Goal: Task Accomplishment & Management: Use online tool/utility

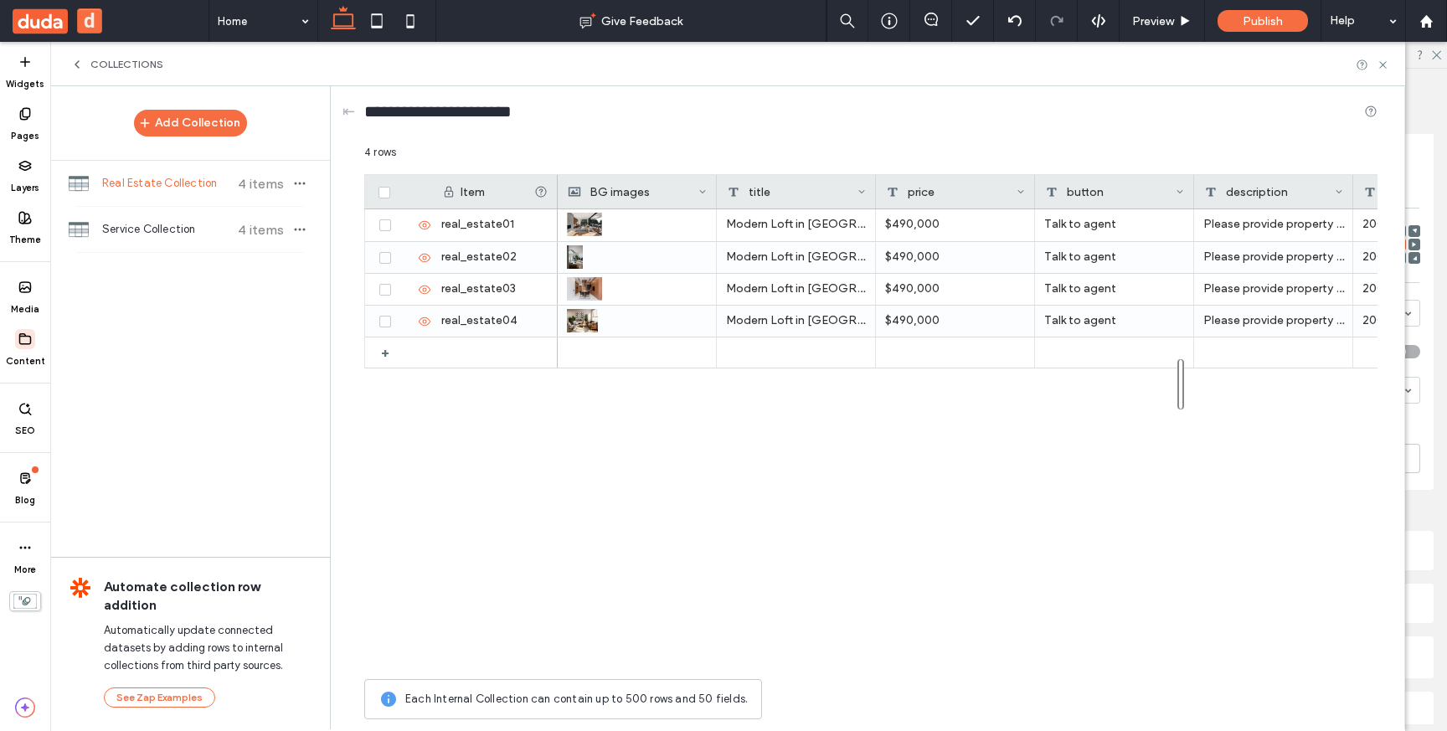
click at [85, 70] on div "Collections" at bounding box center [727, 64] width 1355 height 44
click at [79, 64] on icon at bounding box center [76, 64] width 13 height 13
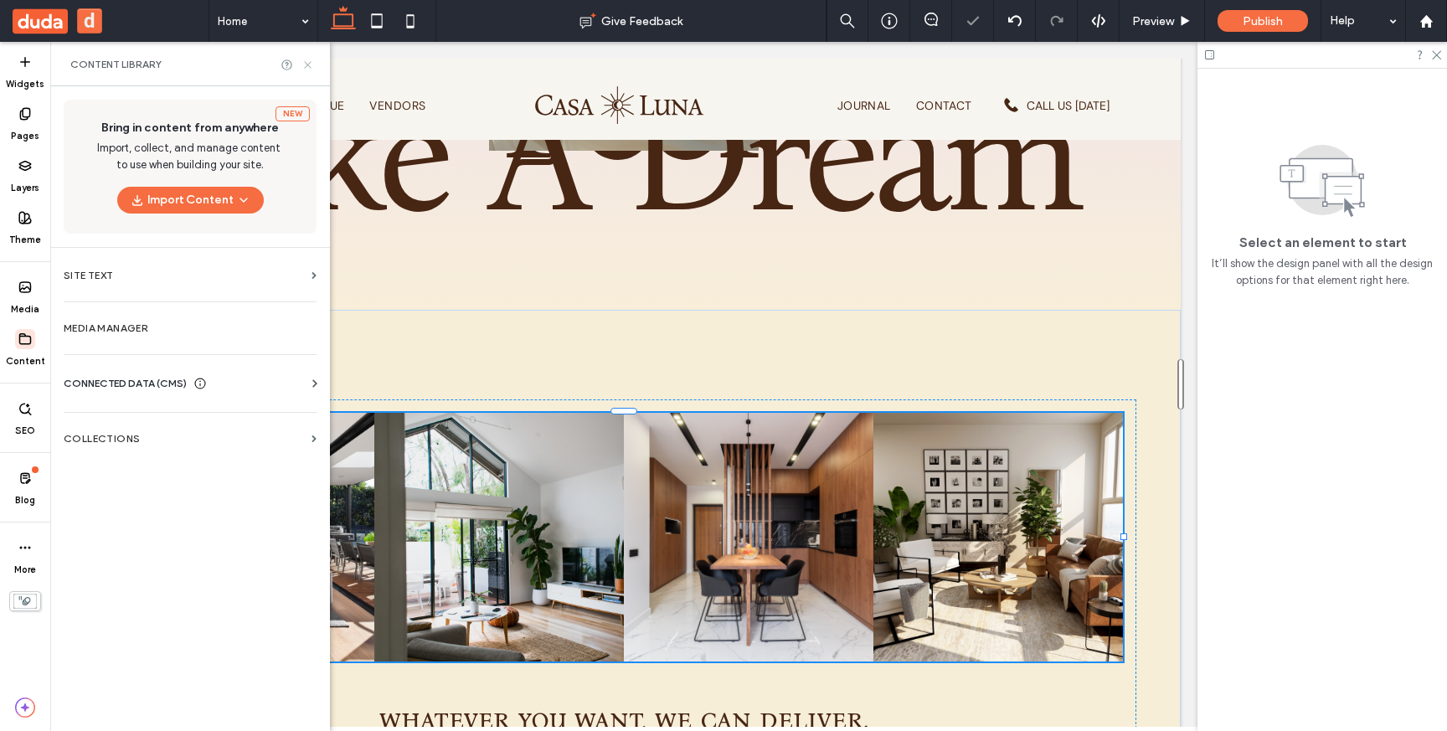
click at [306, 64] on use at bounding box center [307, 64] width 7 height 7
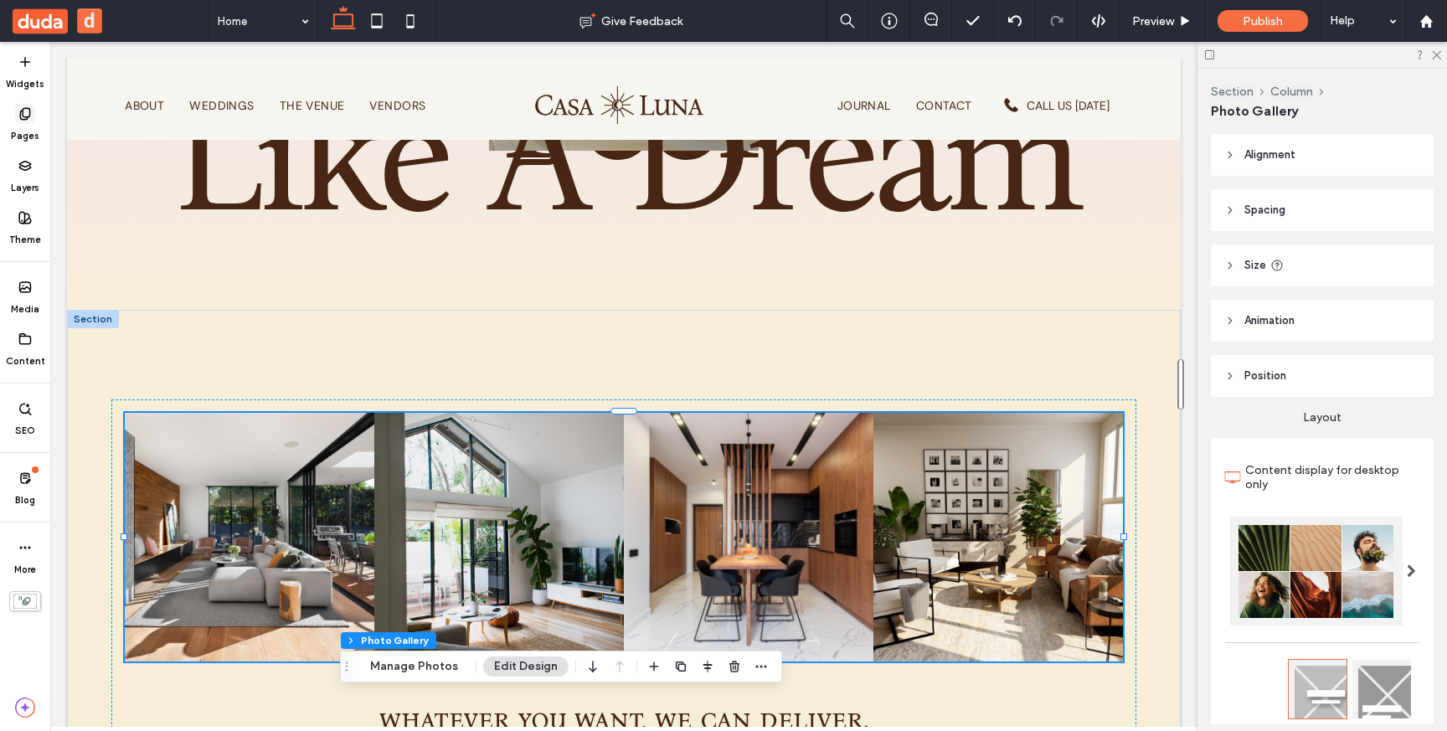
click at [29, 122] on span at bounding box center [25, 114] width 20 height 20
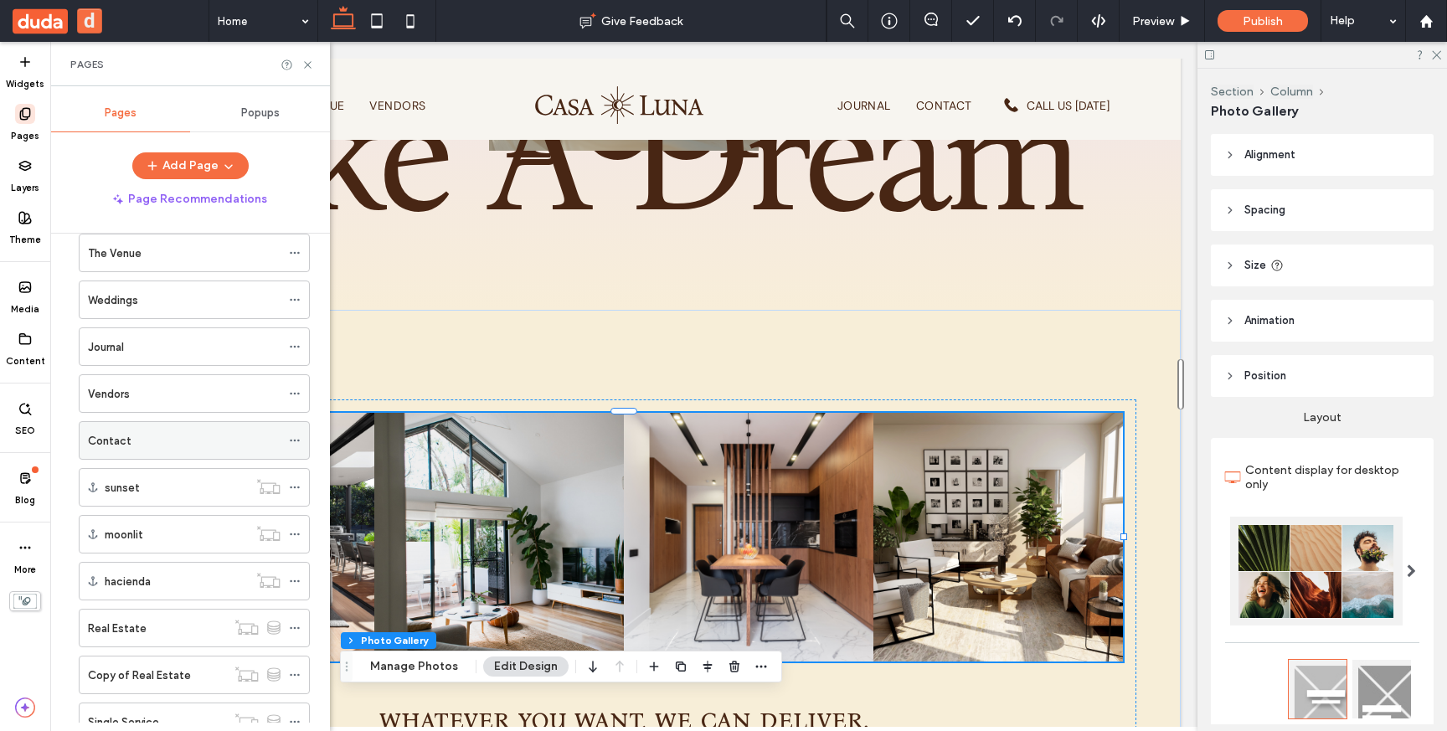
scroll to position [183, 0]
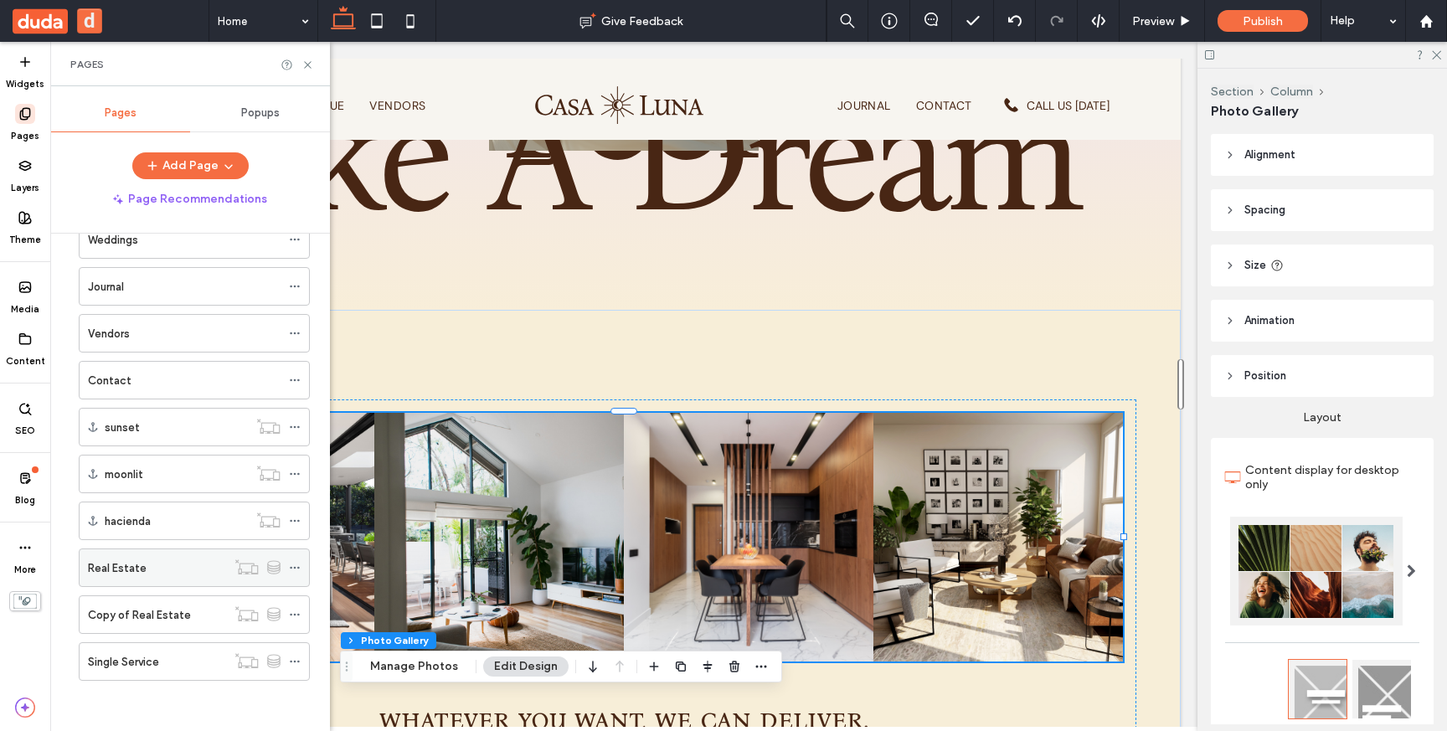
click at [186, 567] on div "Real Estate" at bounding box center [157, 568] width 138 height 18
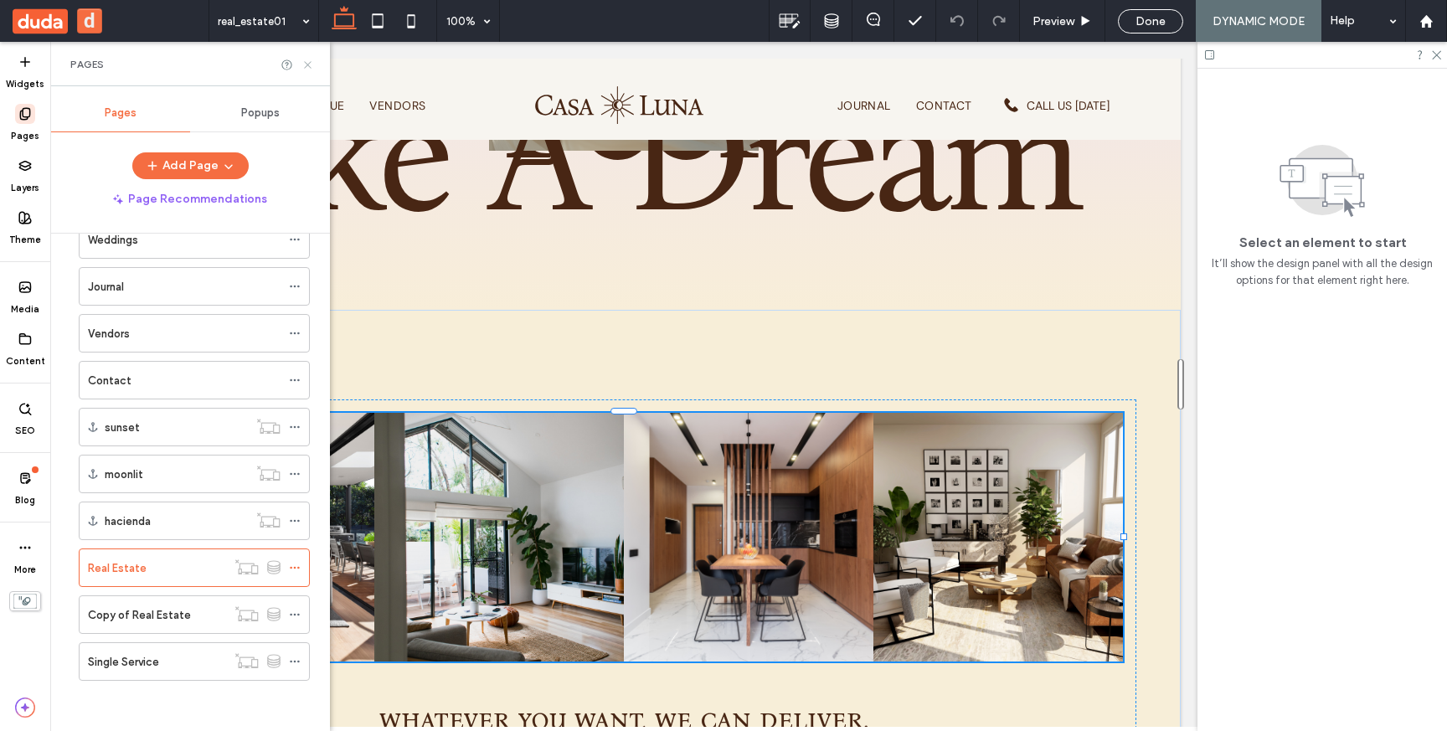
click at [308, 64] on icon at bounding box center [307, 65] width 13 height 13
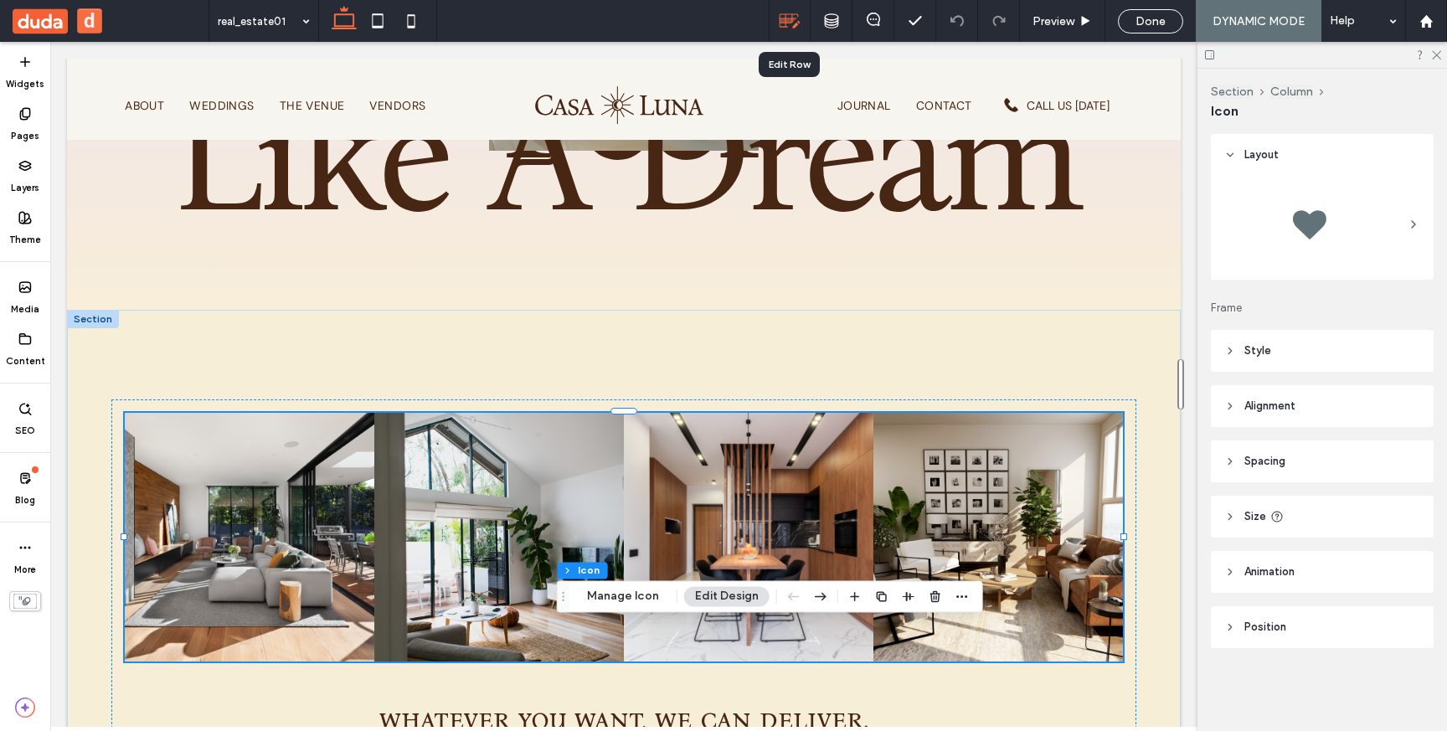
click at [787, 15] on icon at bounding box center [790, 21] width 22 height 22
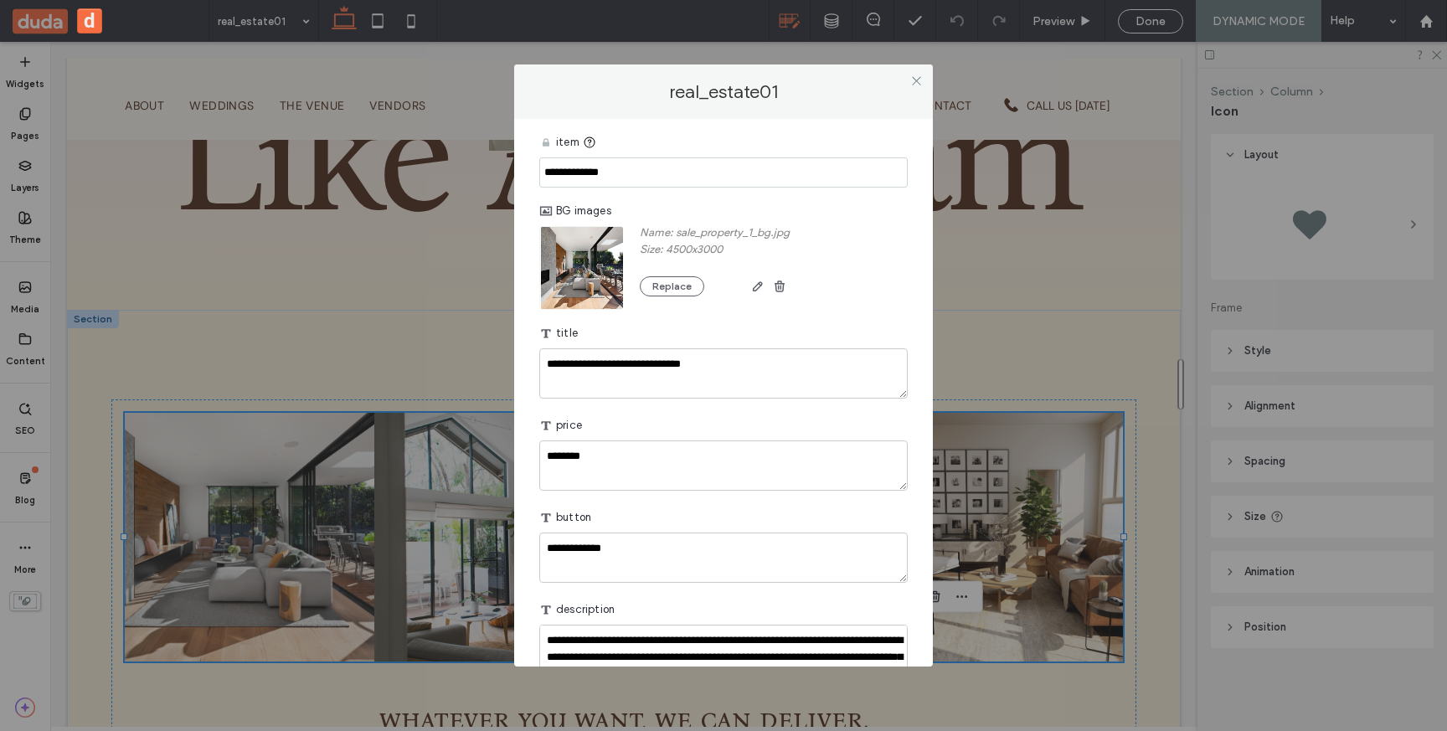
click at [787, 15] on div "**********" at bounding box center [723, 365] width 1447 height 731
click at [913, 81] on icon at bounding box center [916, 81] width 13 height 13
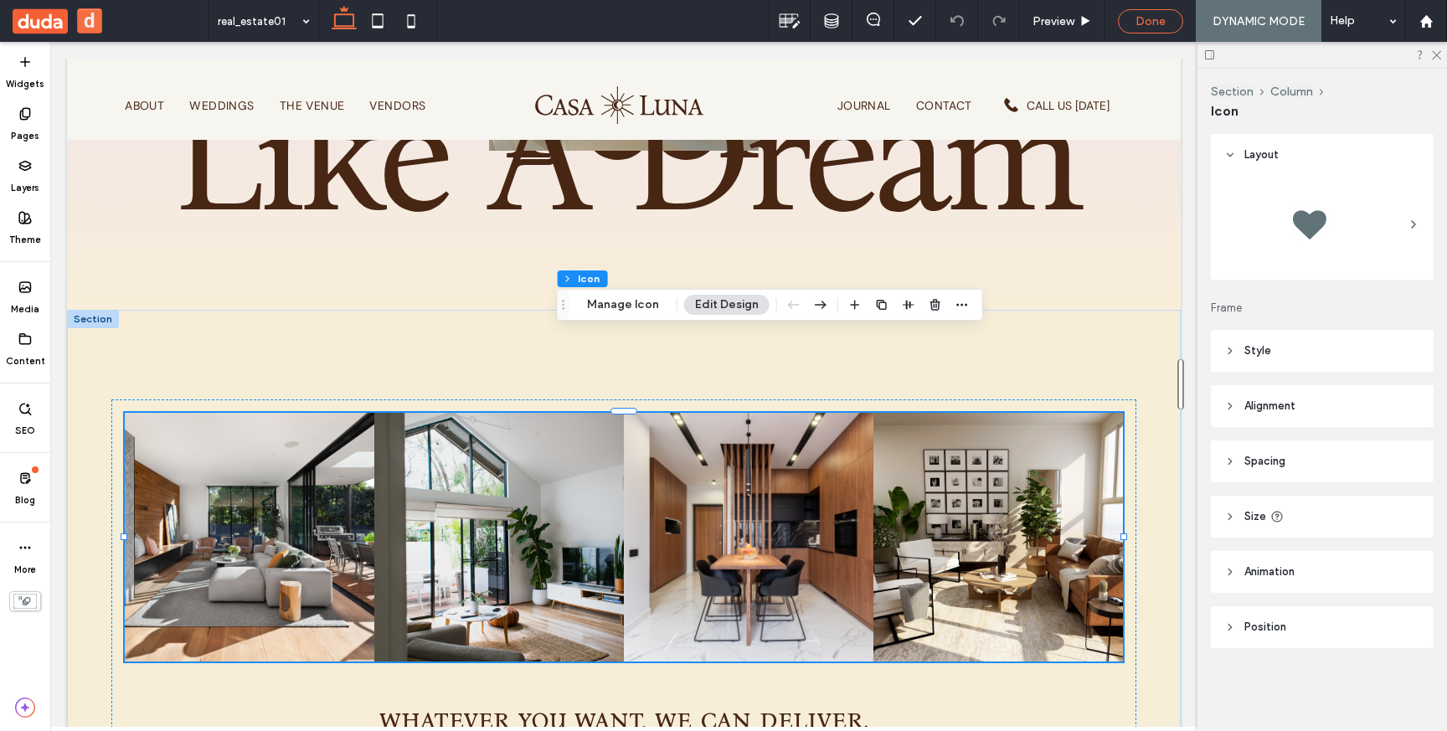
click at [1160, 15] on span "Done" at bounding box center [1150, 21] width 30 height 14
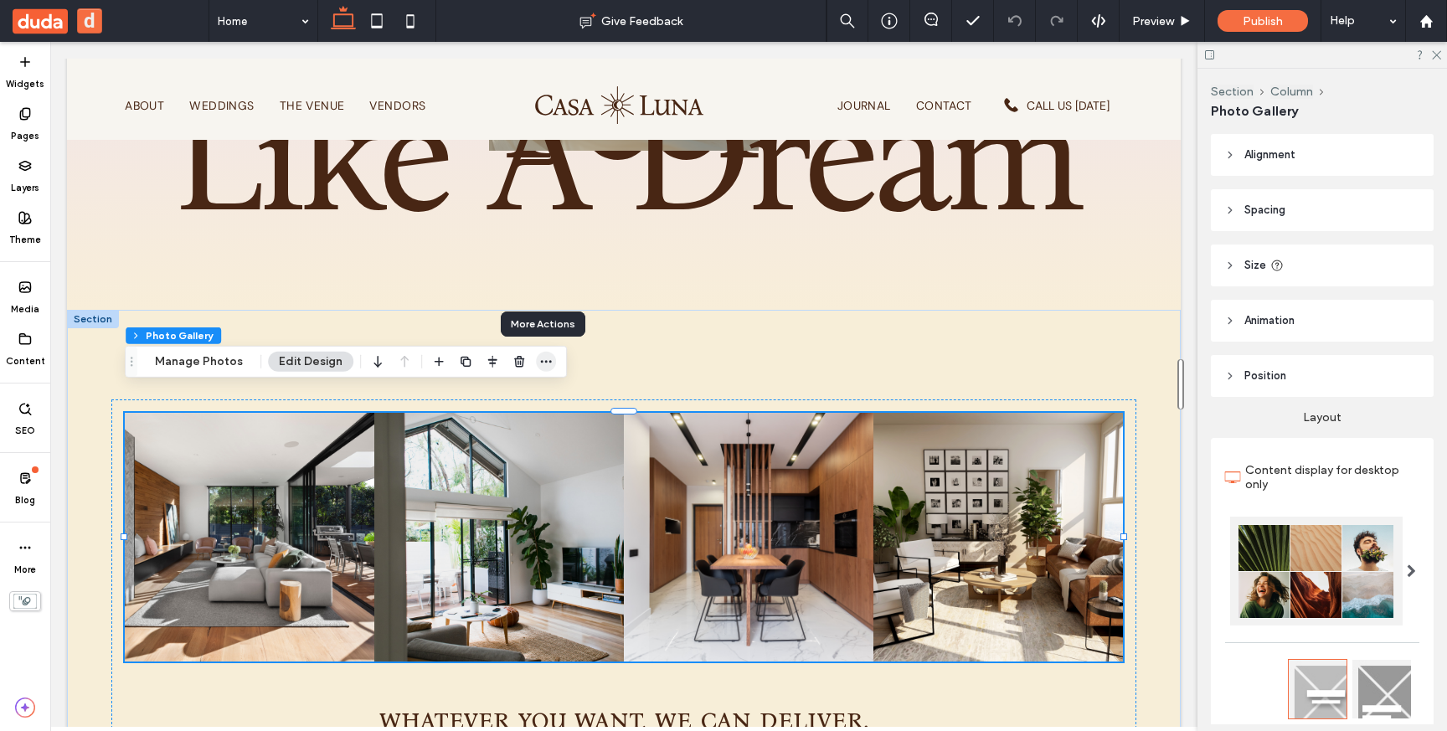
click at [541, 362] on use "button" at bounding box center [546, 361] width 11 height 3
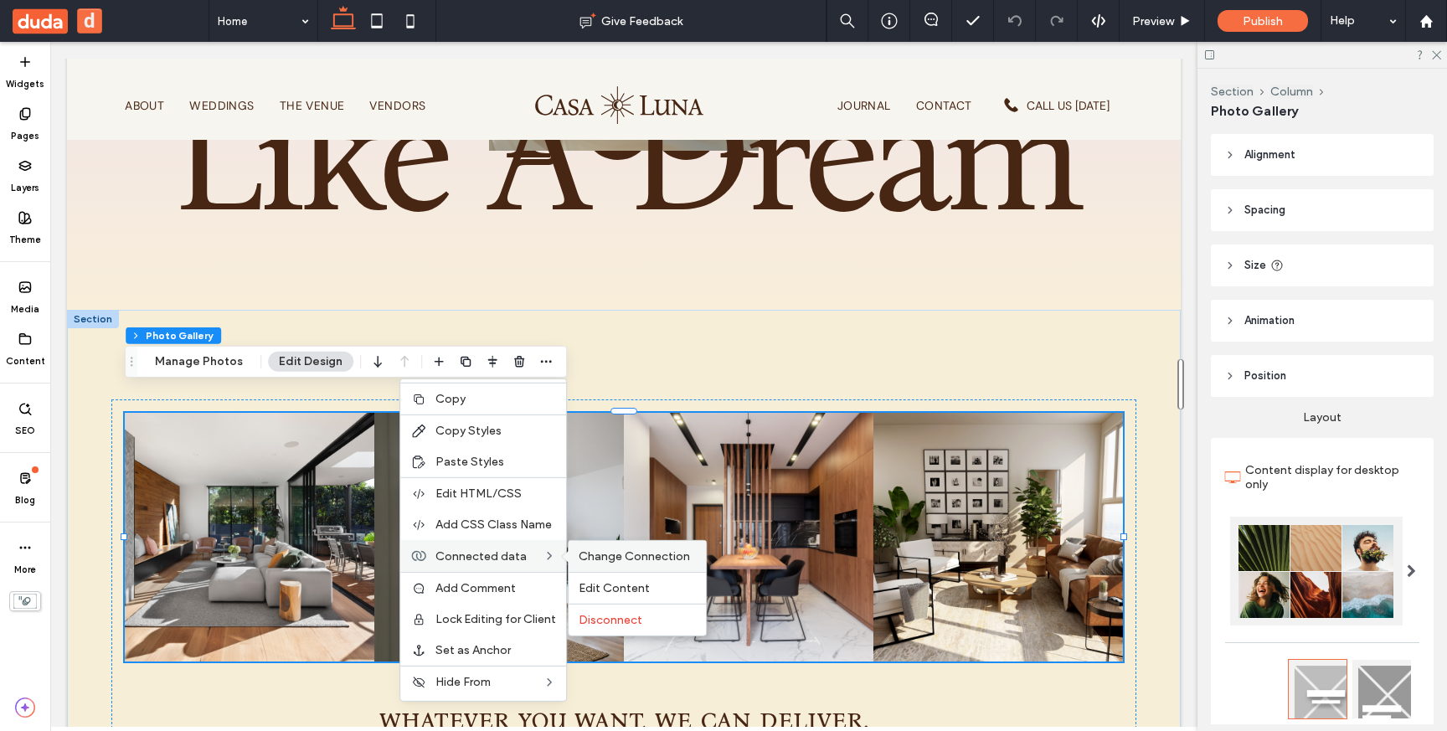
click at [642, 558] on span "Change Connection" at bounding box center [634, 556] width 111 height 14
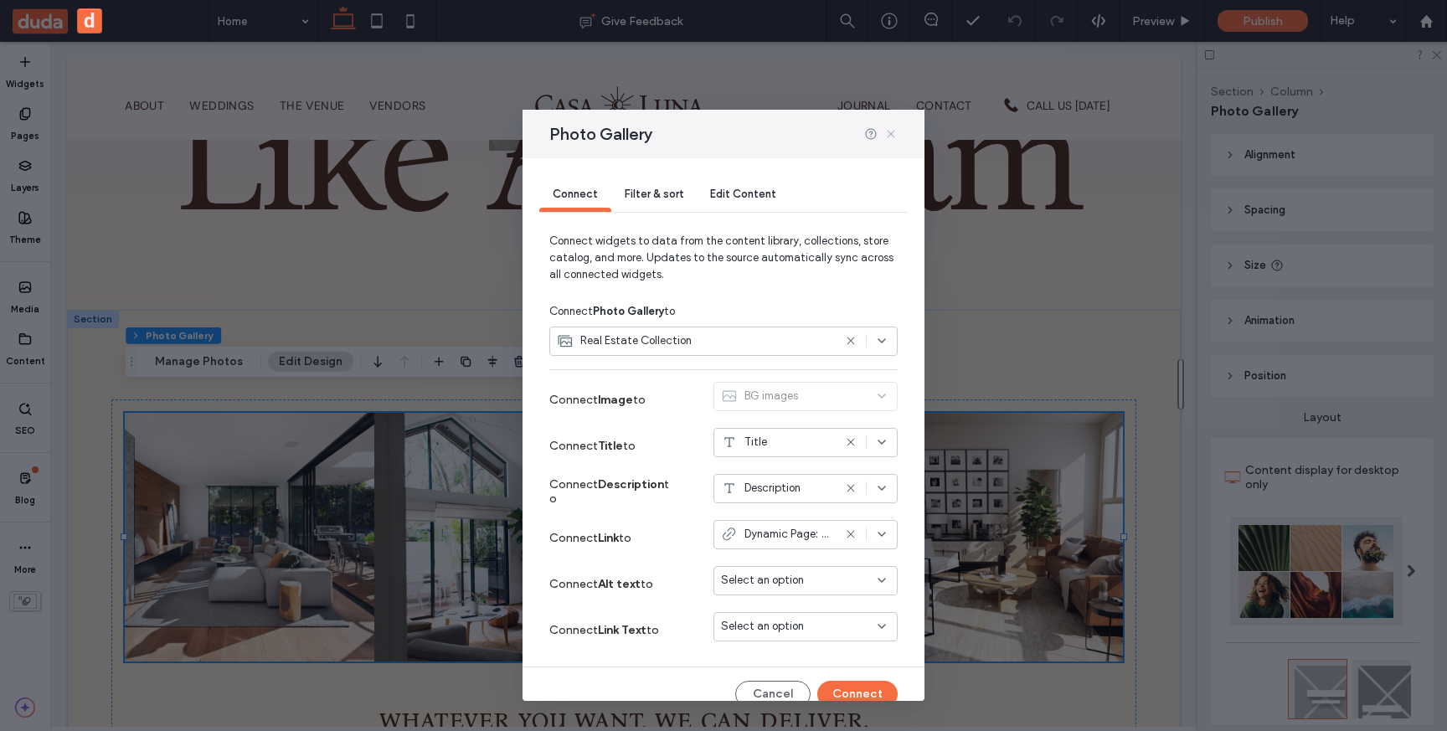
click at [891, 135] on icon at bounding box center [890, 133] width 13 height 13
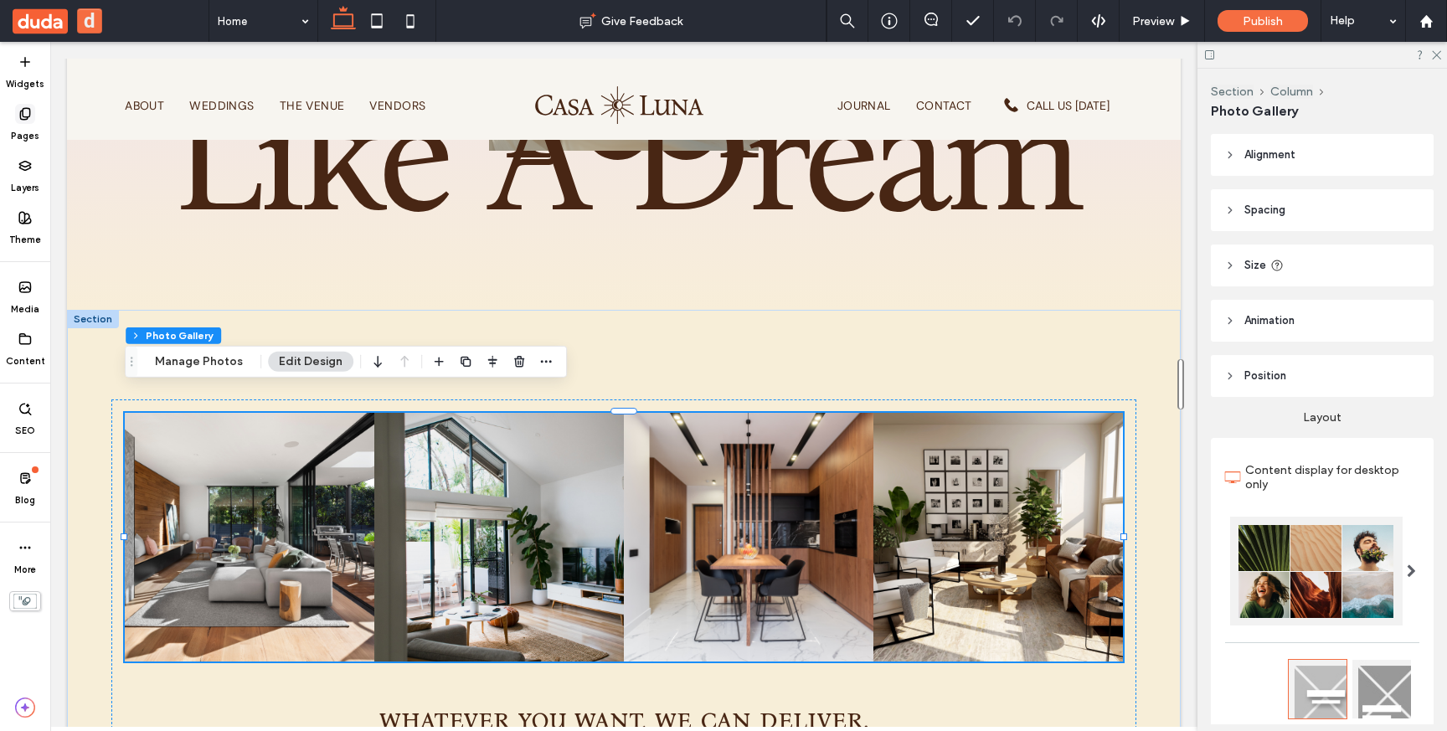
click at [23, 133] on label "Pages" at bounding box center [25, 133] width 28 height 18
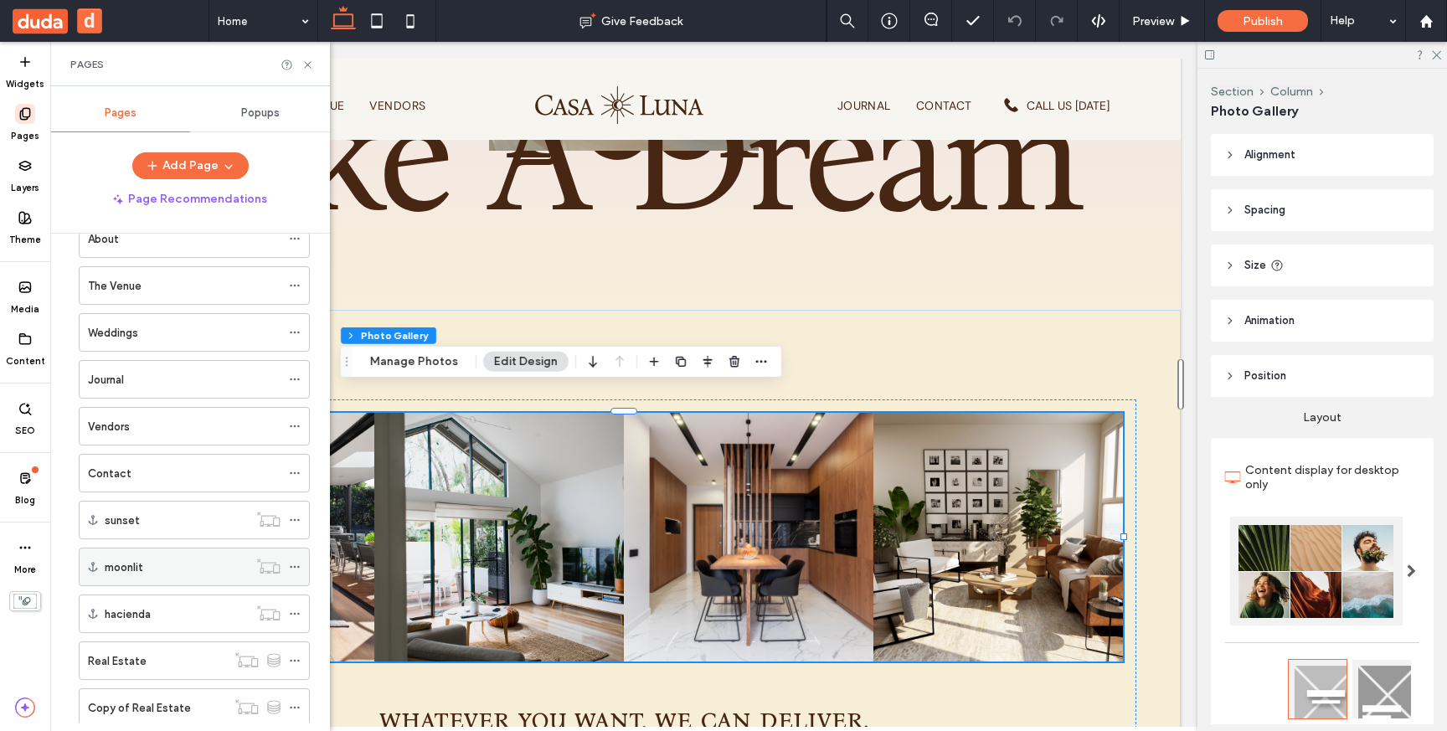
scroll to position [143, 0]
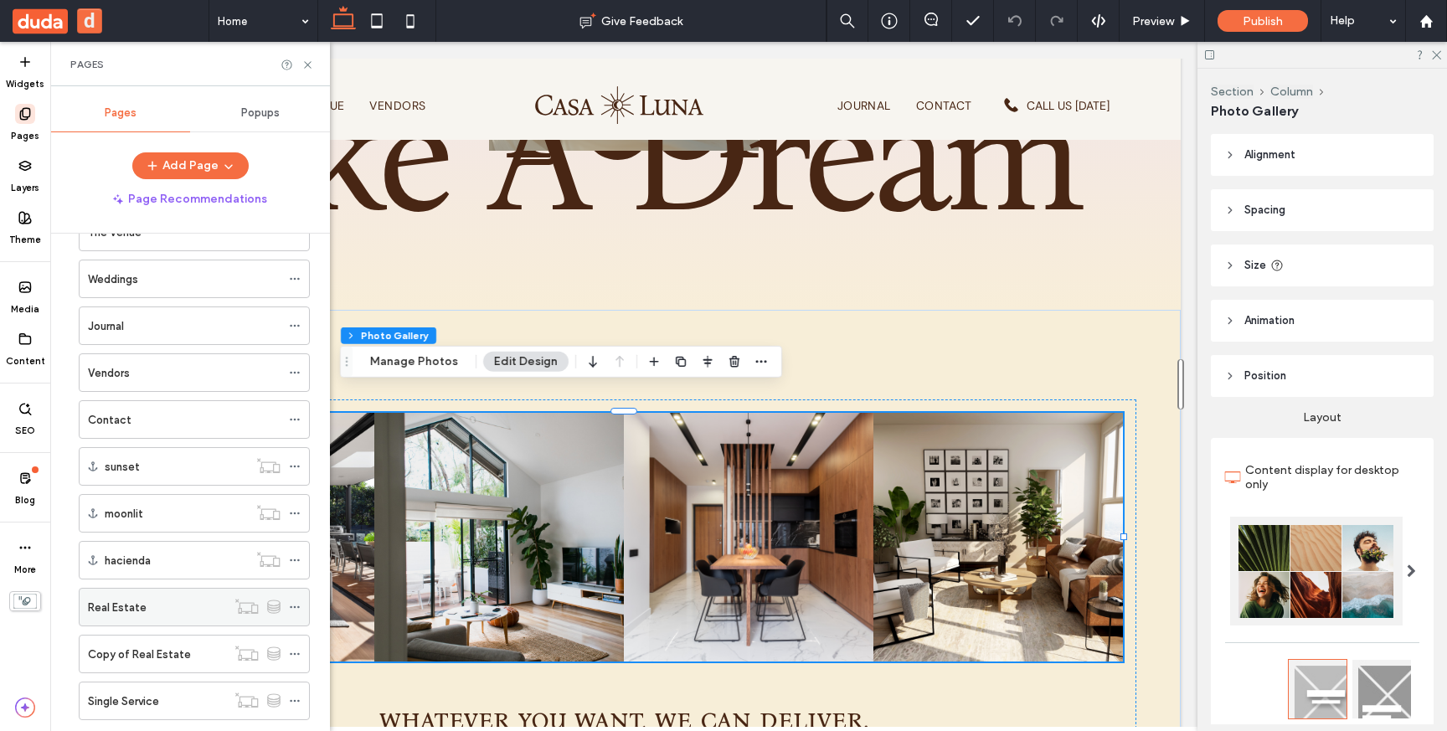
click at [201, 615] on div "Real Estate" at bounding box center [157, 608] width 138 height 18
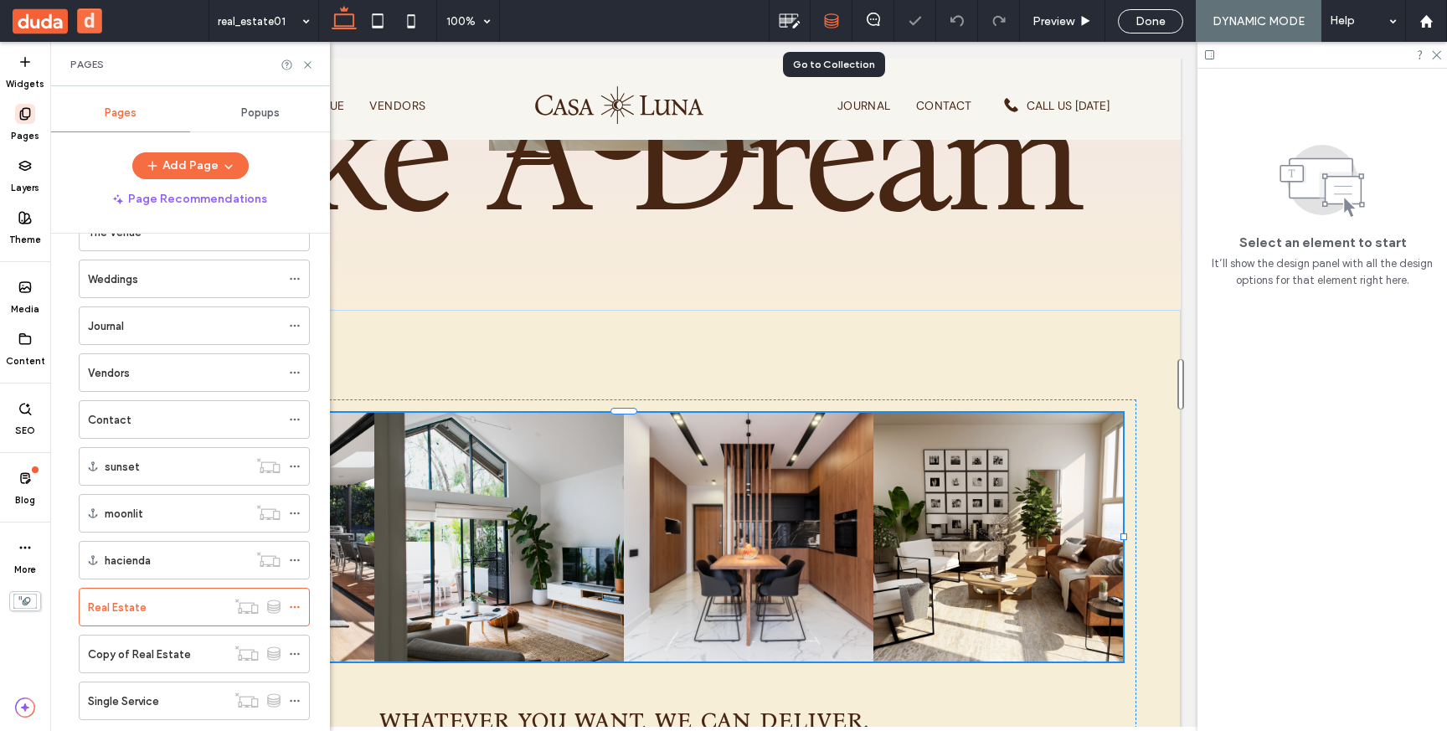
click at [832, 18] on icon at bounding box center [831, 20] width 15 height 15
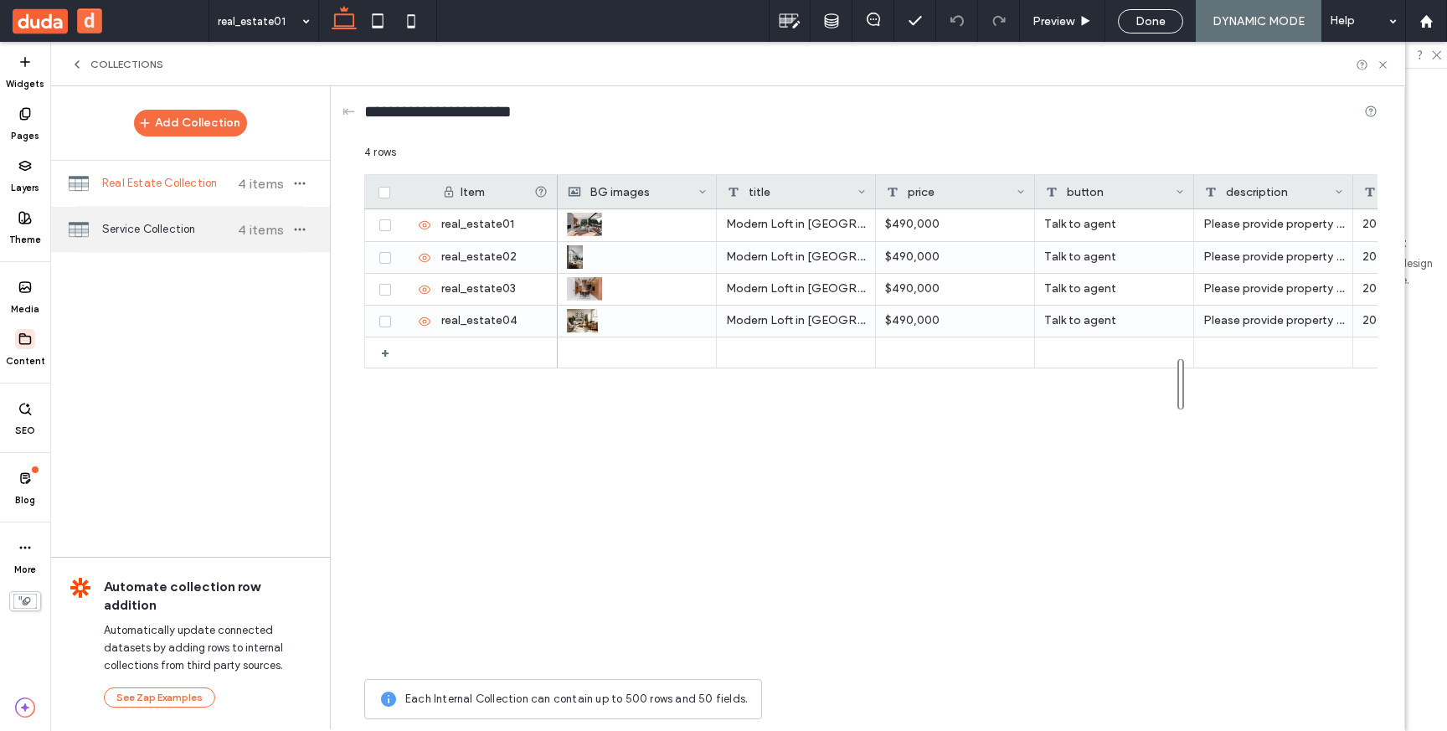
click at [169, 239] on div "Service Collection 4 items" at bounding box center [190, 229] width 280 height 45
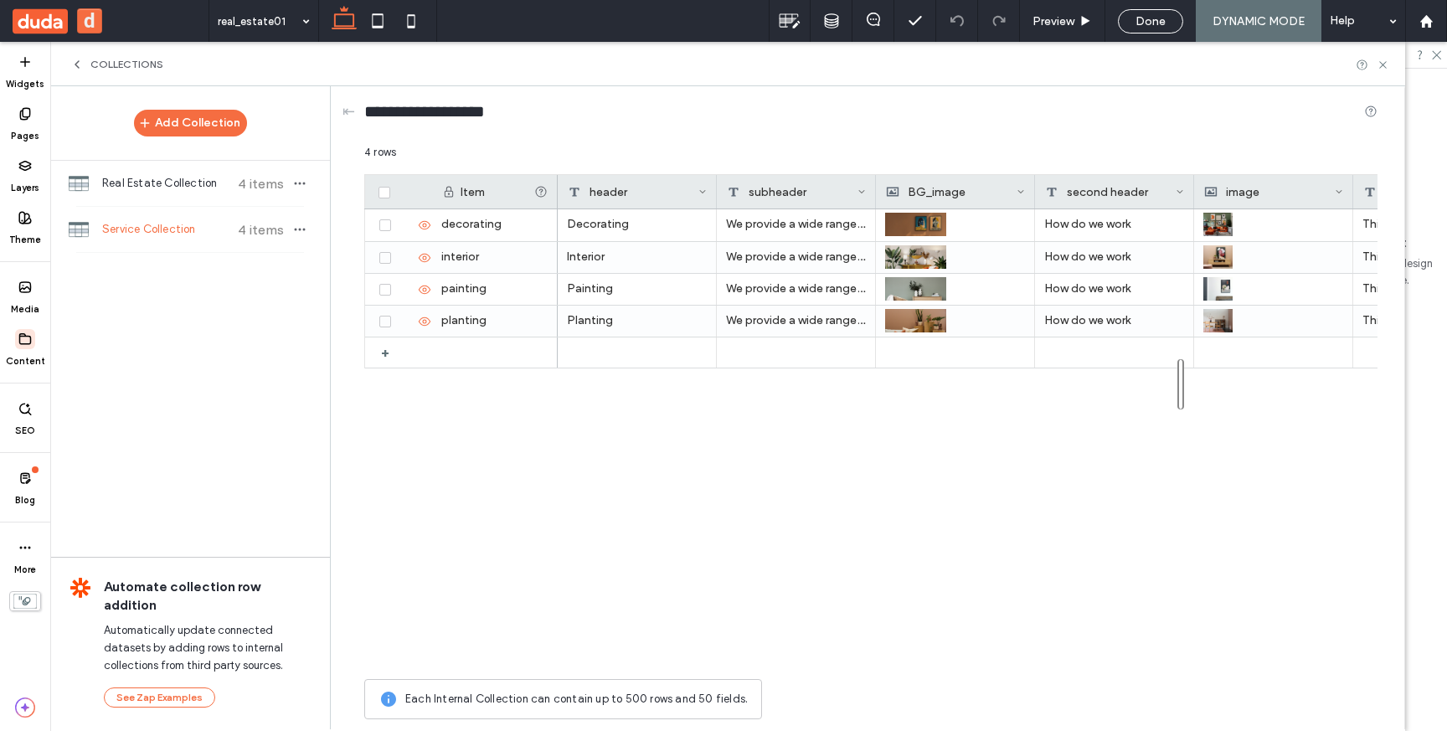
click at [78, 68] on use at bounding box center [76, 64] width 3 height 7
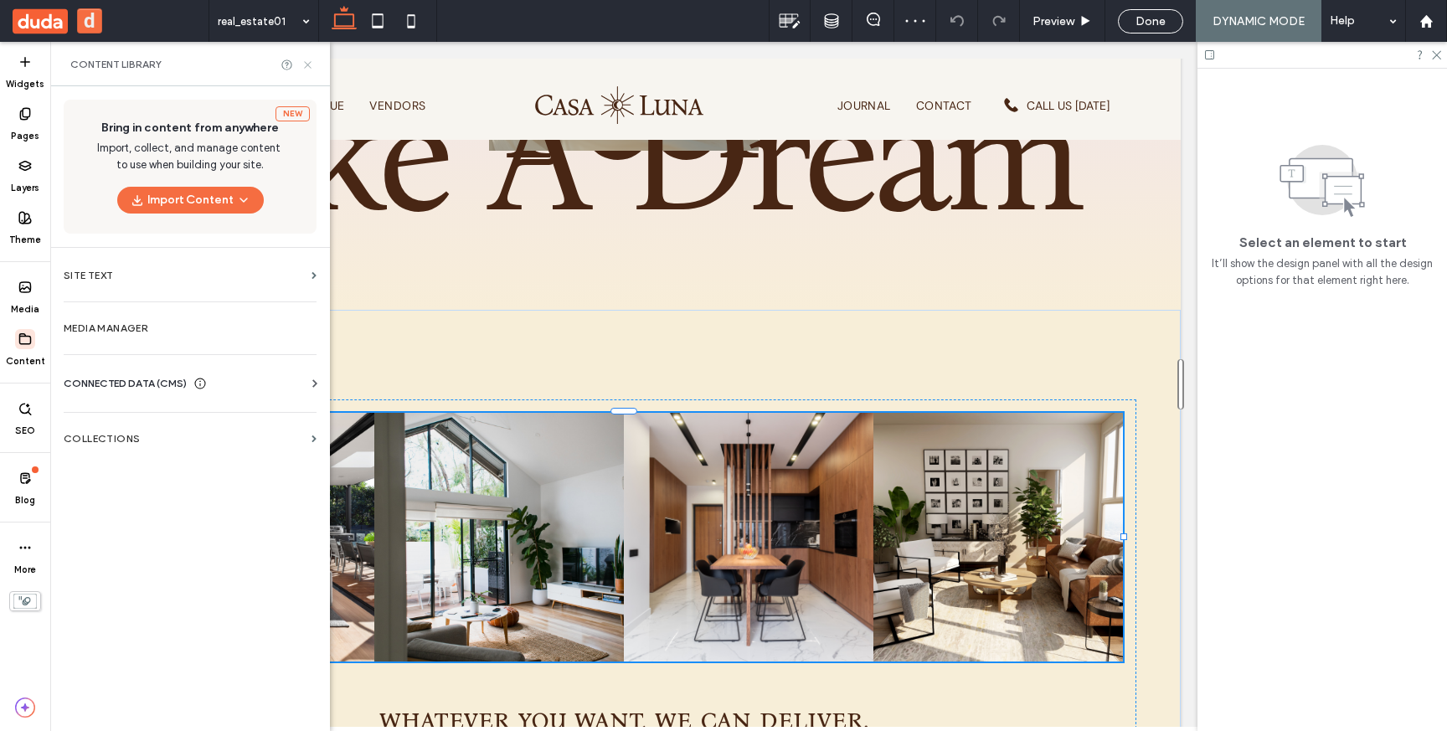
click at [306, 62] on icon at bounding box center [307, 65] width 13 height 13
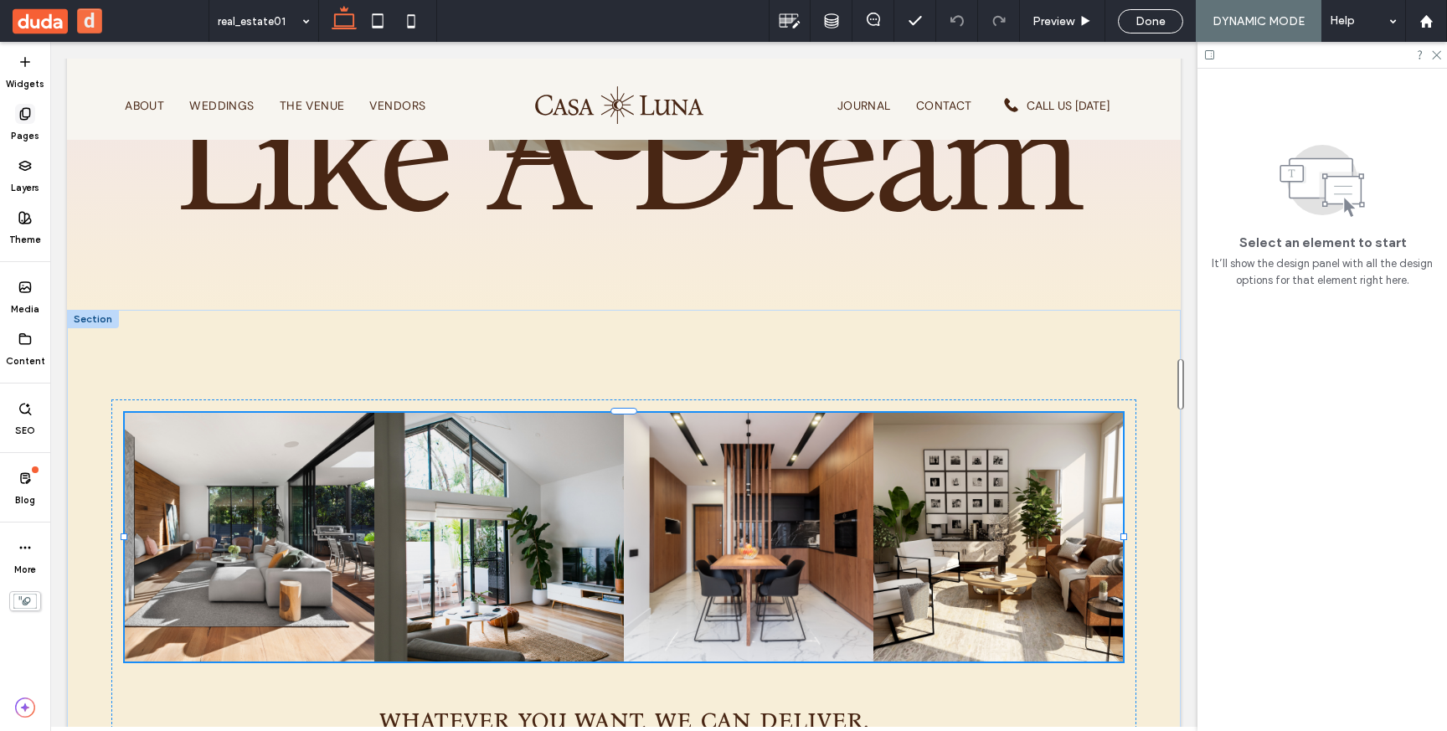
click at [23, 110] on use at bounding box center [24, 113] width 9 height 11
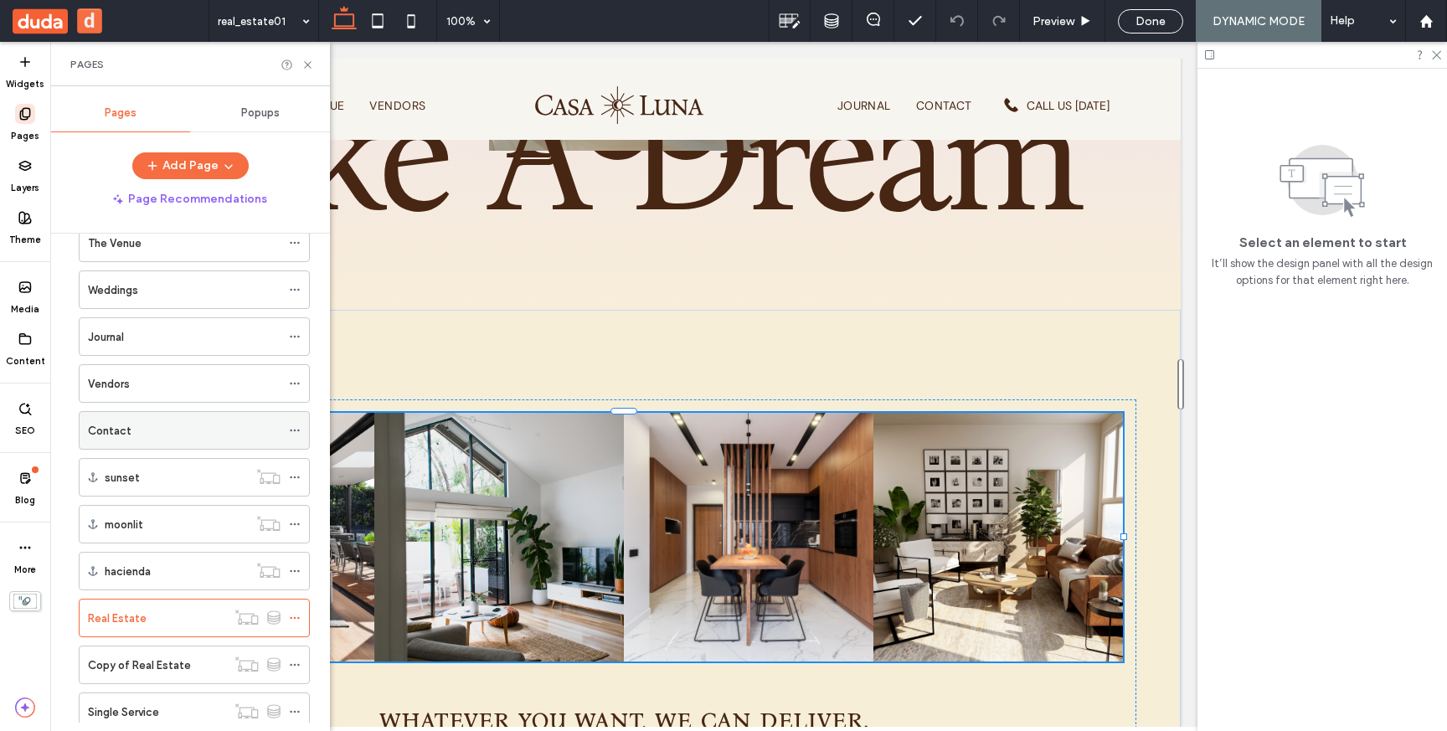
scroll to position [183, 0]
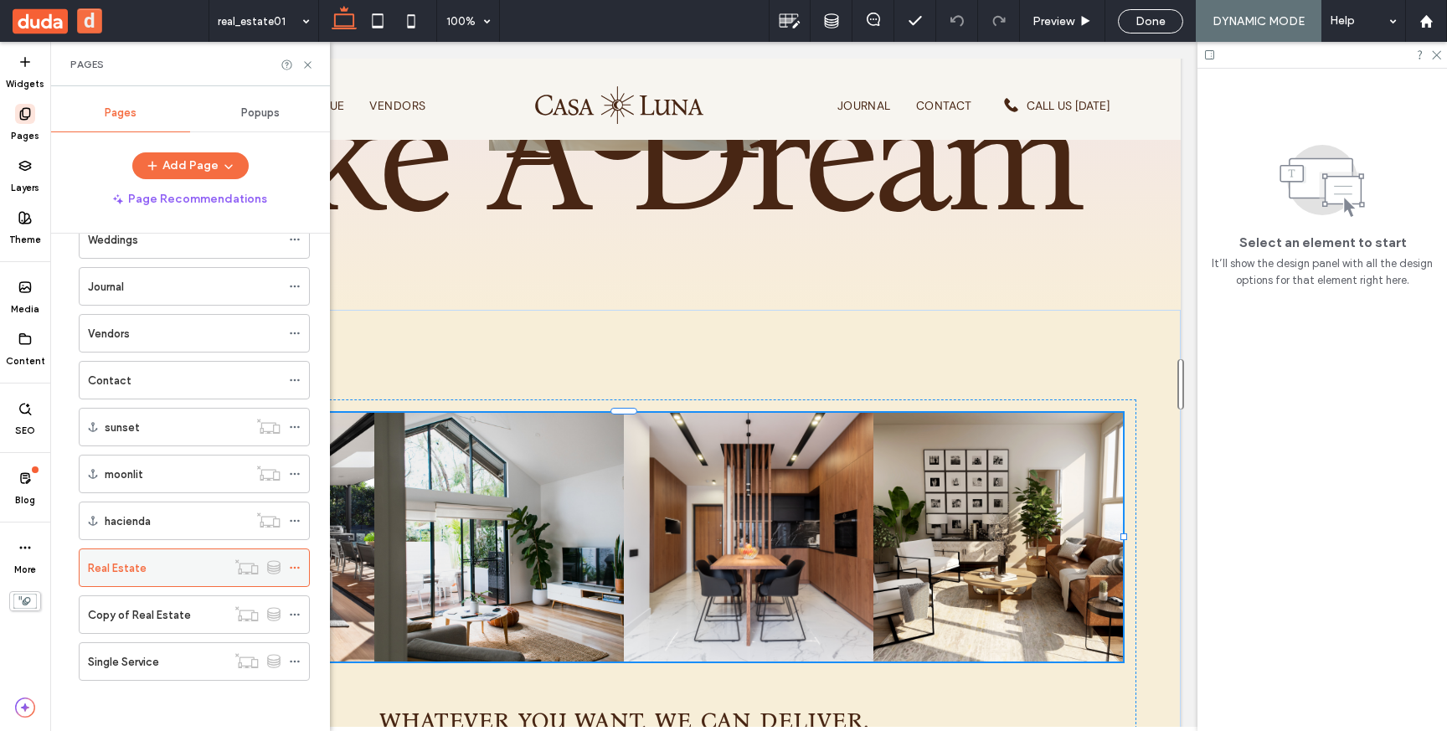
click at [293, 562] on icon at bounding box center [295, 568] width 12 height 12
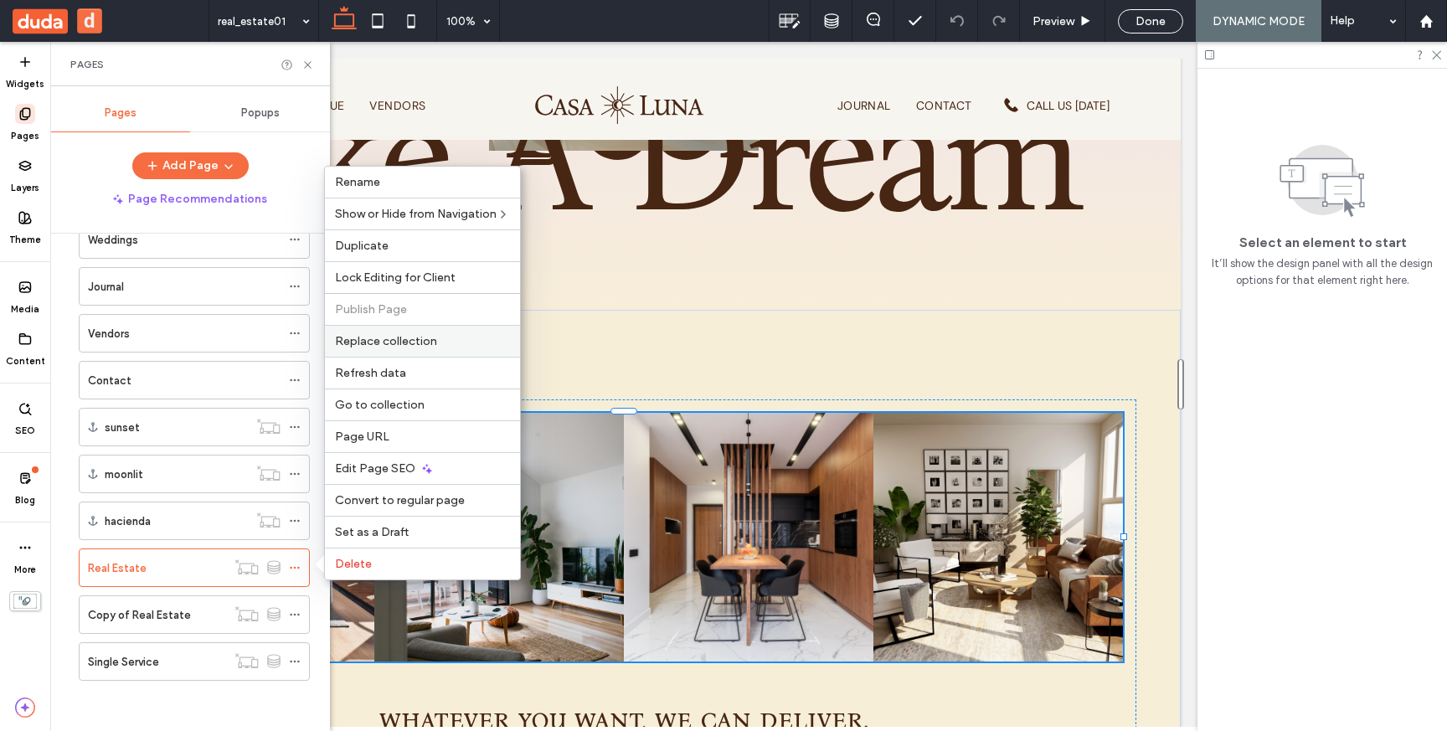
click at [415, 342] on span "Replace collection" at bounding box center [386, 341] width 102 height 14
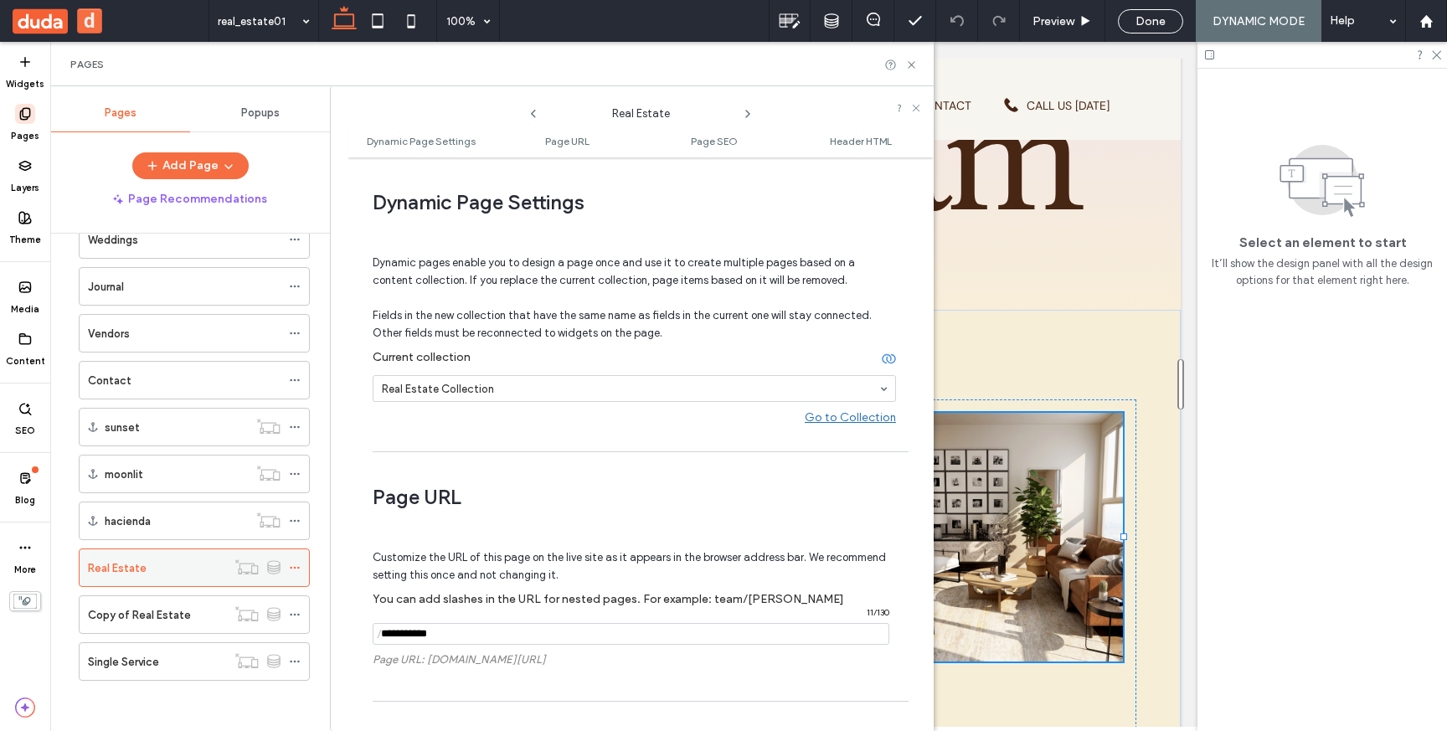
click at [296, 567] on icon at bounding box center [295, 568] width 12 height 12
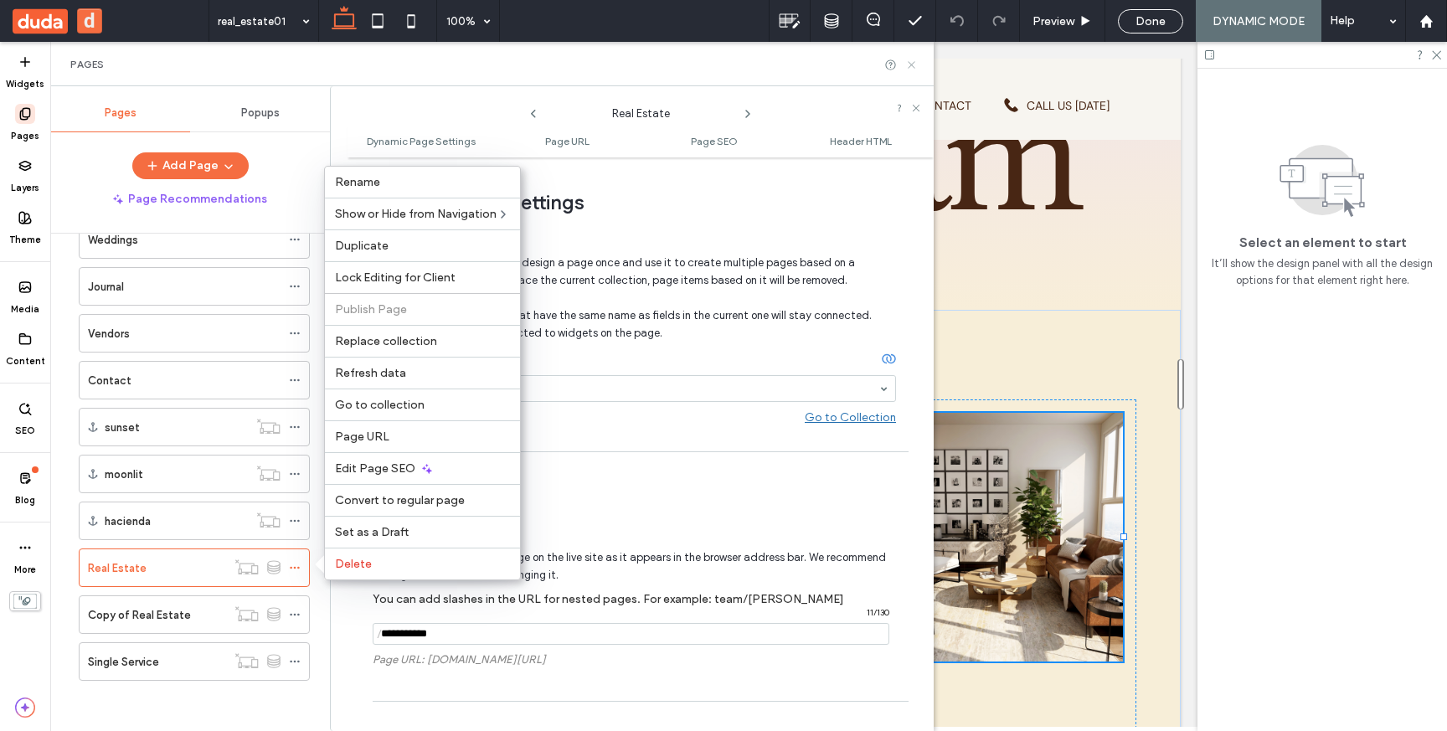
click at [910, 61] on icon at bounding box center [911, 65] width 13 height 13
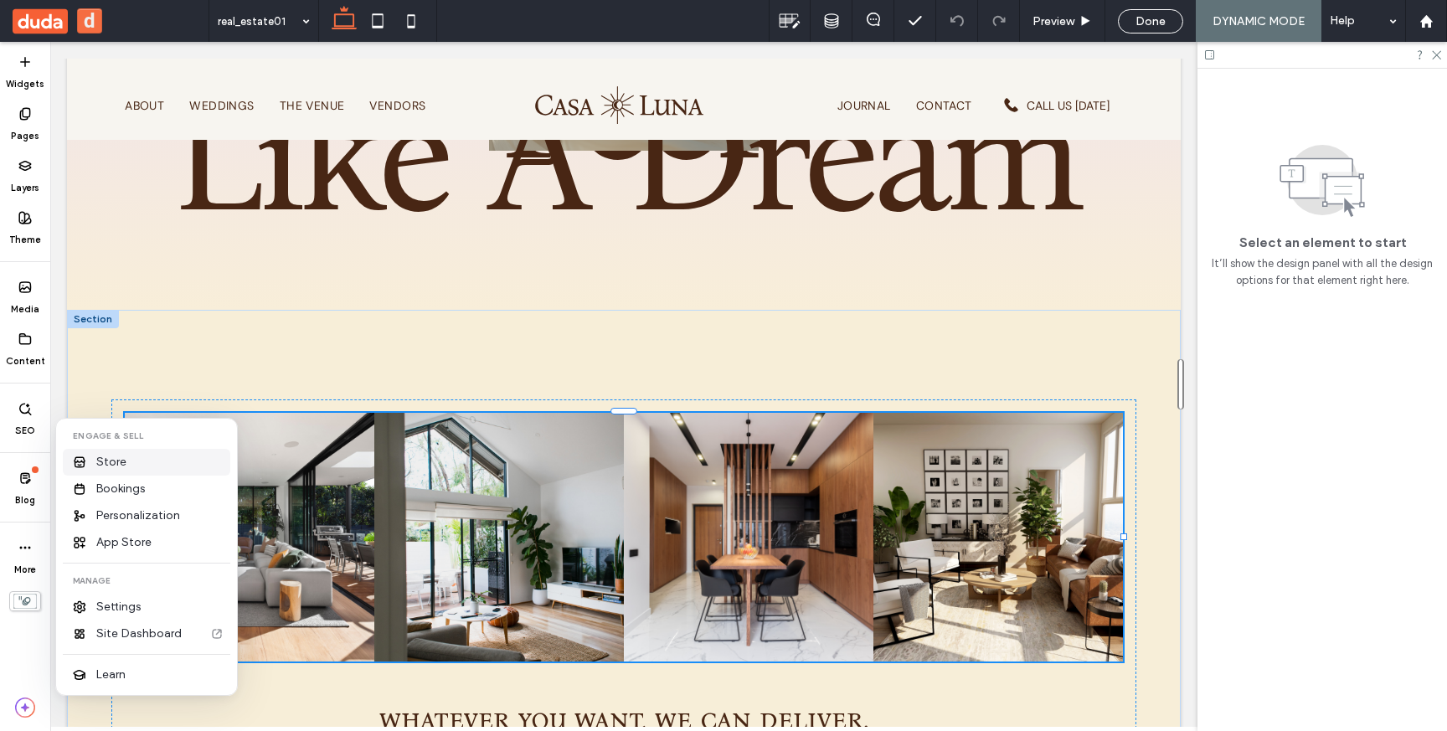
click at [101, 457] on span "Store" at bounding box center [111, 462] width 30 height 17
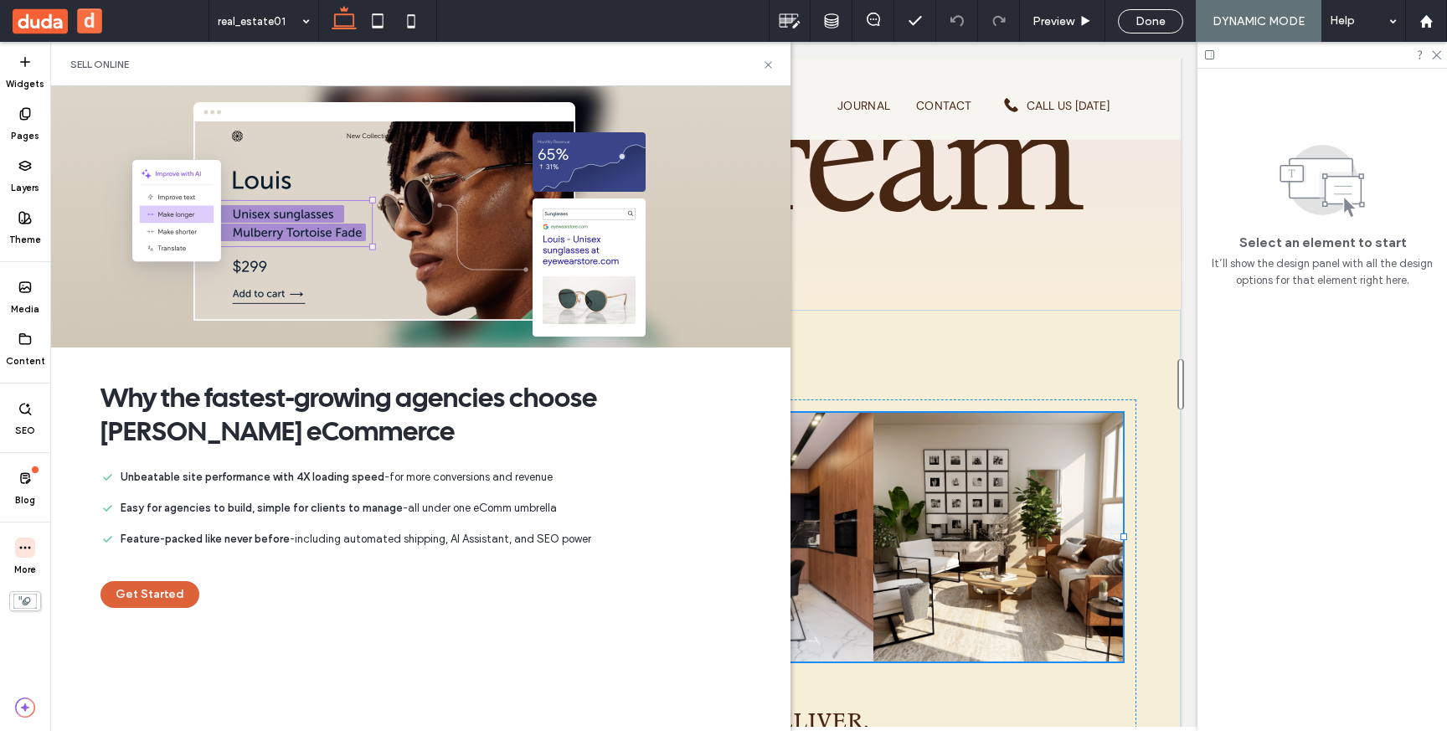
click at [154, 600] on button "Get Started" at bounding box center [149, 594] width 99 height 27
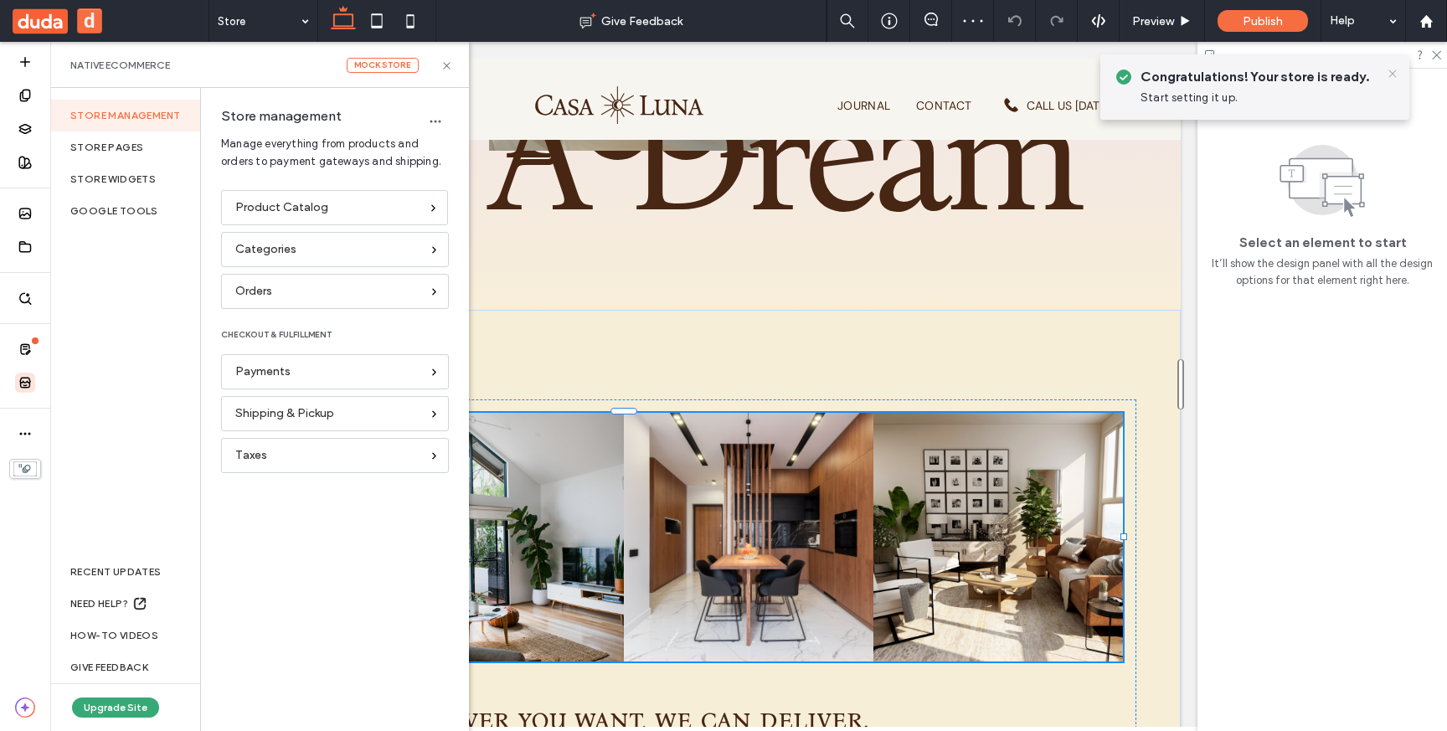
click at [1390, 73] on icon at bounding box center [1392, 73] width 13 height 13
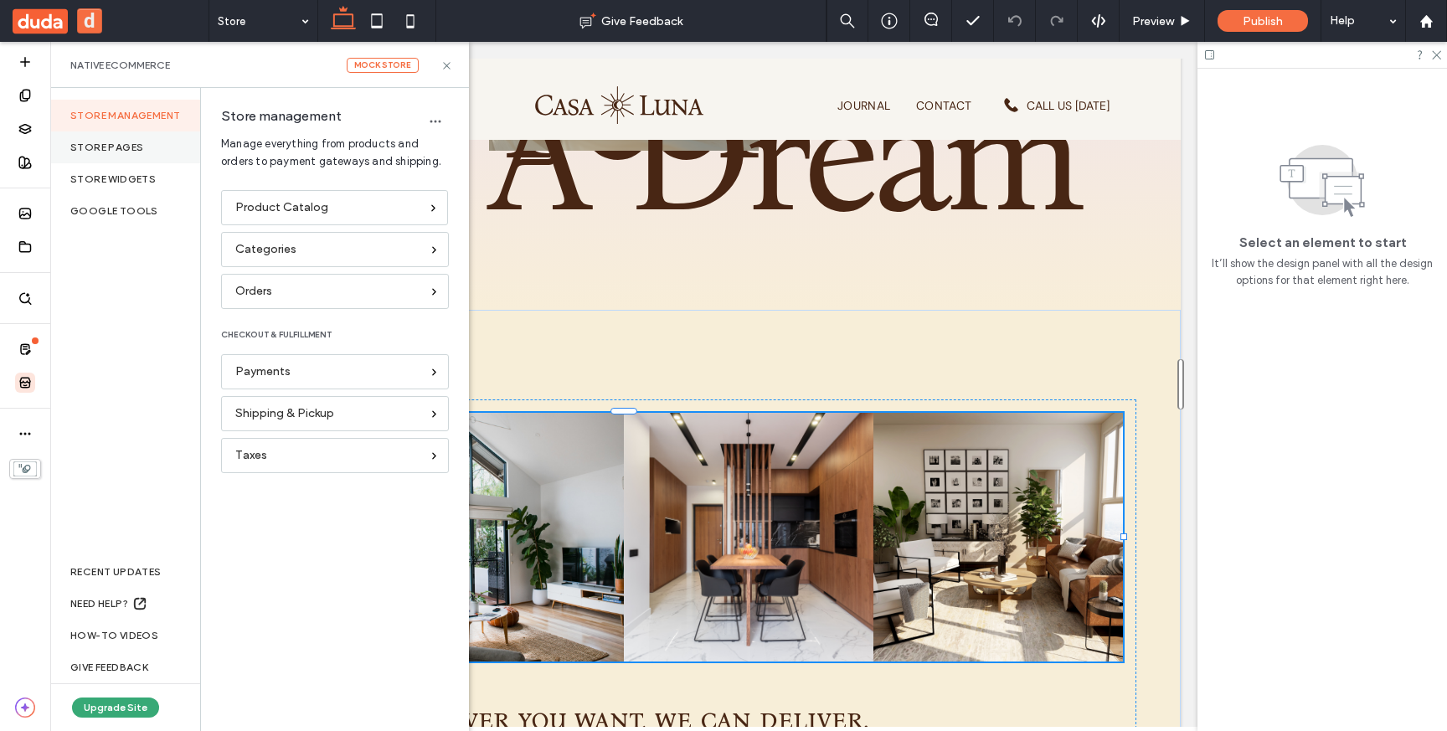
click at [114, 149] on div "Store pages" at bounding box center [125, 147] width 150 height 32
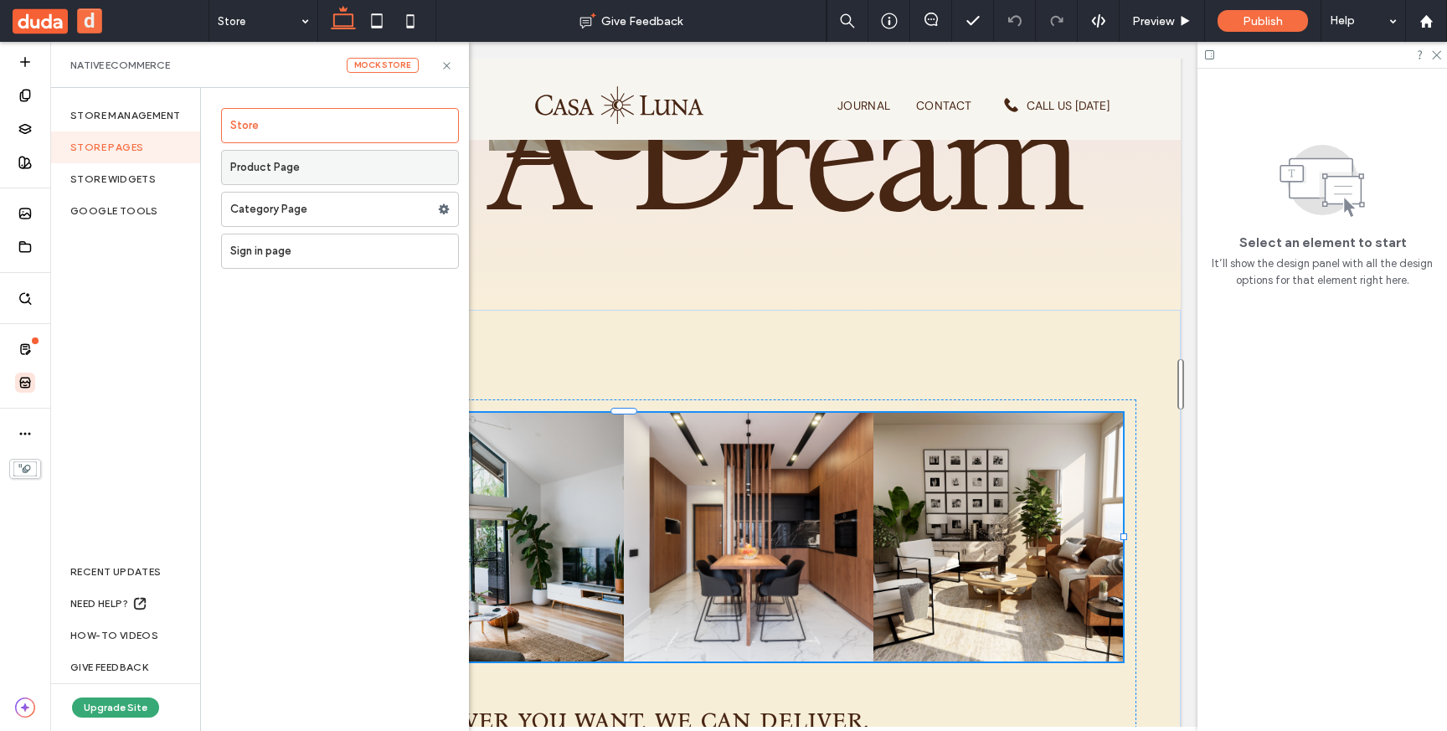
click at [337, 174] on label "Product Page" at bounding box center [344, 167] width 228 height 33
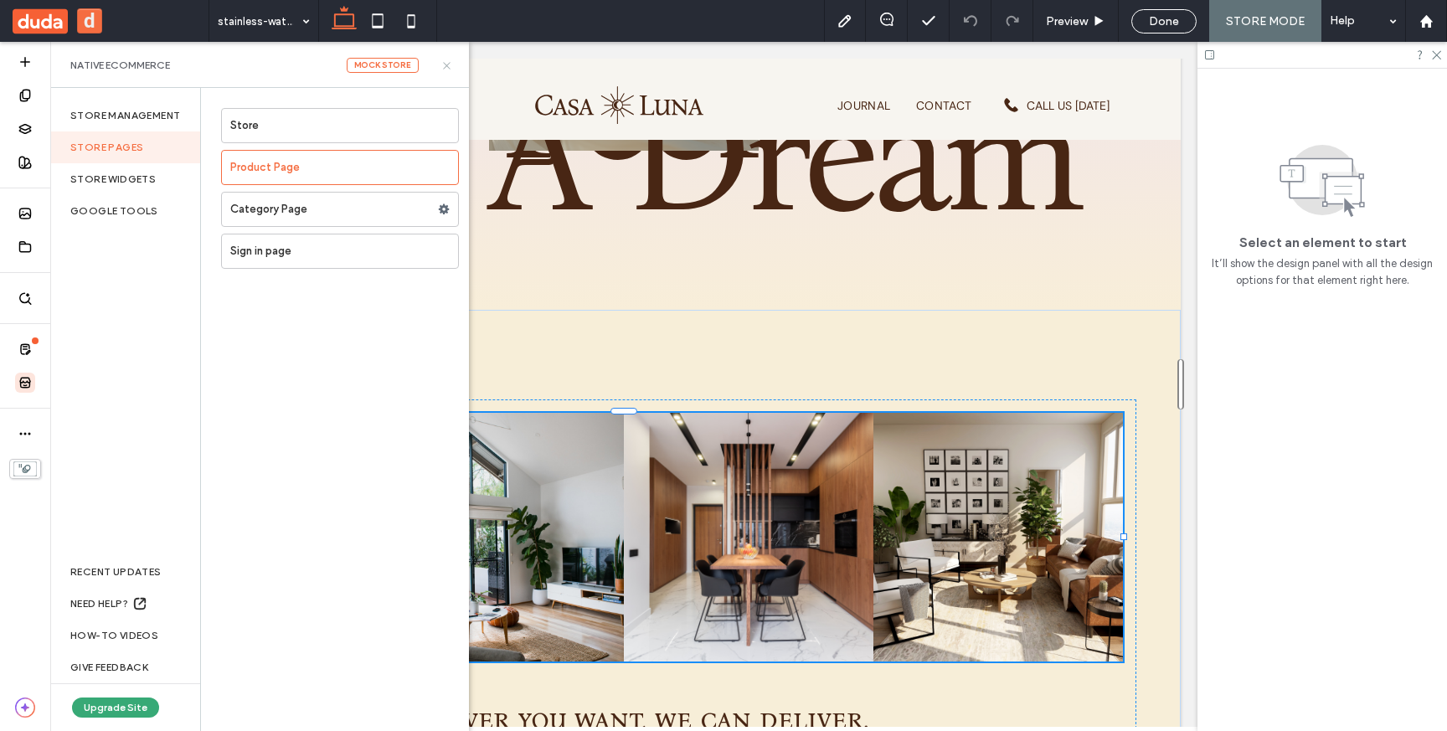
click at [451, 65] on icon at bounding box center [446, 65] width 13 height 13
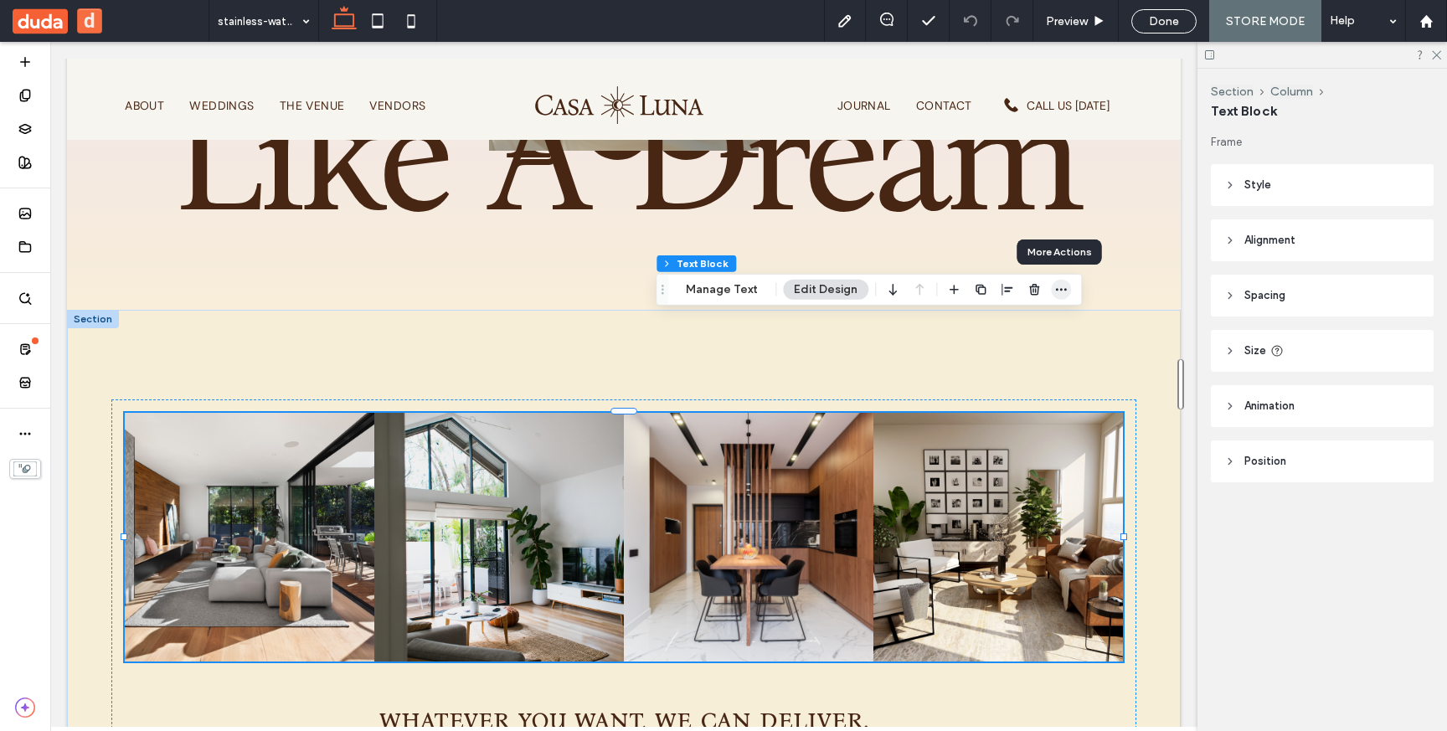
click at [1056, 295] on icon "button" at bounding box center [1060, 289] width 13 height 13
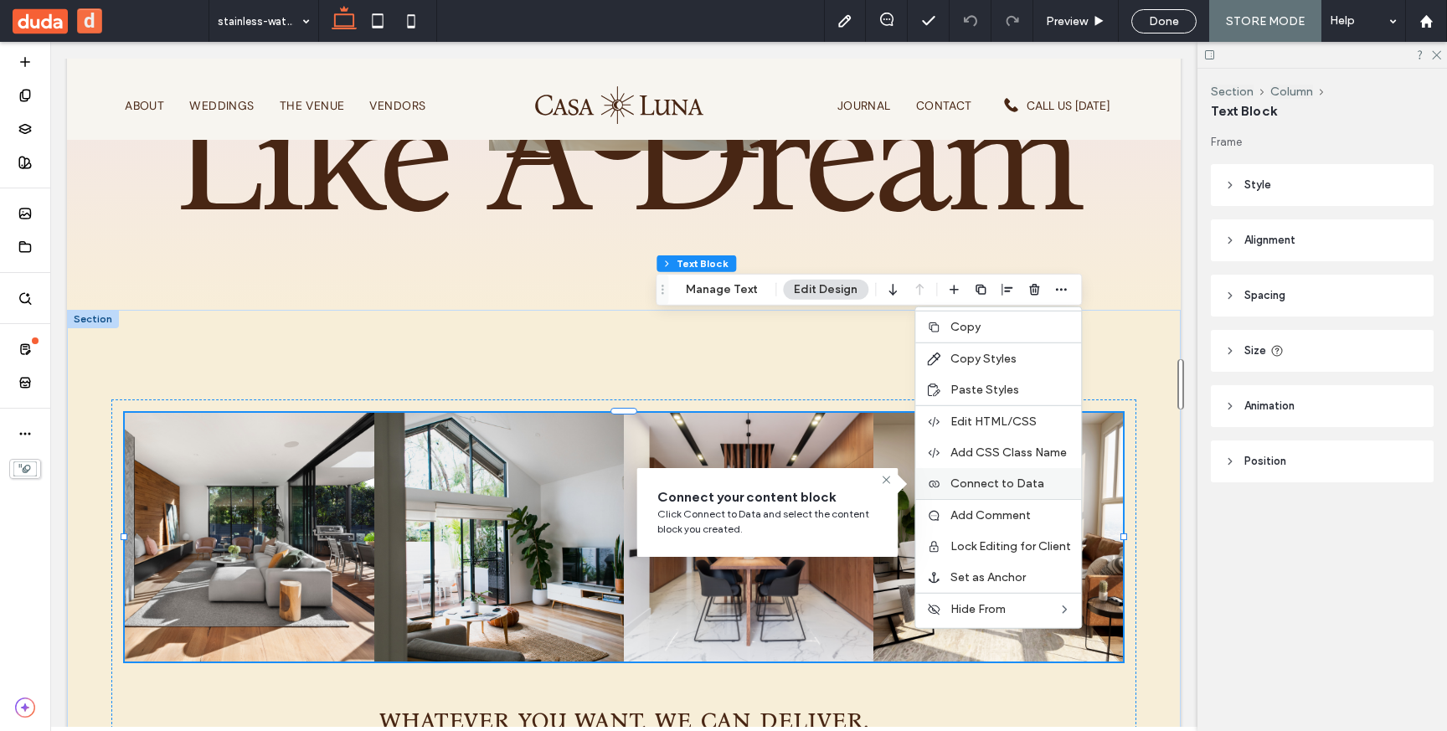
click at [960, 478] on span "Connect to Data" at bounding box center [997, 483] width 94 height 14
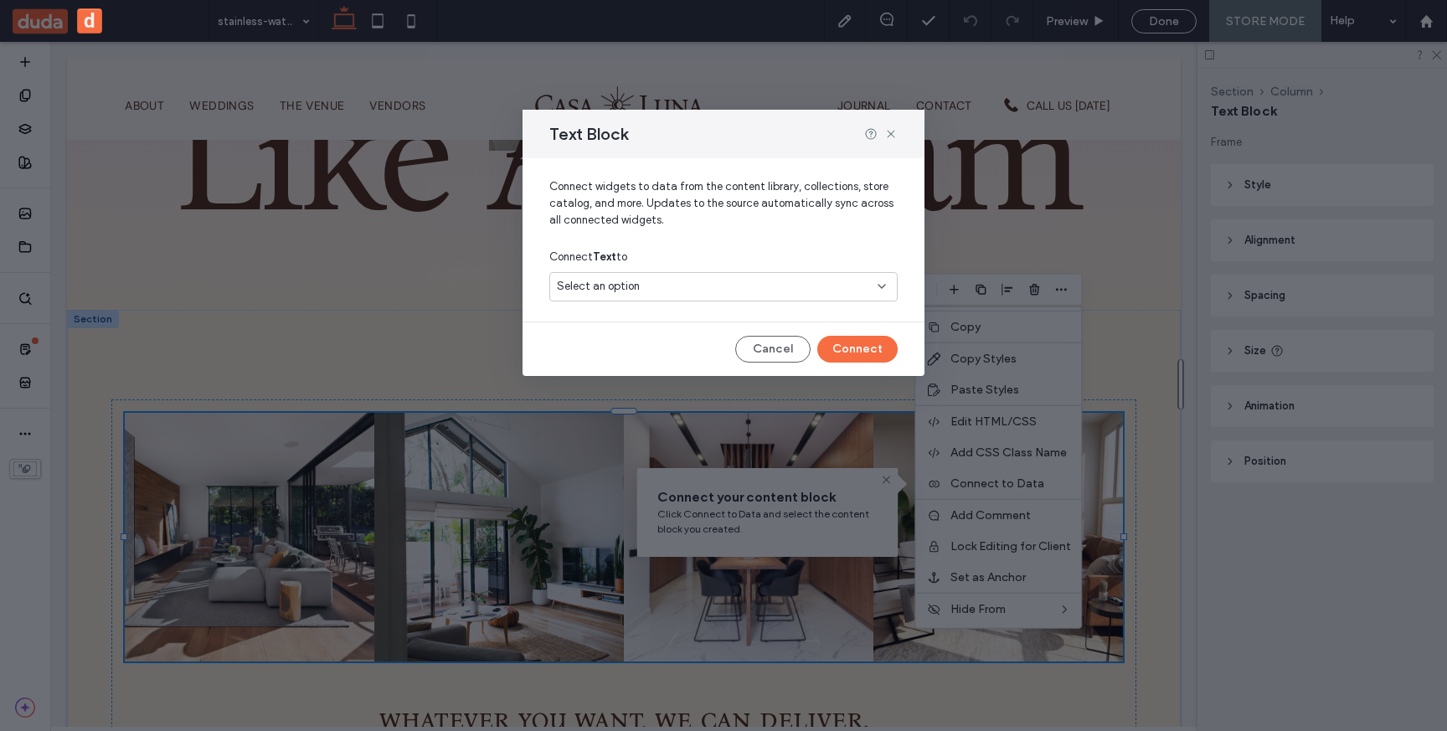
click at [882, 288] on use at bounding box center [881, 286] width 7 height 3
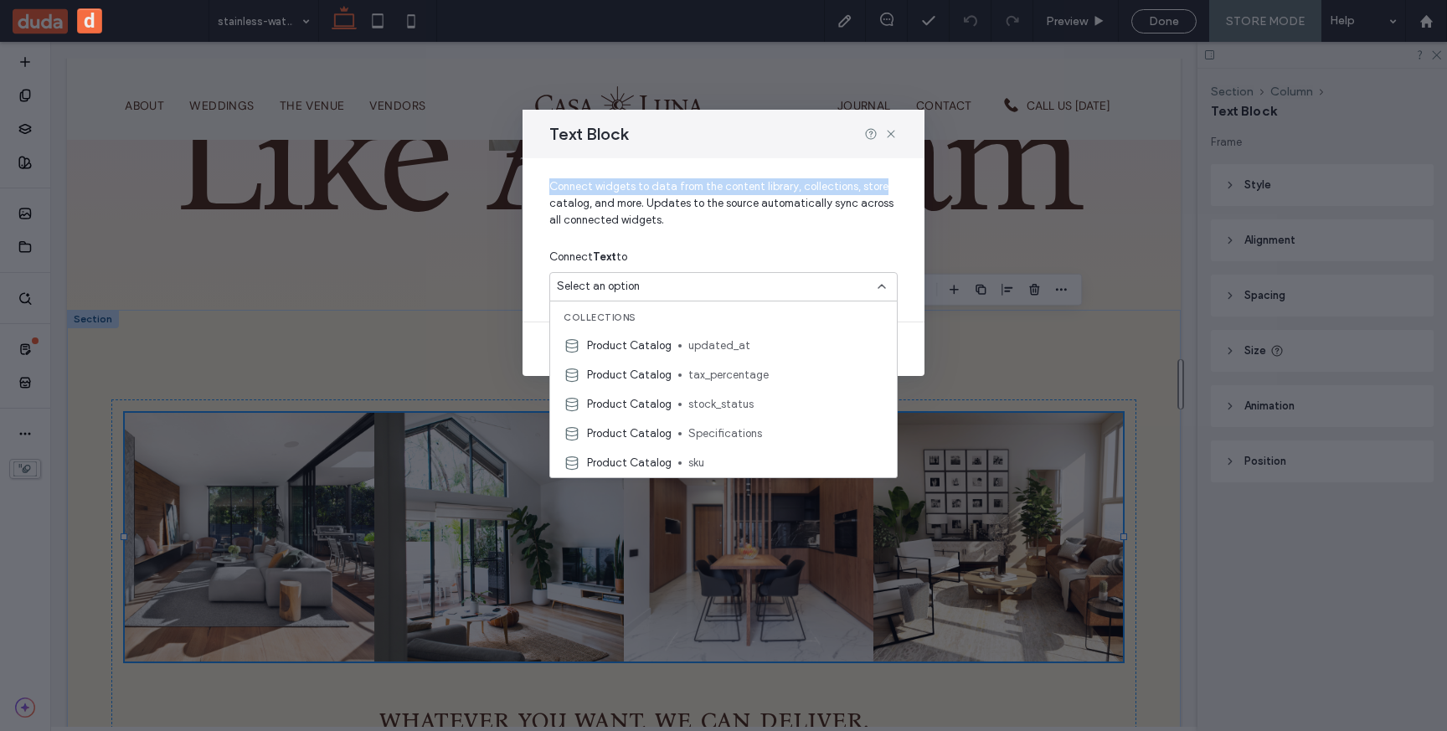
drag, startPoint x: 891, startPoint y: 136, endPoint x: 893, endPoint y: 186, distance: 49.4
click at [893, 186] on div "Text Block Connect widgets to data from the content library, collections, store…" at bounding box center [724, 243] width 402 height 266
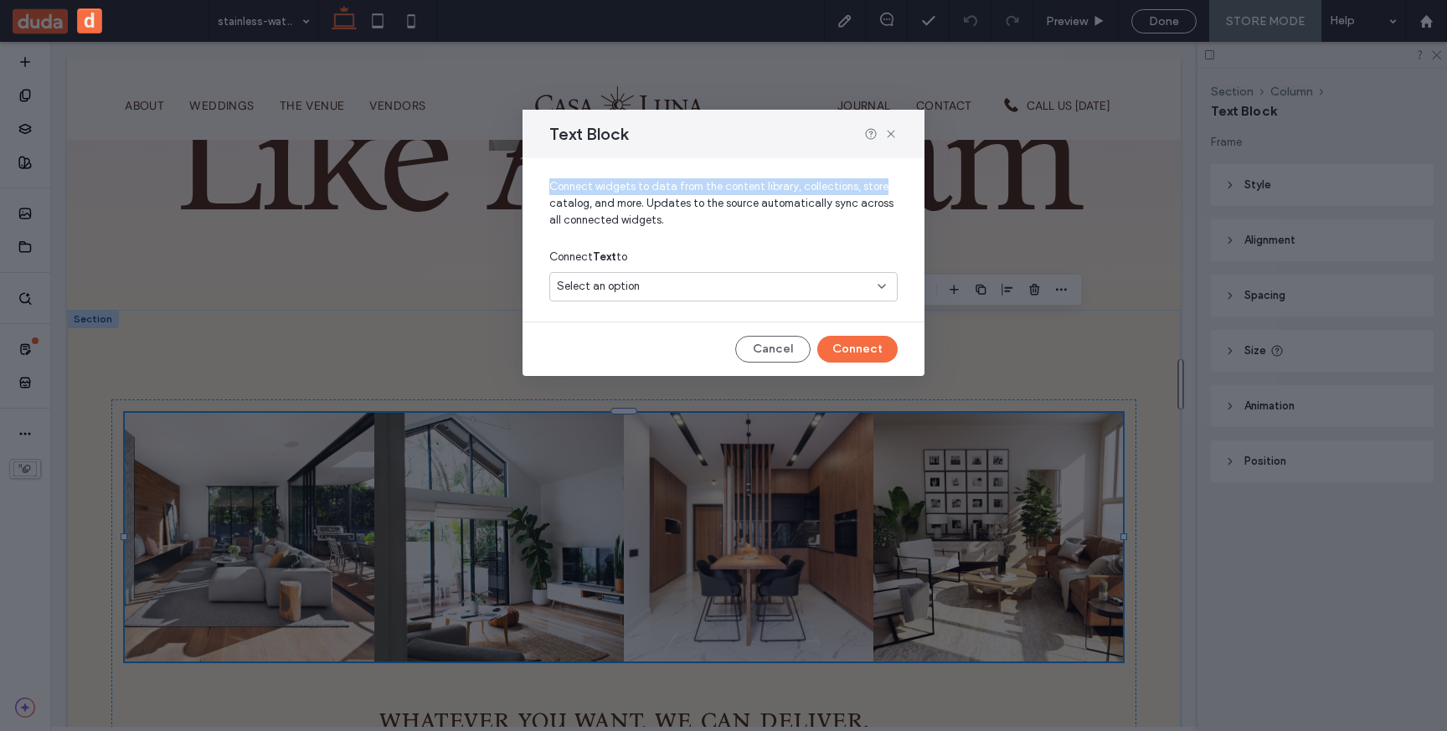
click at [893, 186] on span "Connect widgets to data from the content library, collections, store catalog, a…" at bounding box center [723, 210] width 348 height 64
click at [891, 134] on use at bounding box center [891, 134] width 8 height 8
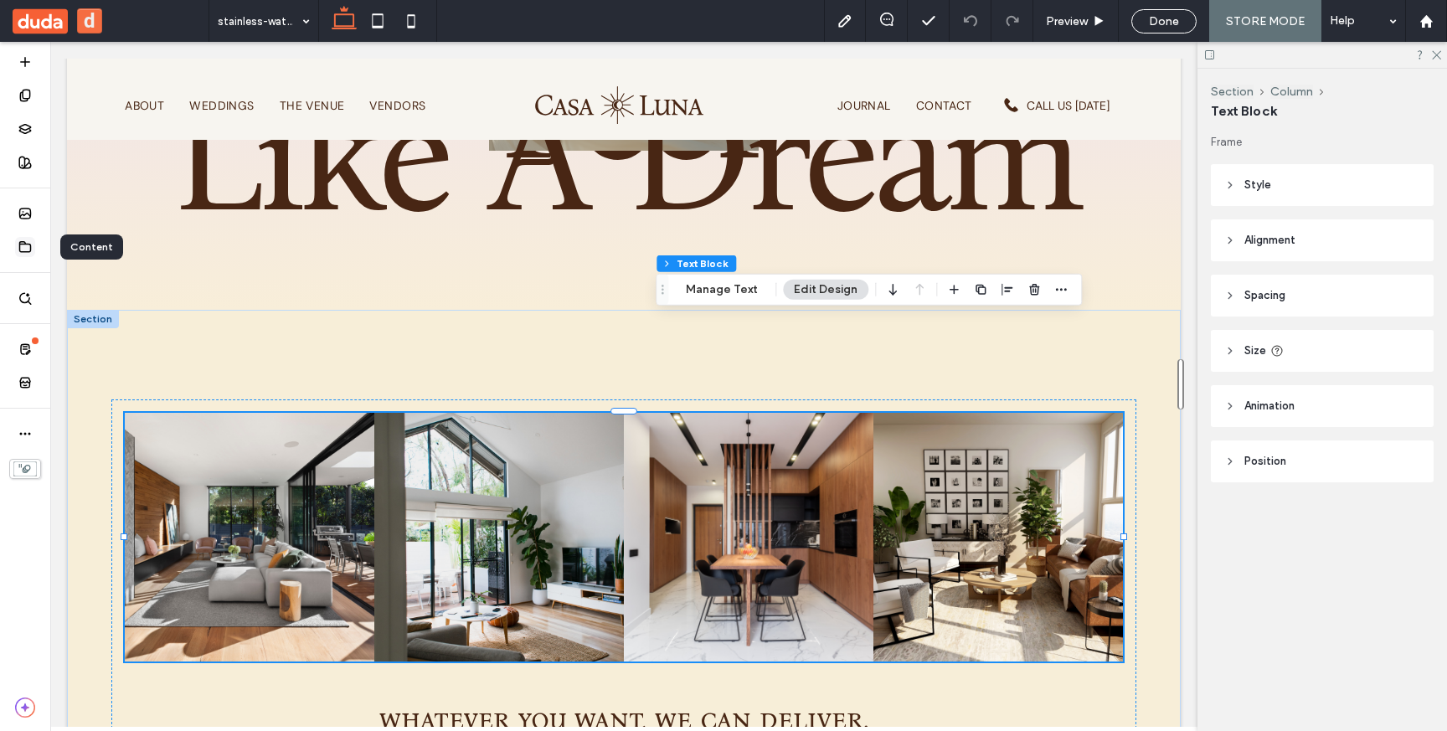
click at [23, 233] on div at bounding box center [25, 246] width 50 height 33
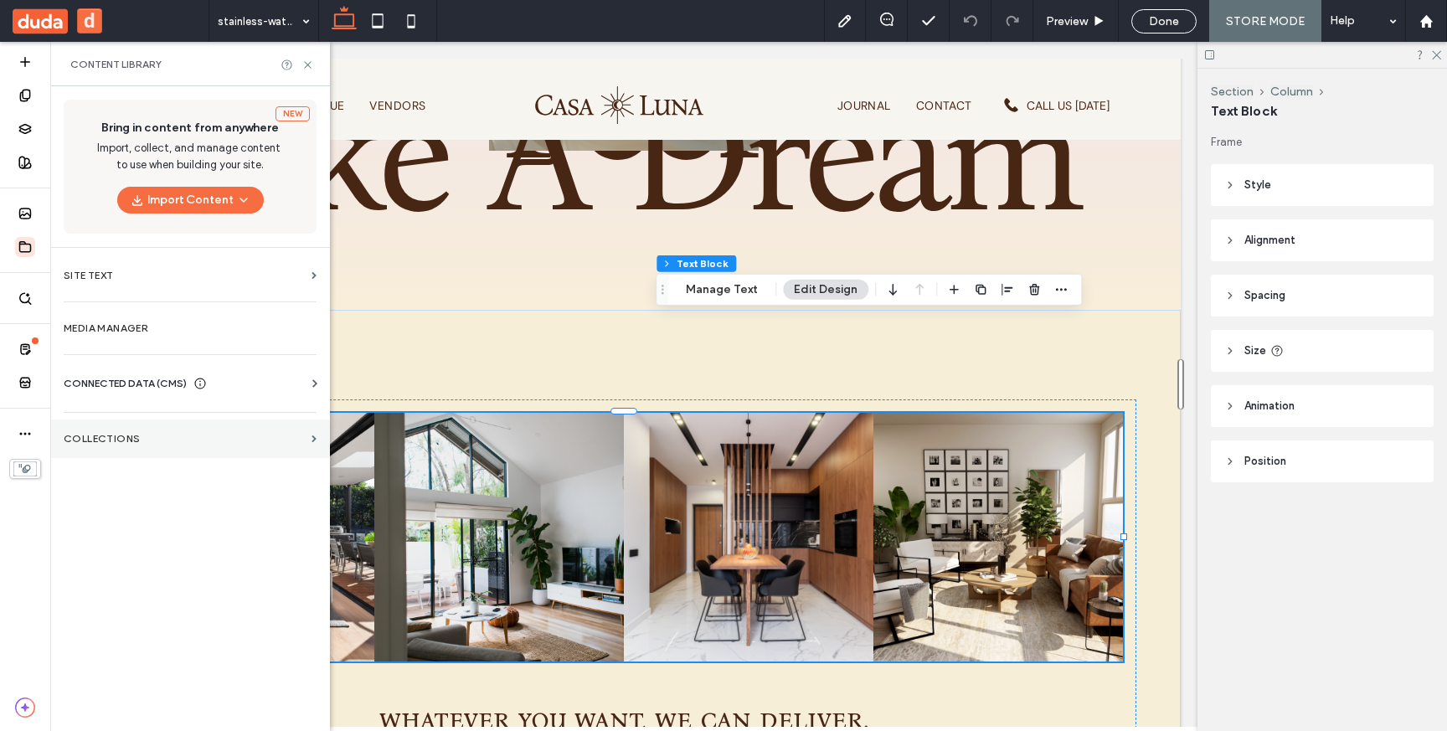
click at [106, 439] on label "Collections" at bounding box center [184, 439] width 241 height 12
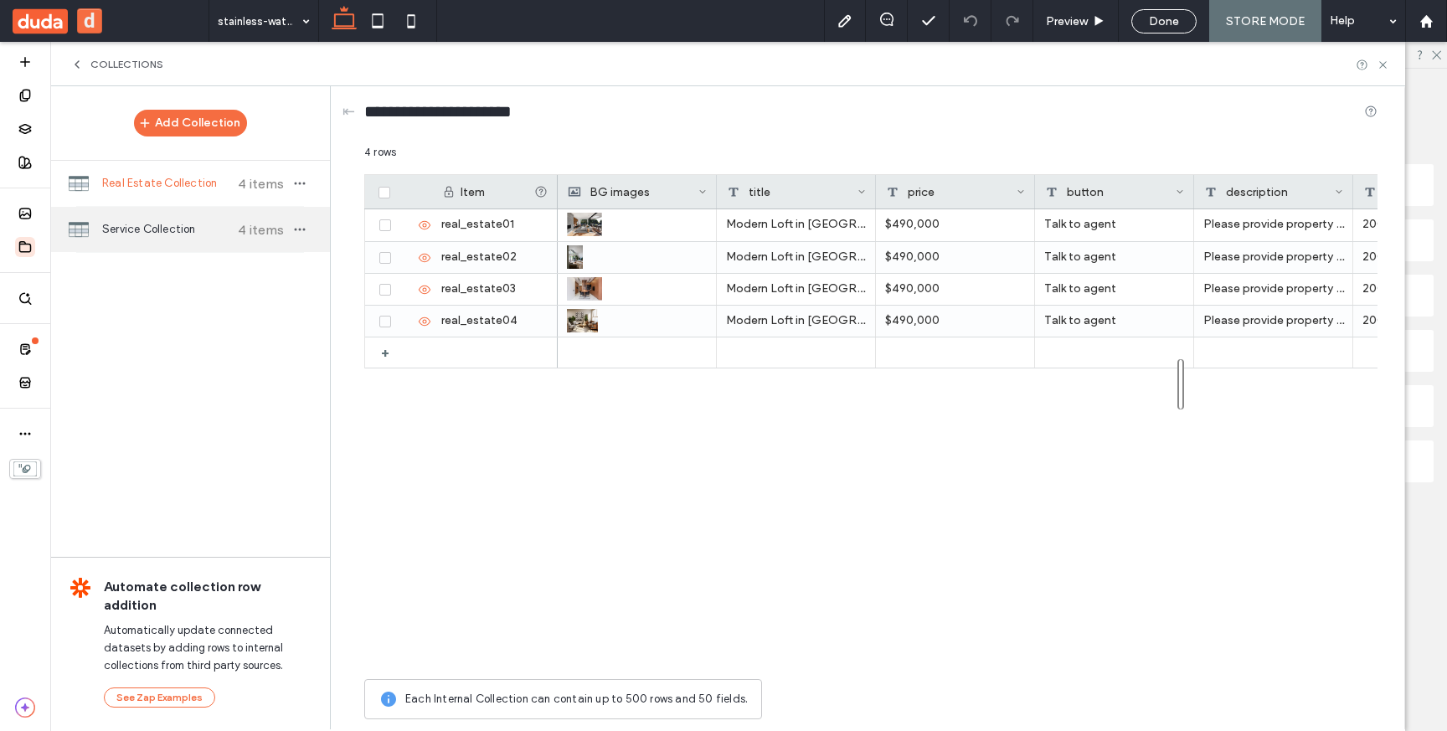
click at [209, 245] on div "Service Collection 4 items" at bounding box center [190, 229] width 280 height 45
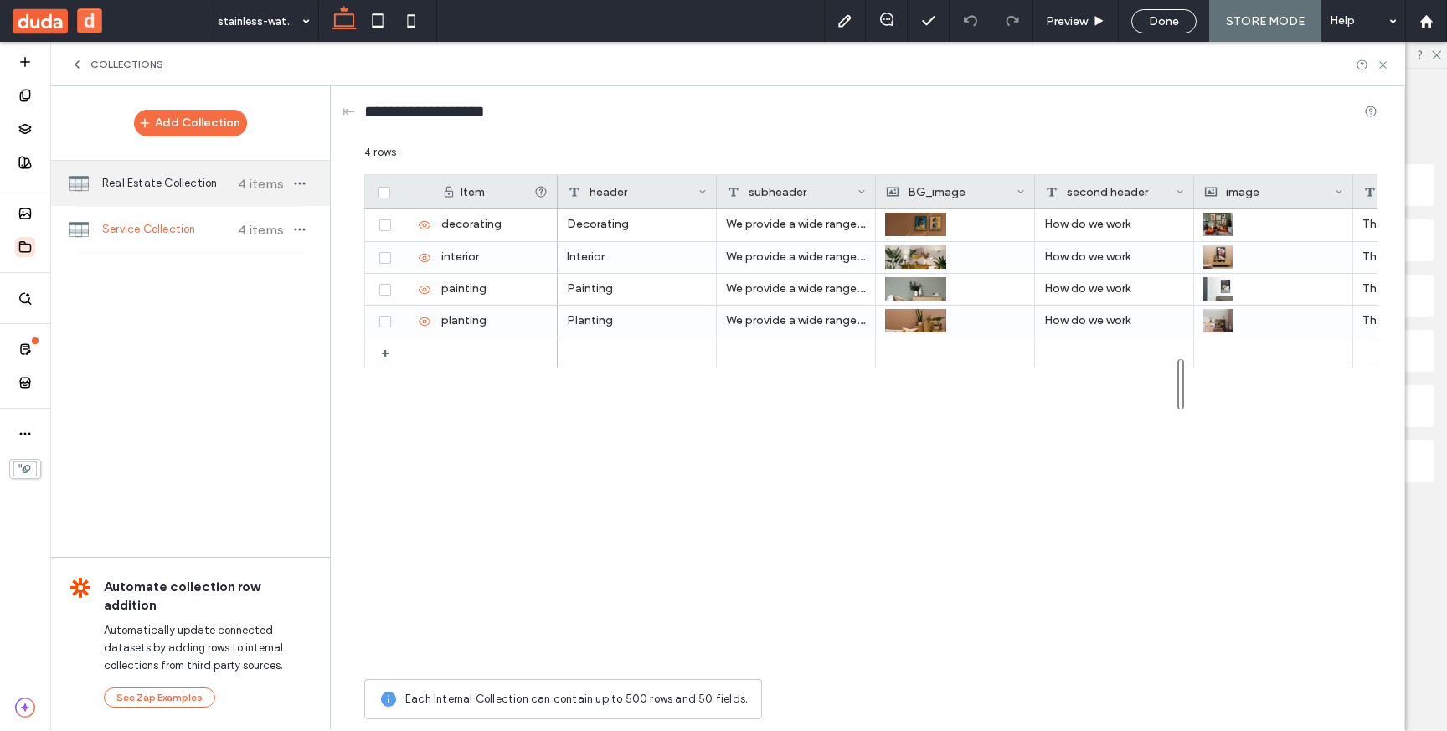
click at [219, 199] on div "Real Estate Collection 4 items" at bounding box center [190, 183] width 280 height 45
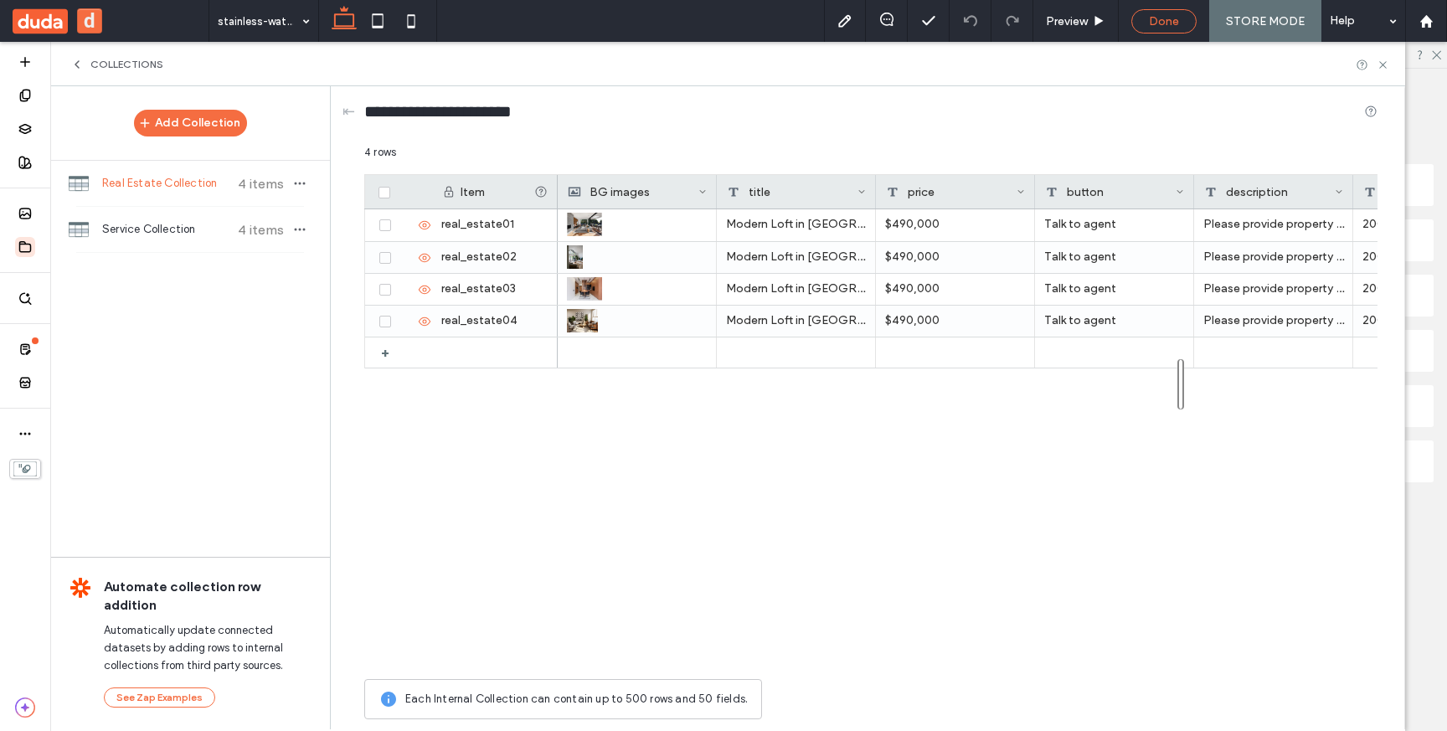
click at [1151, 30] on div "Done" at bounding box center [1163, 21] width 65 height 24
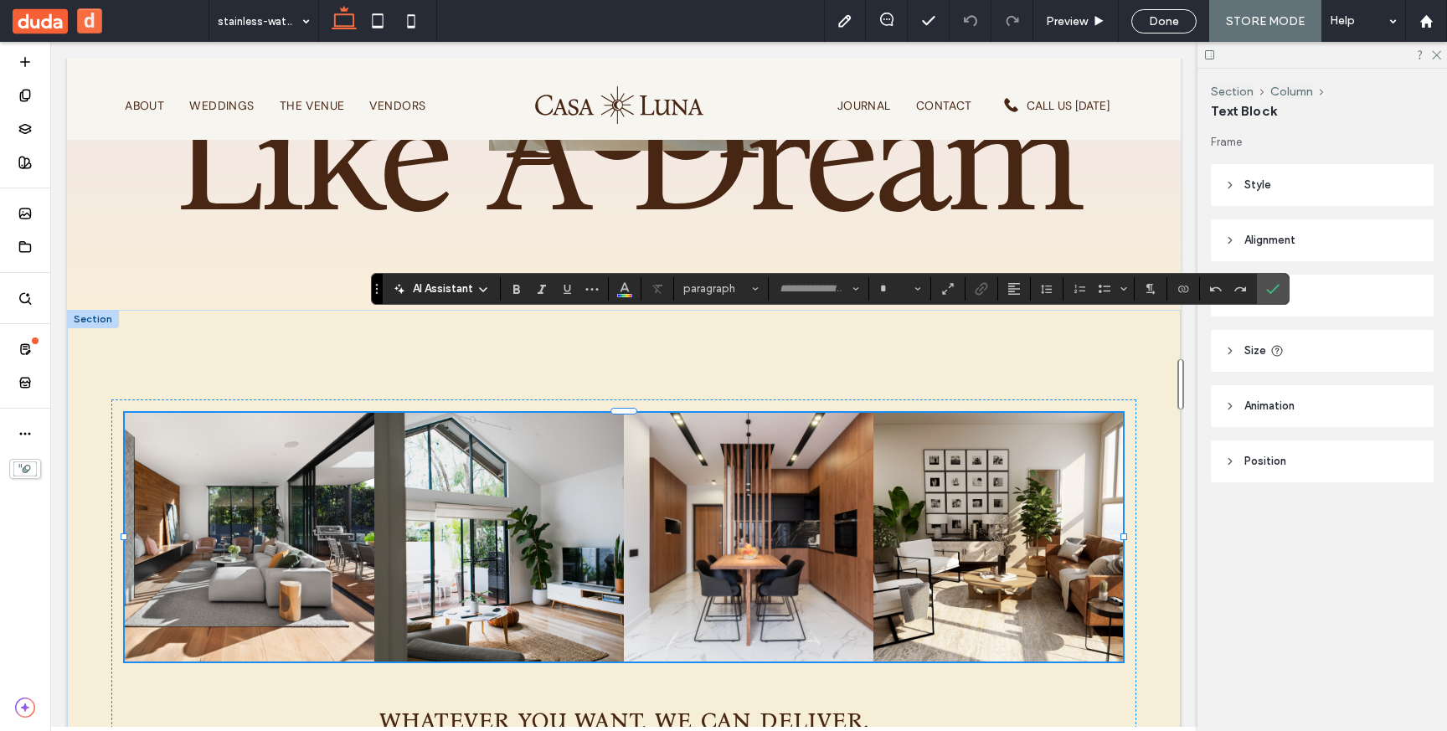
type input "*********"
type input "**"
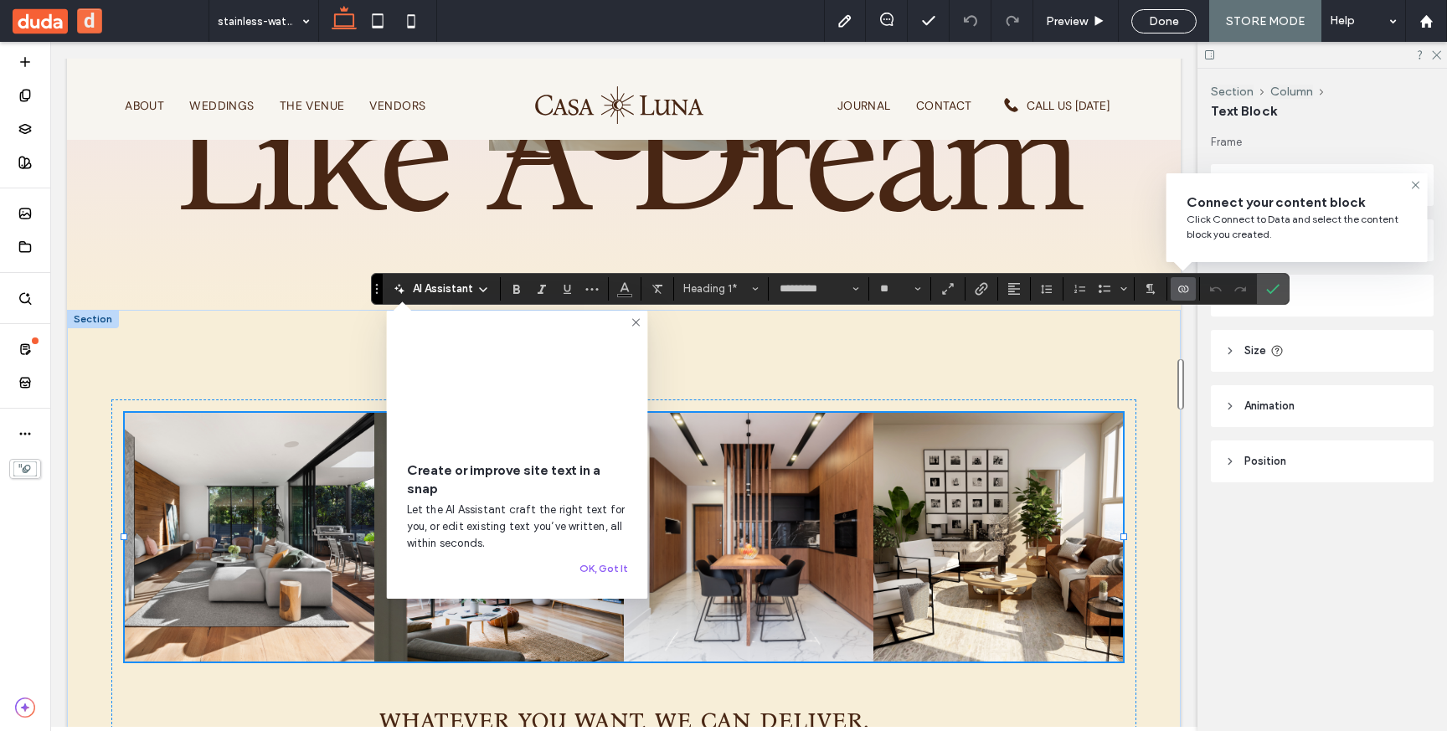
click at [632, 320] on icon at bounding box center [636, 322] width 13 height 13
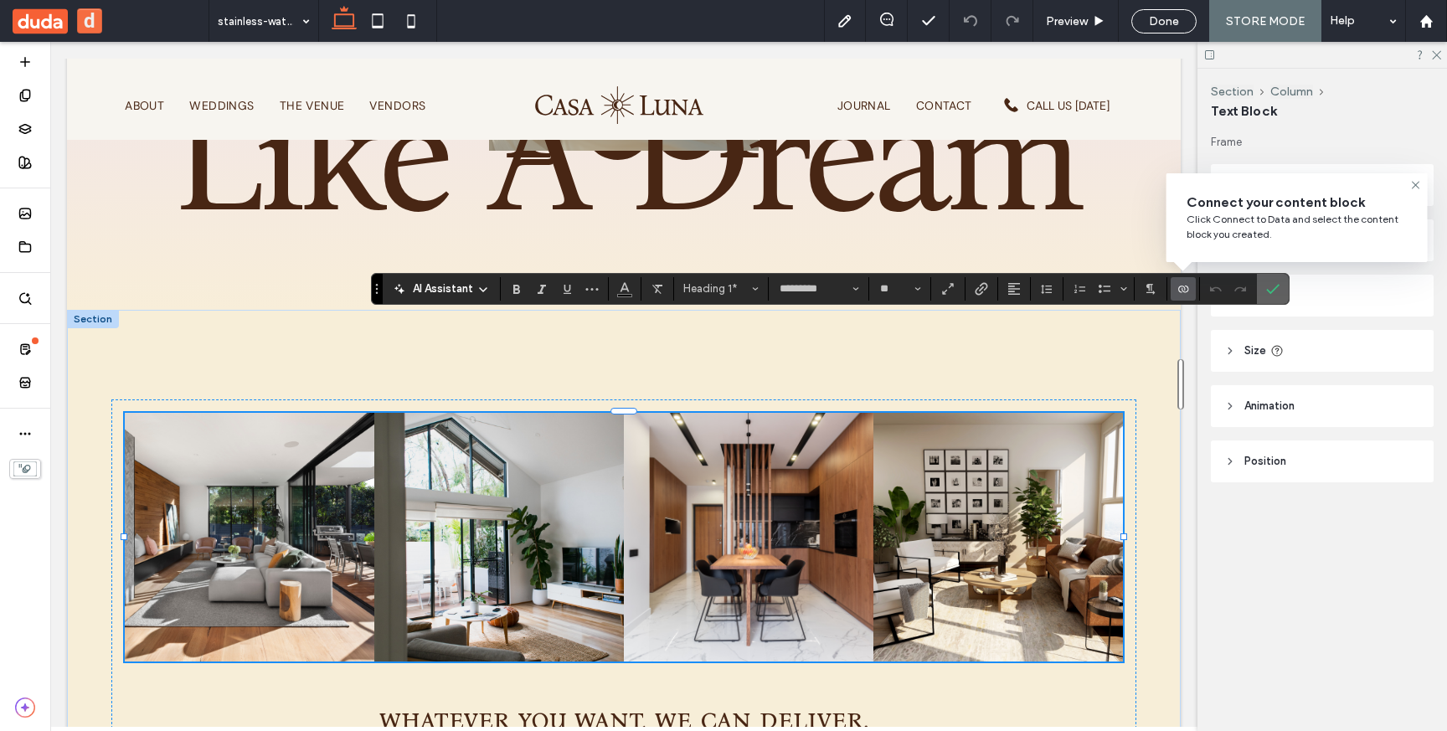
click at [1269, 294] on icon "Confirm" at bounding box center [1272, 288] width 13 height 13
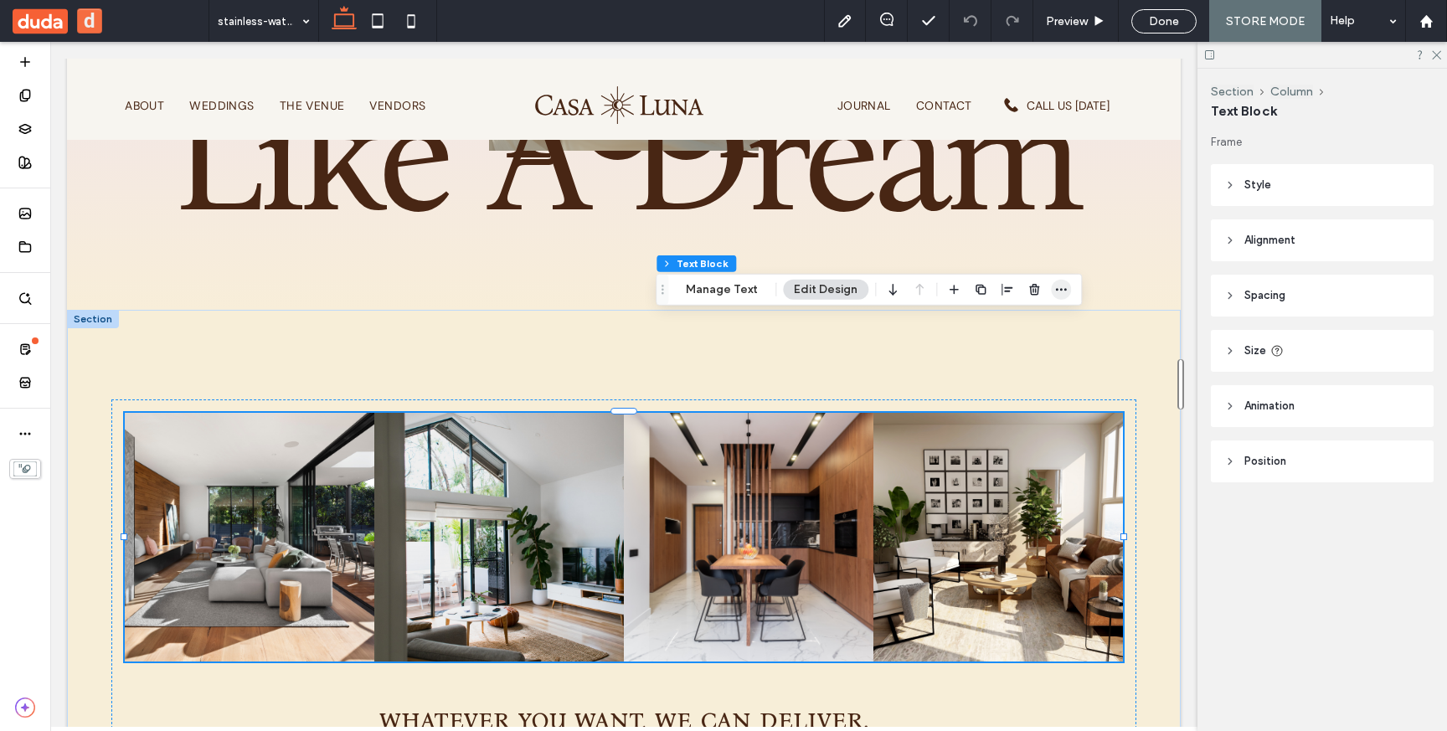
click at [1062, 296] on span "button" at bounding box center [1061, 290] width 20 height 20
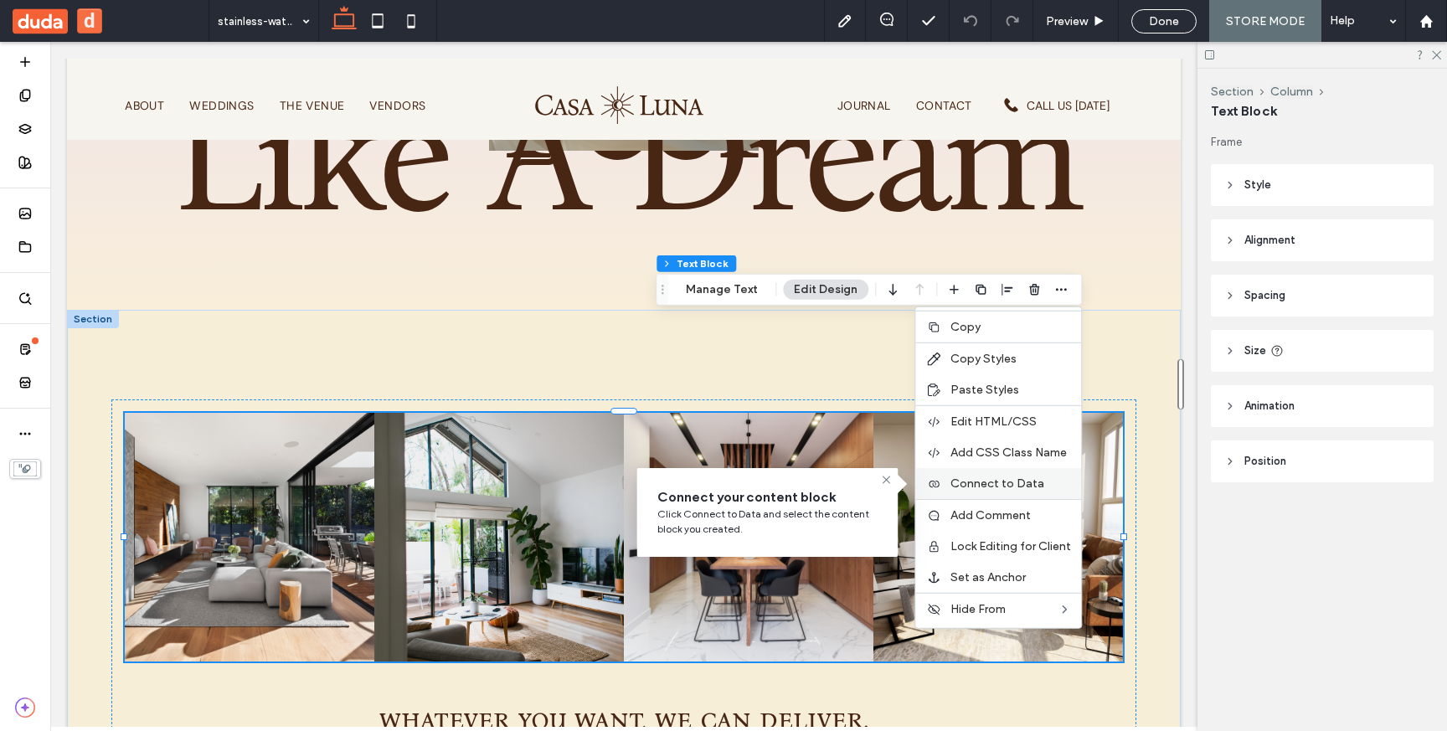
click at [997, 480] on span "Connect to Data" at bounding box center [997, 483] width 94 height 14
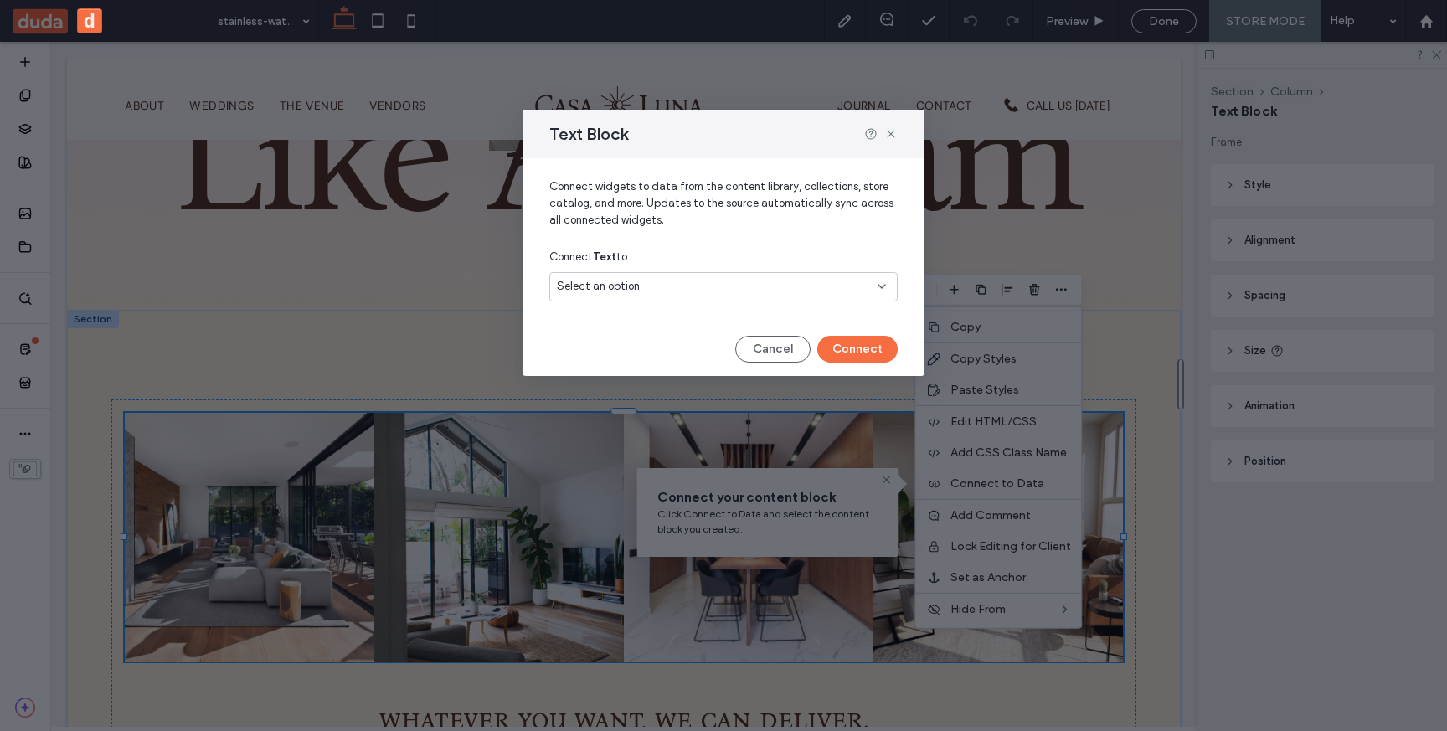
click at [877, 292] on icon at bounding box center [881, 286] width 13 height 13
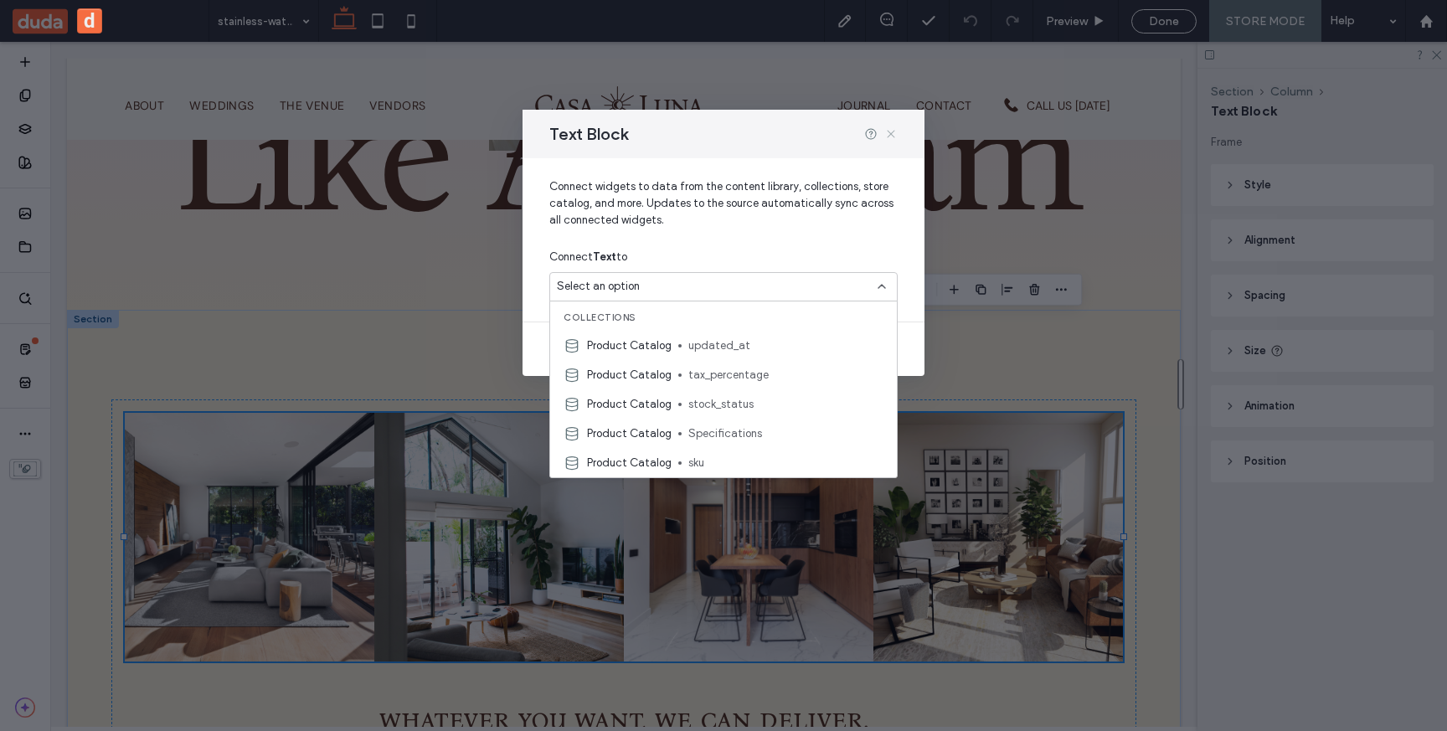
click at [891, 136] on icon at bounding box center [890, 133] width 13 height 13
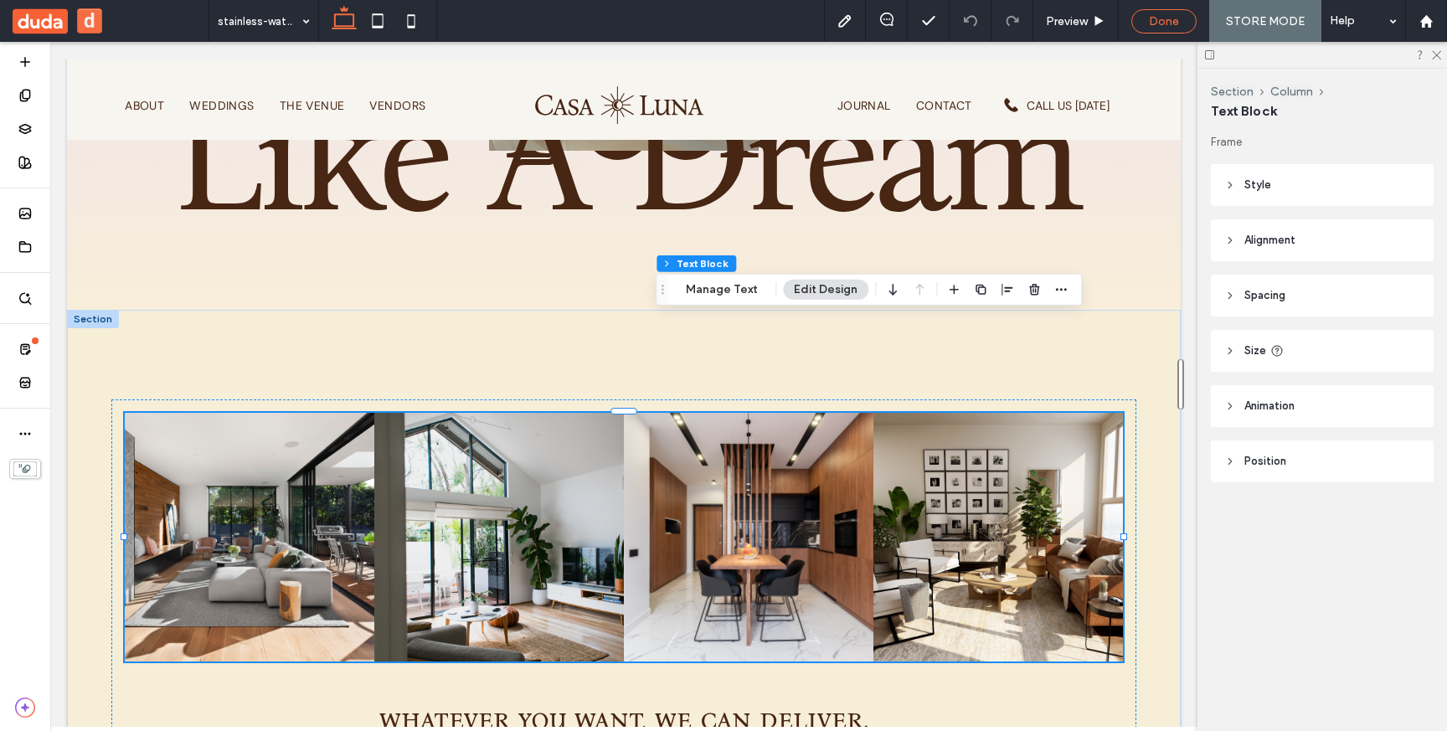
click at [1161, 28] on div "Done" at bounding box center [1163, 21] width 65 height 24
click at [1169, 18] on span "Done" at bounding box center [1164, 21] width 30 height 14
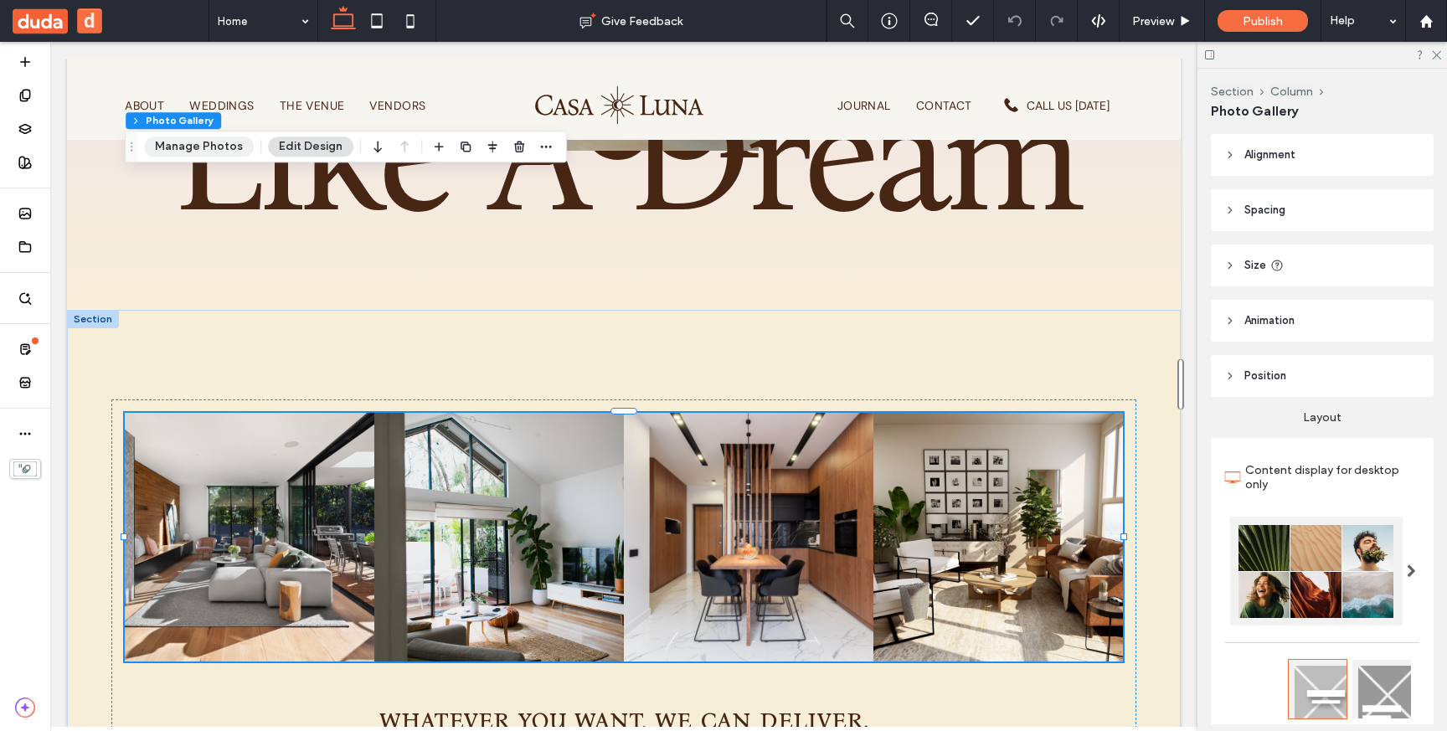
click at [178, 147] on button "Manage Photos" at bounding box center [199, 146] width 110 height 20
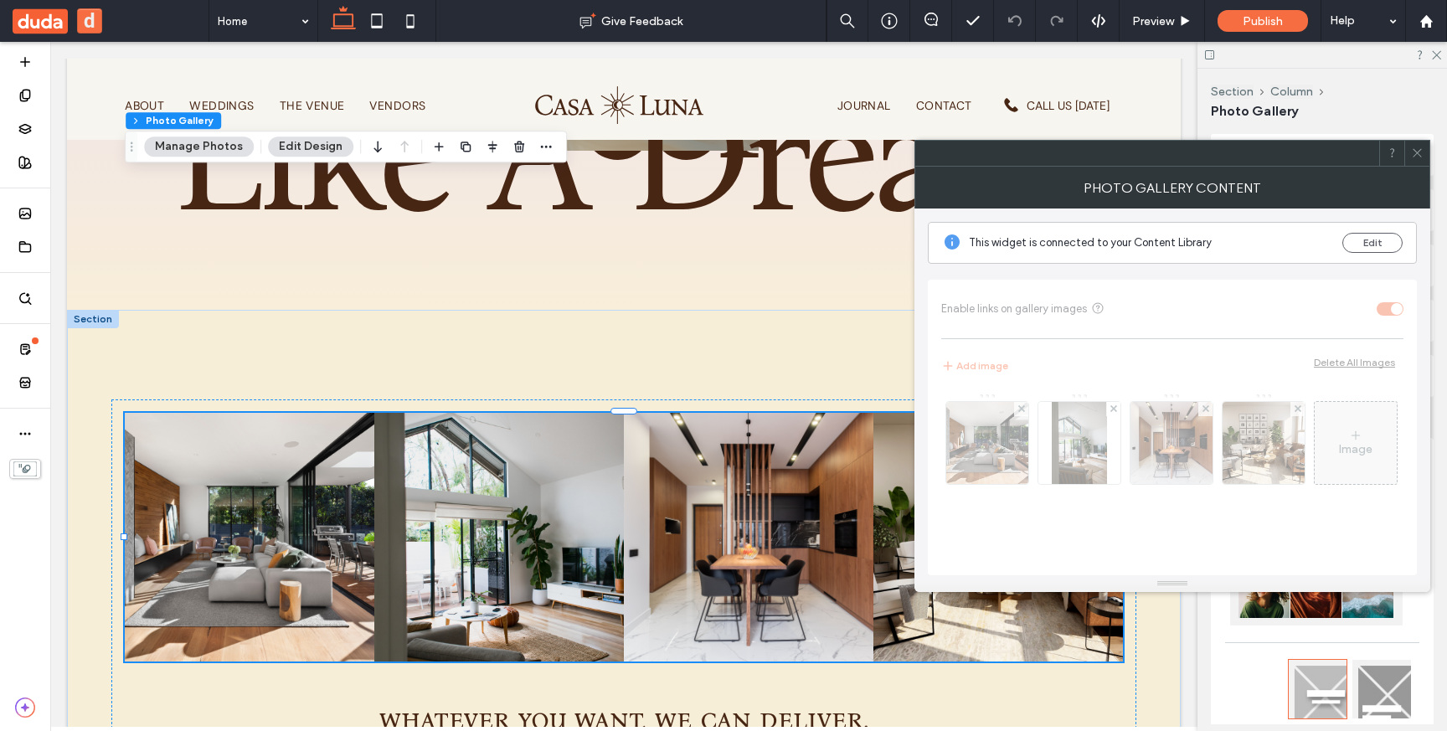
click at [1412, 157] on icon at bounding box center [1417, 153] width 13 height 13
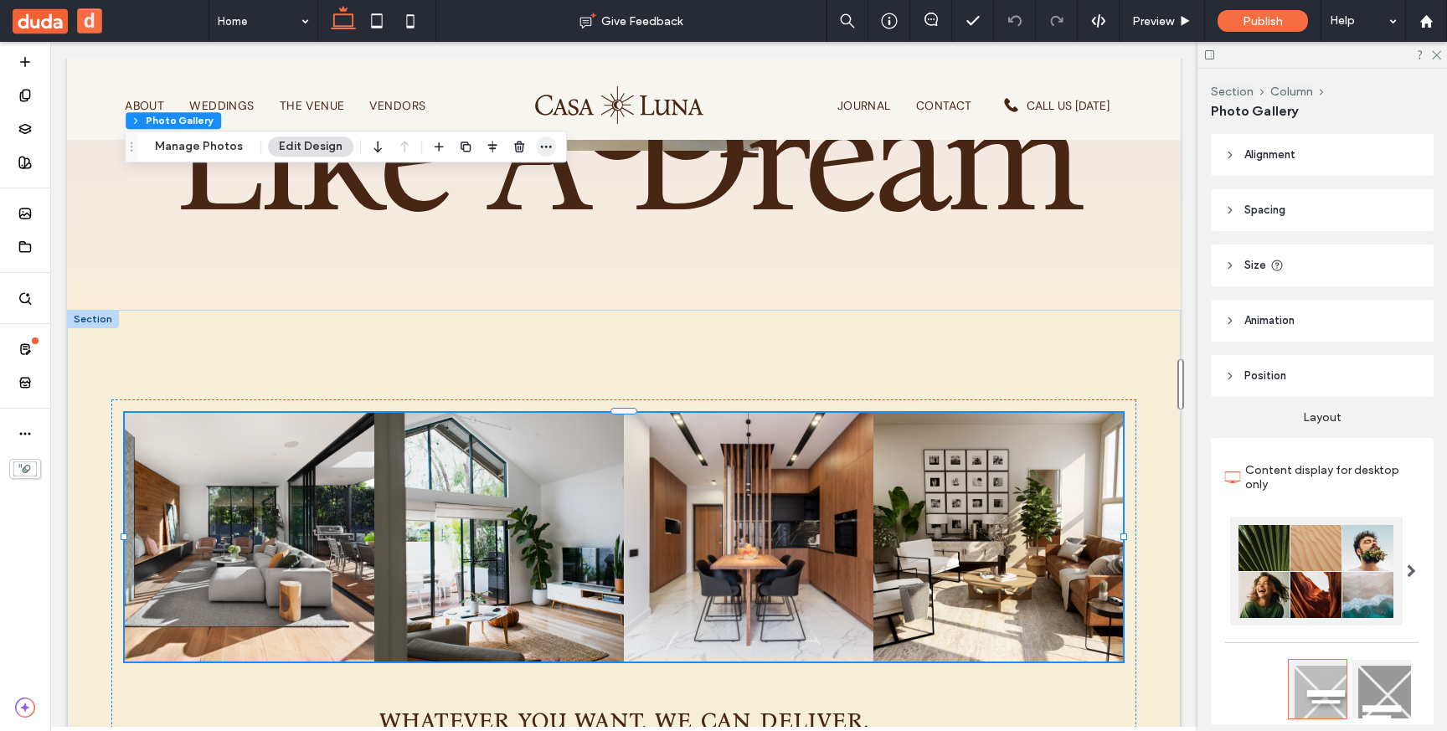
click at [539, 147] on icon "button" at bounding box center [545, 146] width 13 height 13
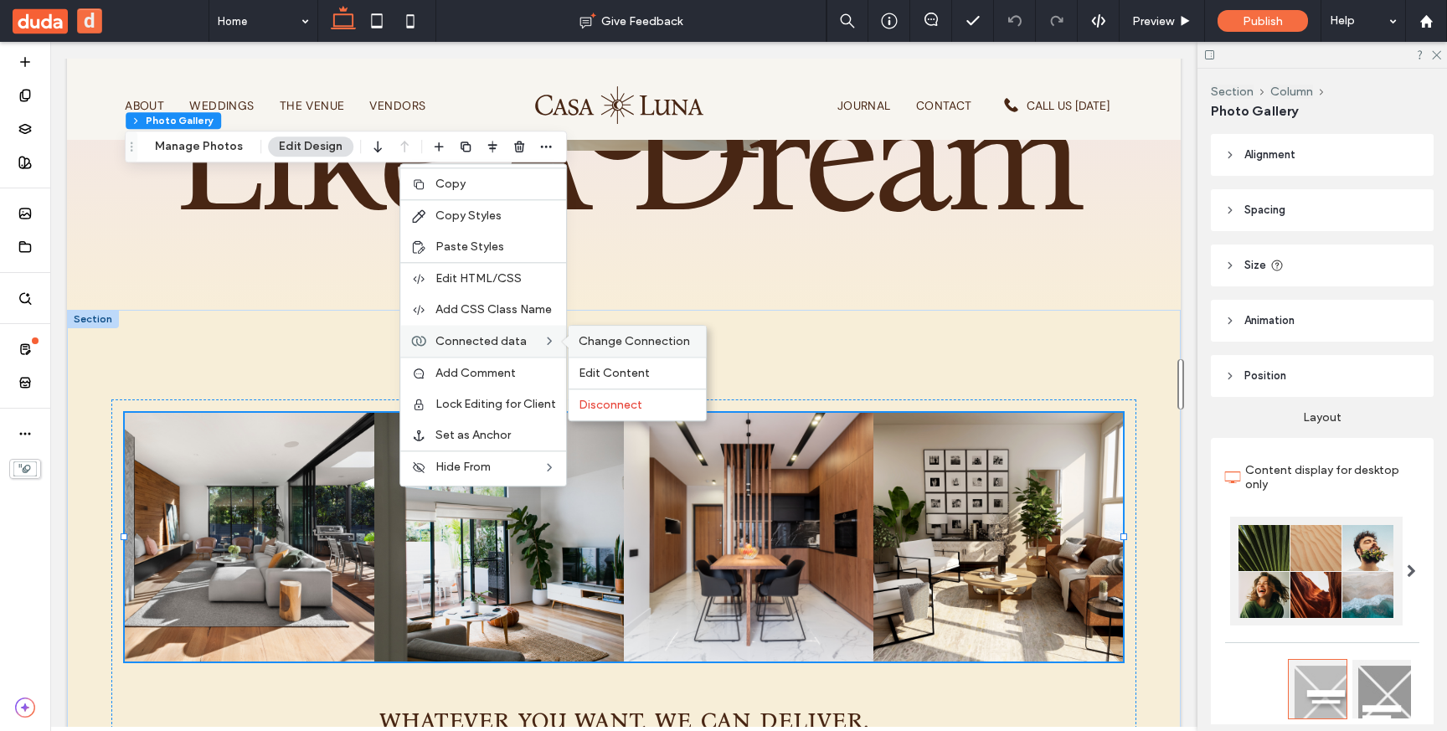
click at [607, 336] on span "Change Connection" at bounding box center [634, 341] width 111 height 14
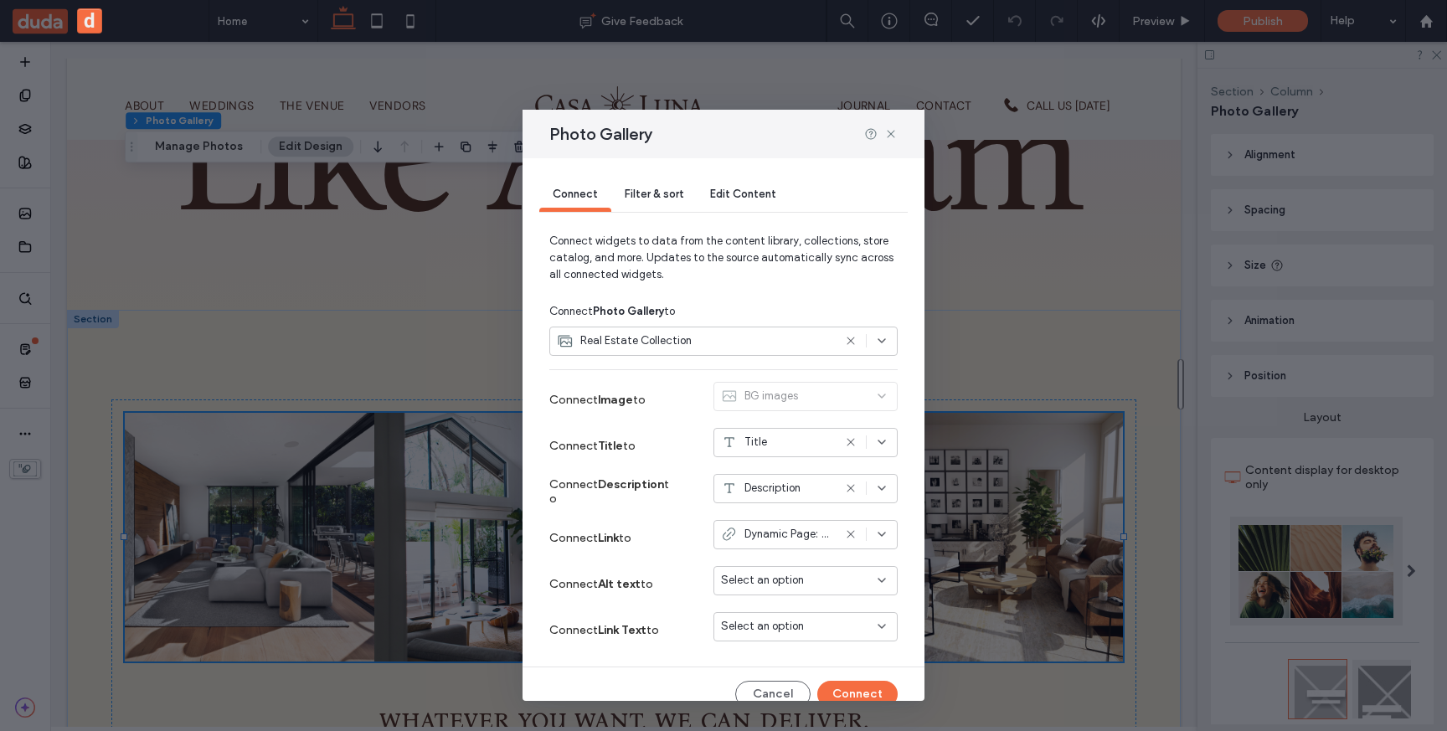
click at [239, 414] on div "Photo Gallery Connect Filter & sort Edit Content Connect widgets to data from t…" at bounding box center [723, 365] width 1447 height 731
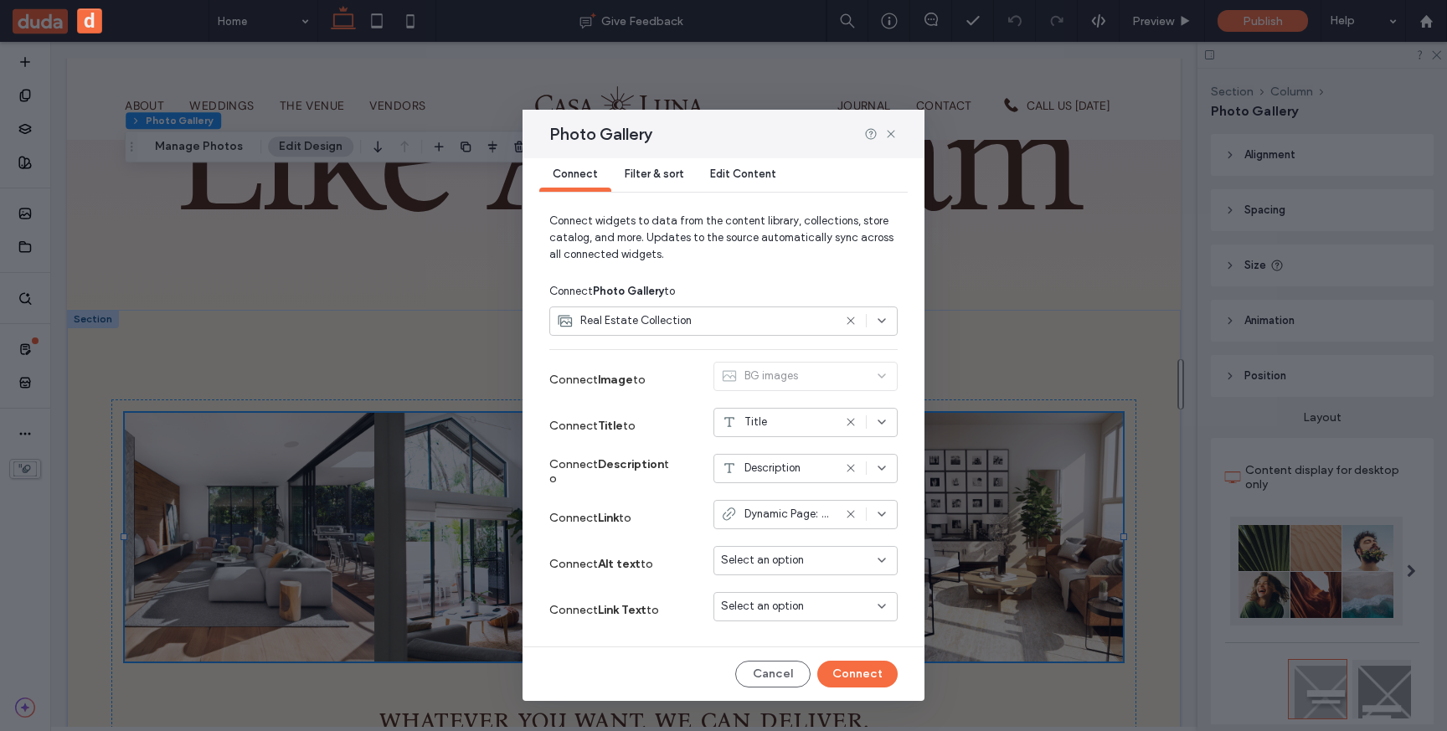
click at [881, 312] on div "Real Estate Collection" at bounding box center [723, 320] width 348 height 29
click at [893, 133] on icon at bounding box center [890, 133] width 13 height 13
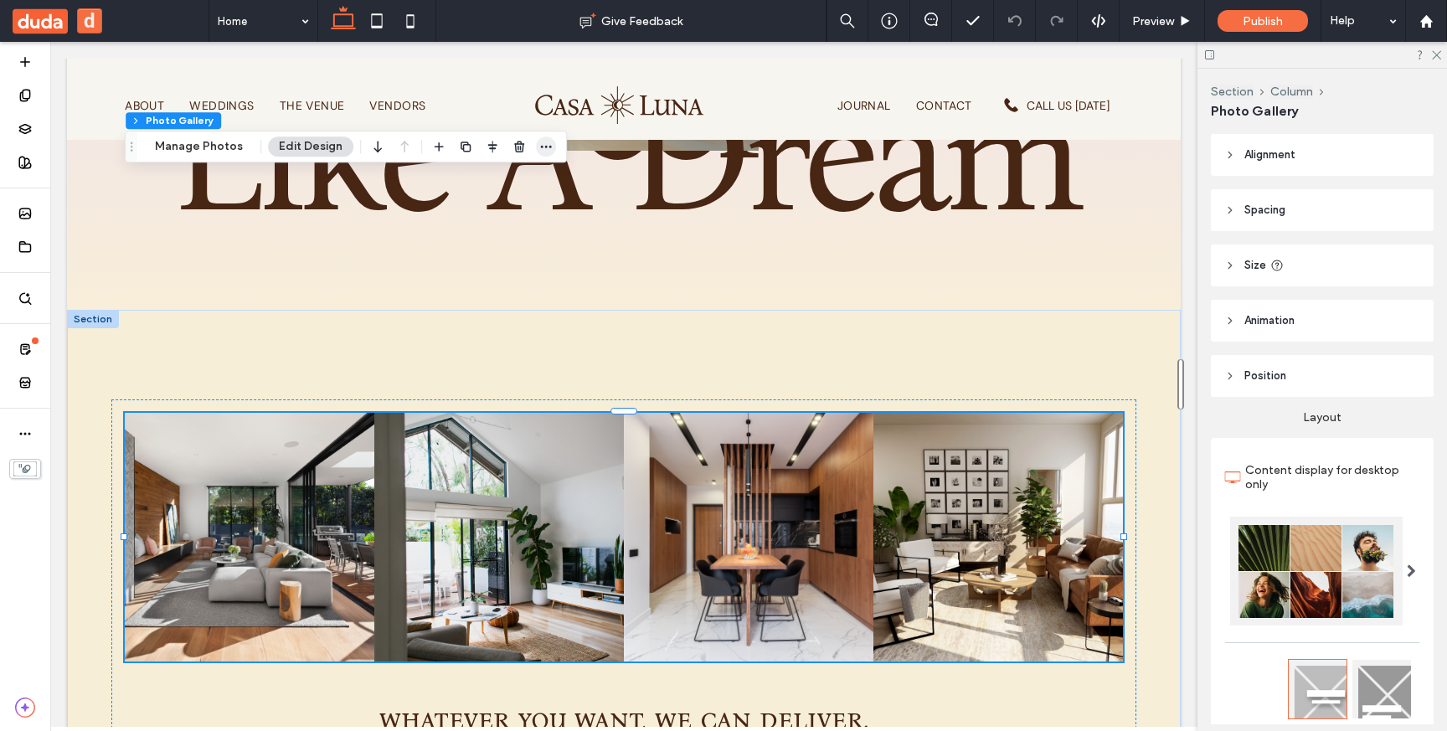
click at [546, 146] on use "button" at bounding box center [546, 147] width 11 height 3
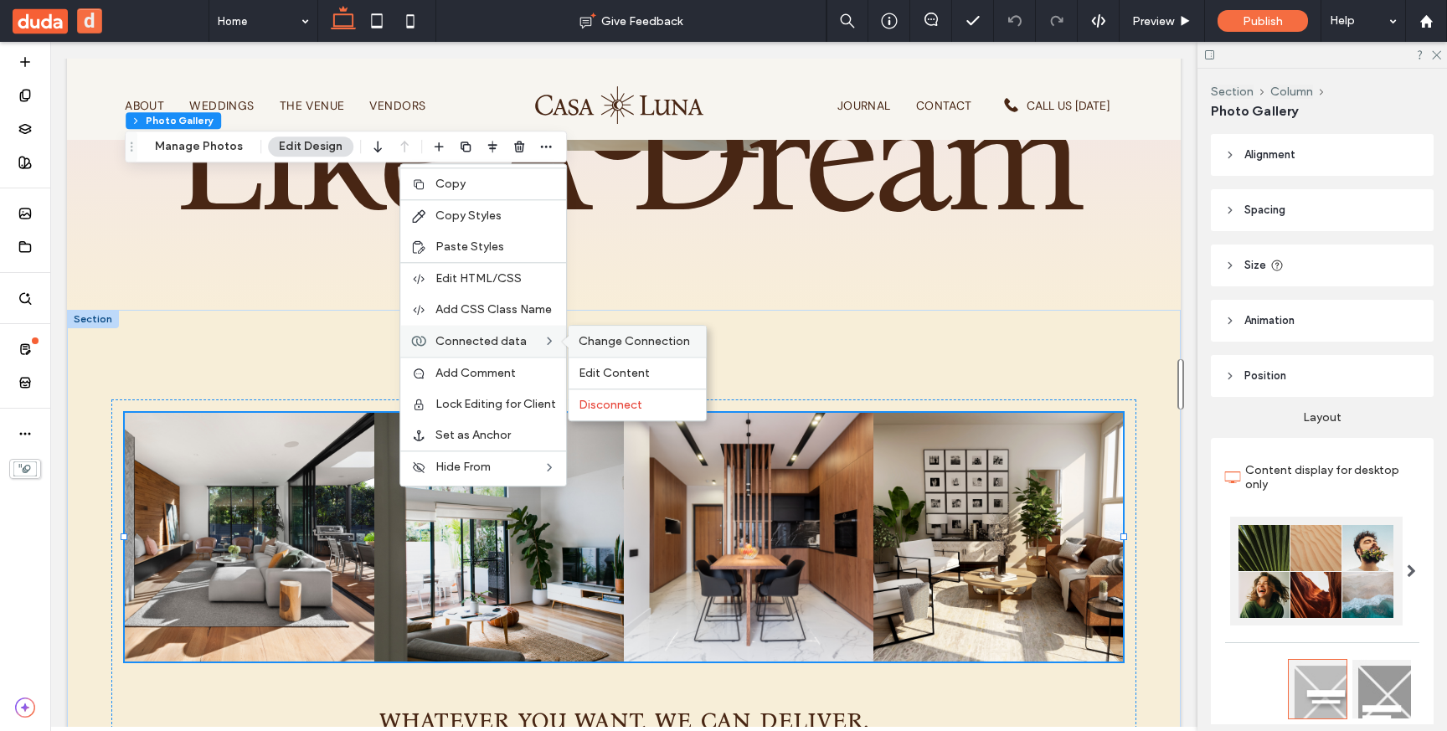
click at [624, 344] on span "Change Connection" at bounding box center [634, 341] width 111 height 14
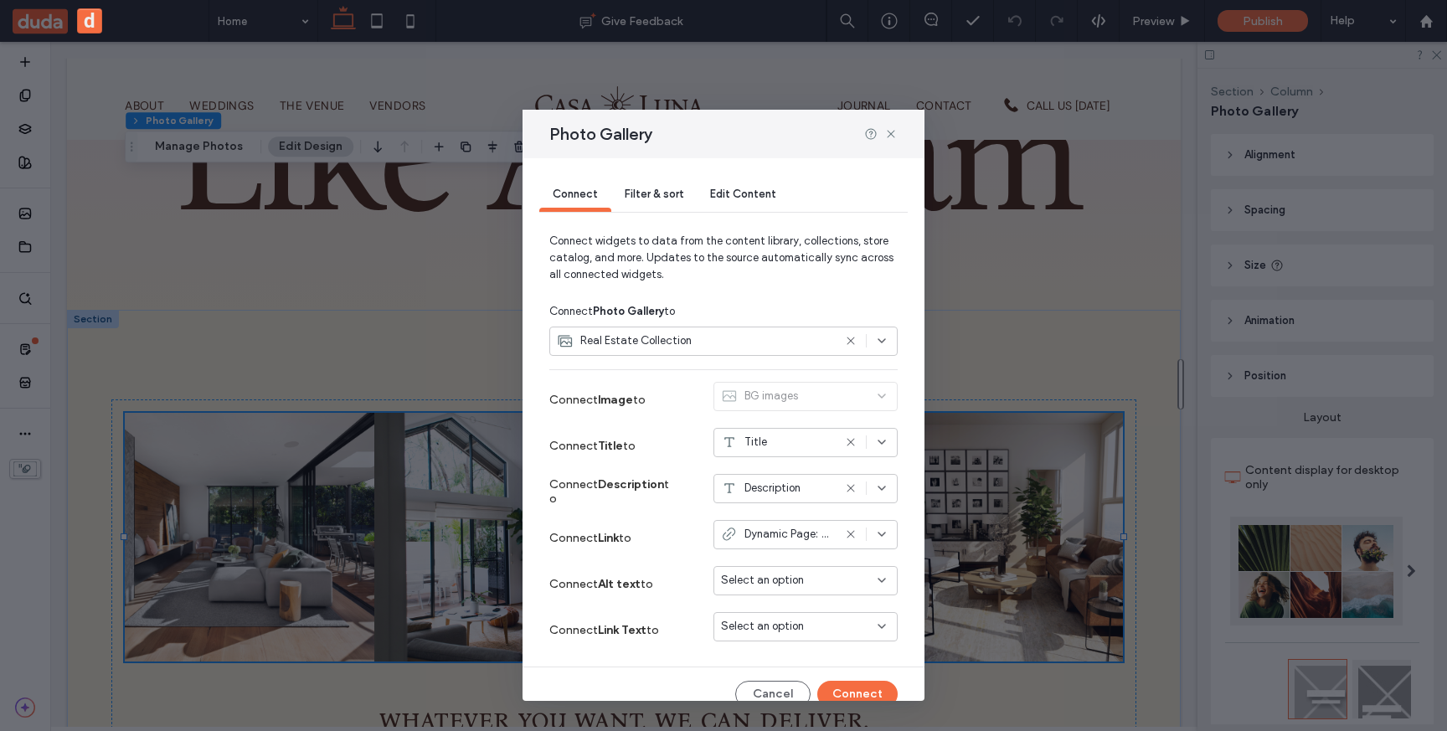
click at [883, 344] on icon at bounding box center [881, 340] width 13 height 13
click at [758, 196] on span "Edit Content" at bounding box center [743, 194] width 66 height 13
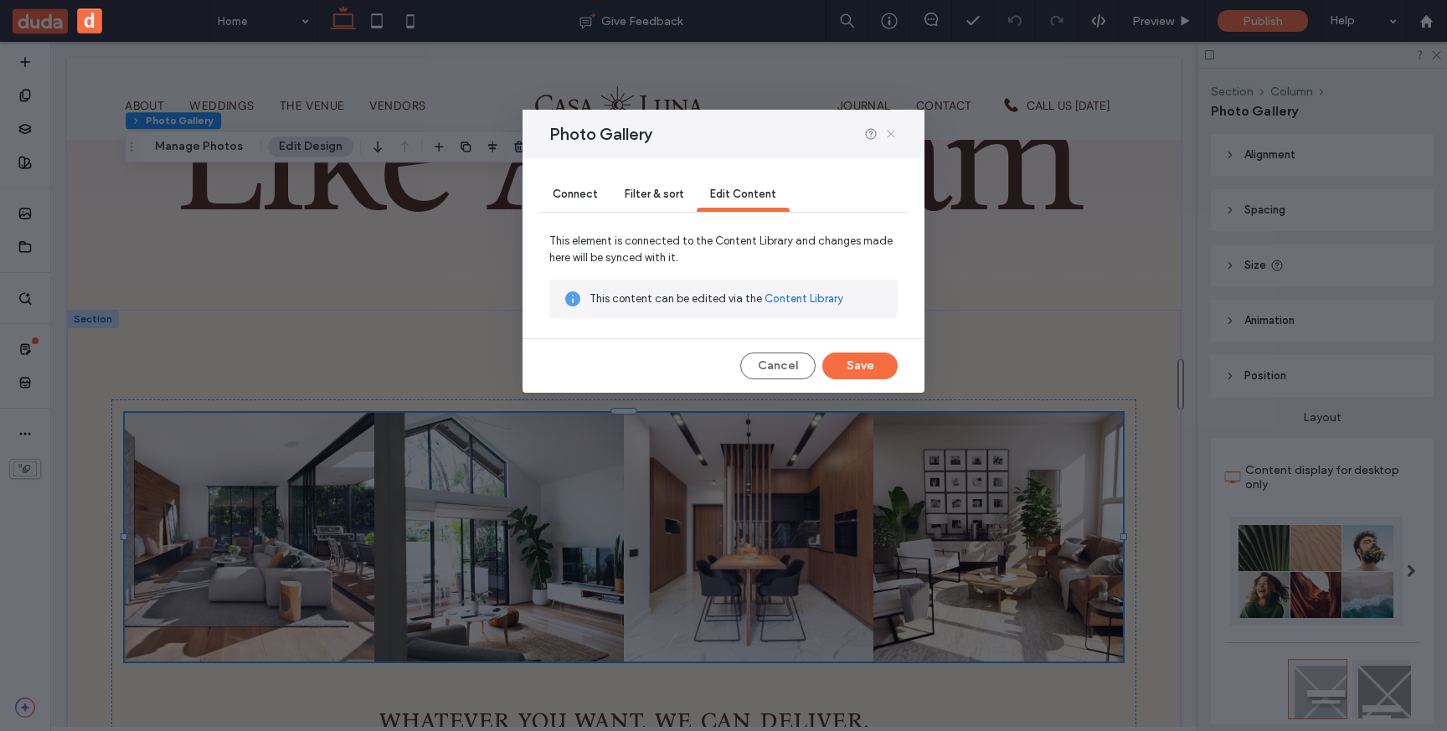
click at [887, 131] on icon at bounding box center [890, 133] width 13 height 13
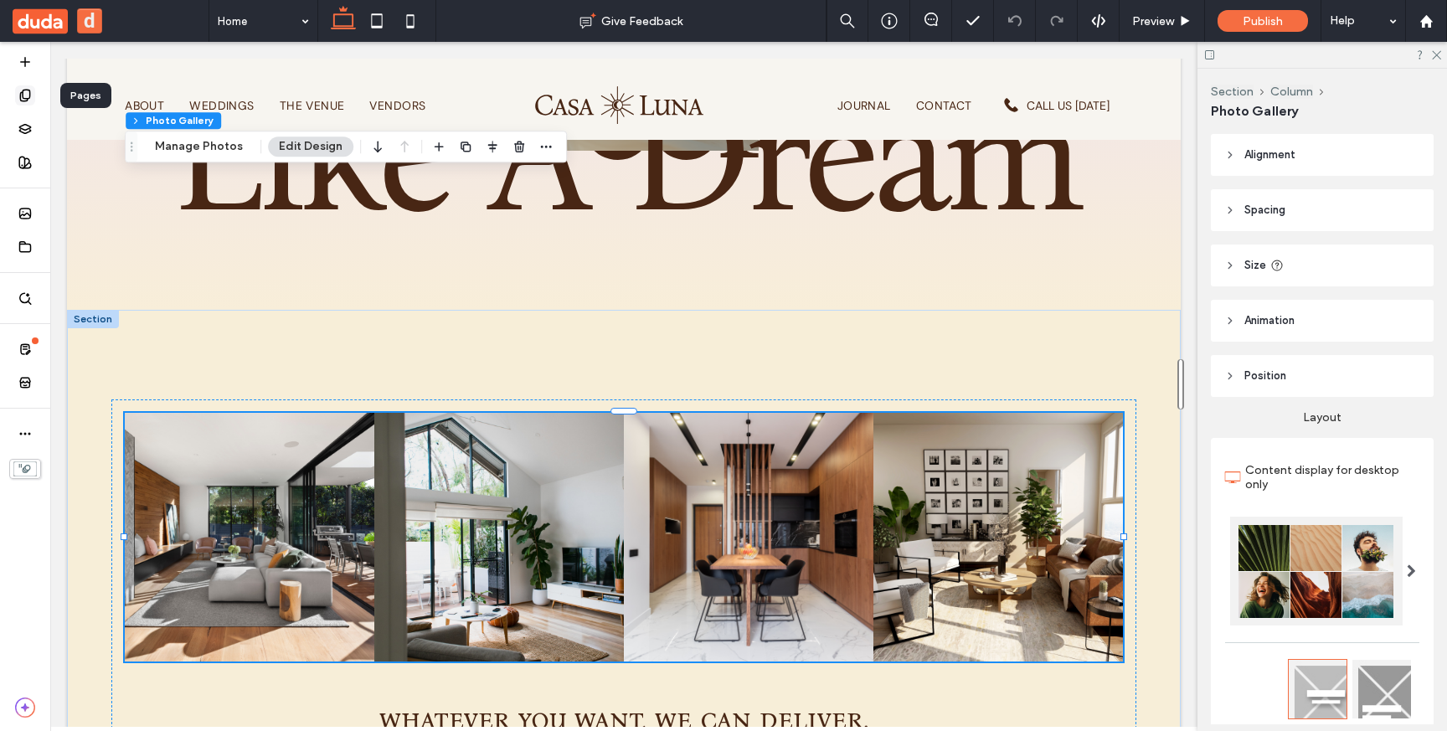
click at [31, 101] on icon at bounding box center [24, 95] width 13 height 13
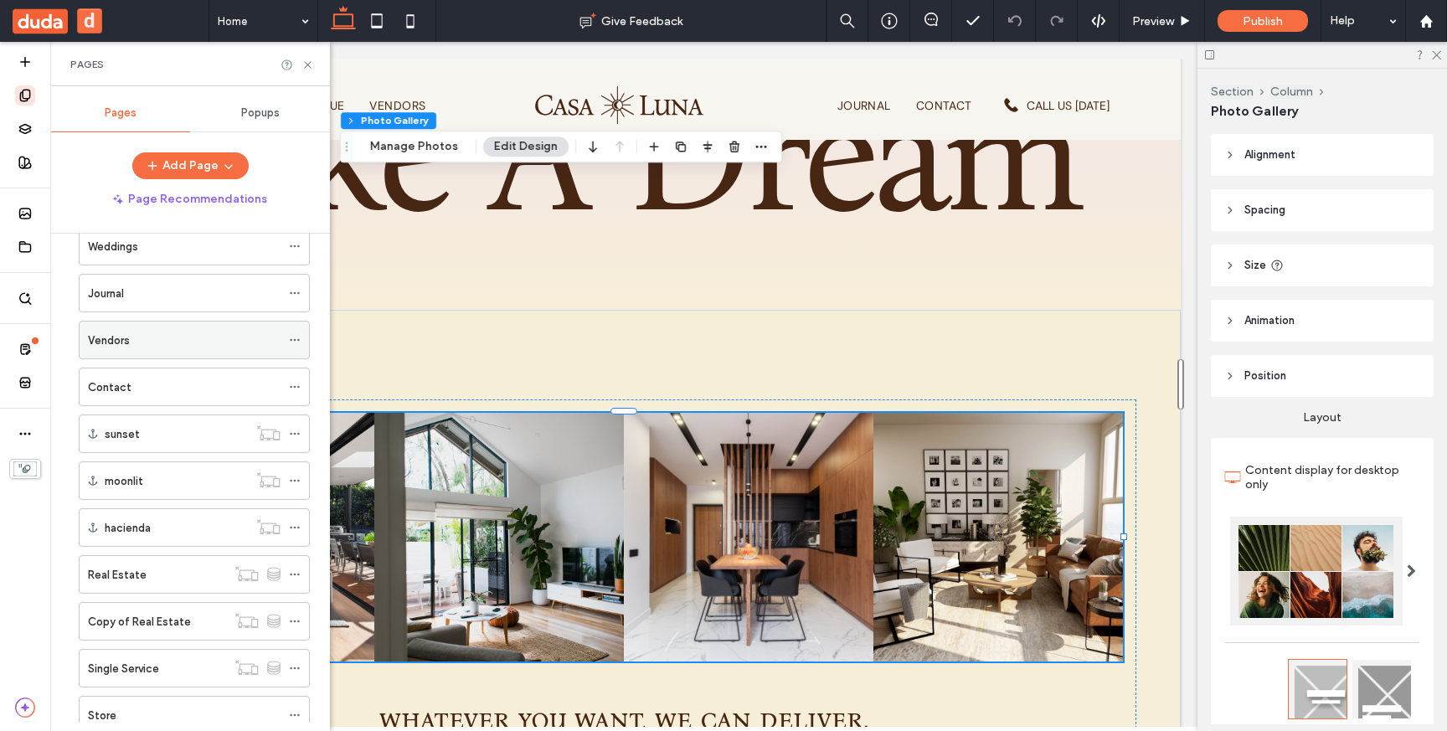
scroll to position [212, 0]
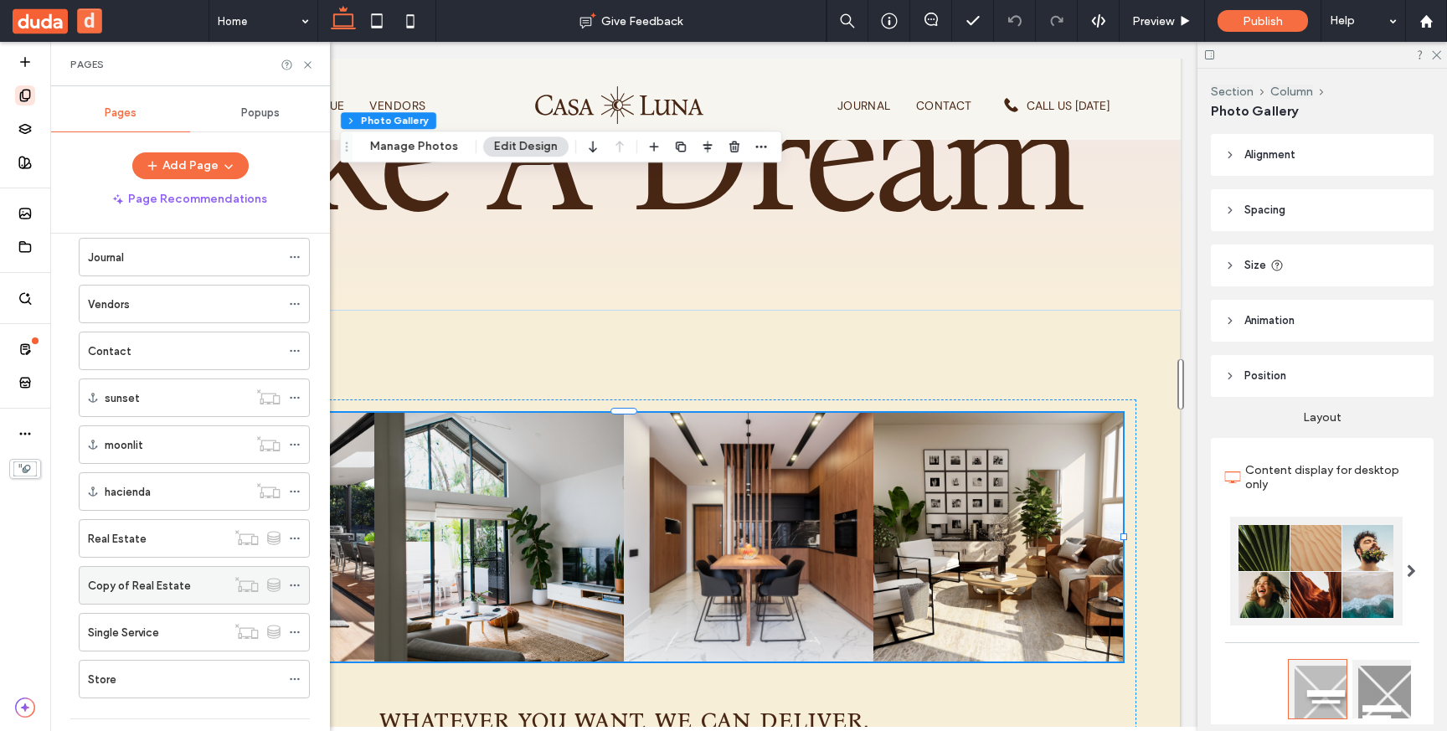
click at [174, 590] on label "Copy of Real Estate" at bounding box center [139, 585] width 103 height 29
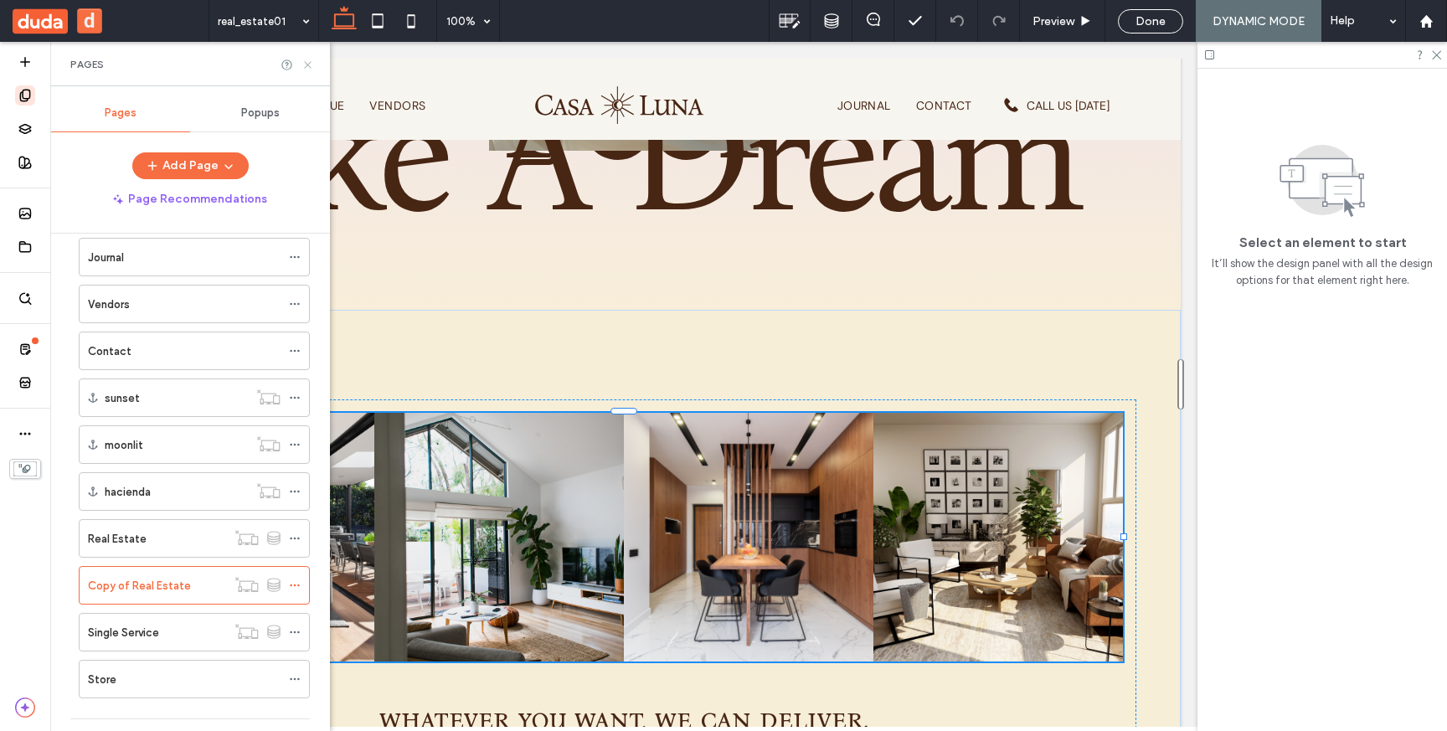
click at [304, 59] on icon at bounding box center [307, 65] width 13 height 13
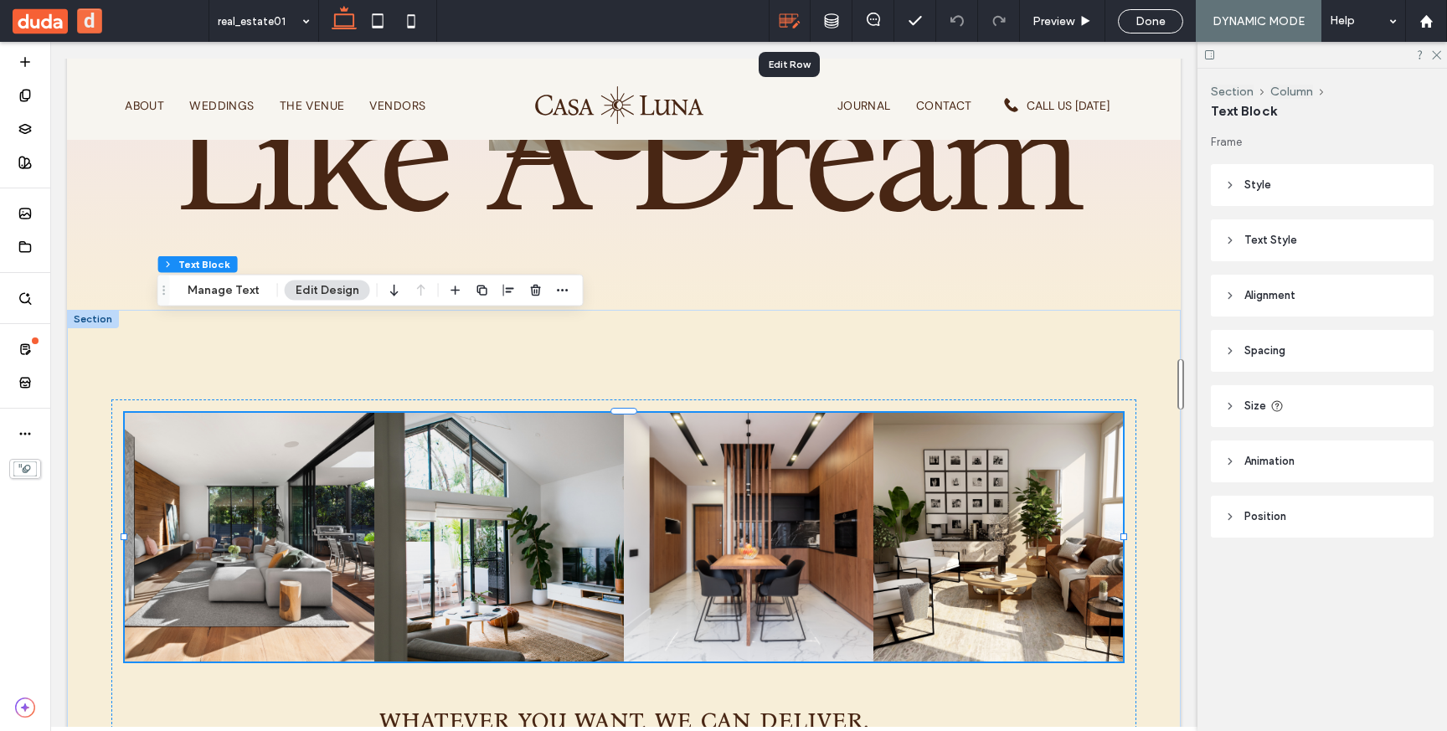
click at [799, 17] on icon at bounding box center [790, 21] width 22 height 22
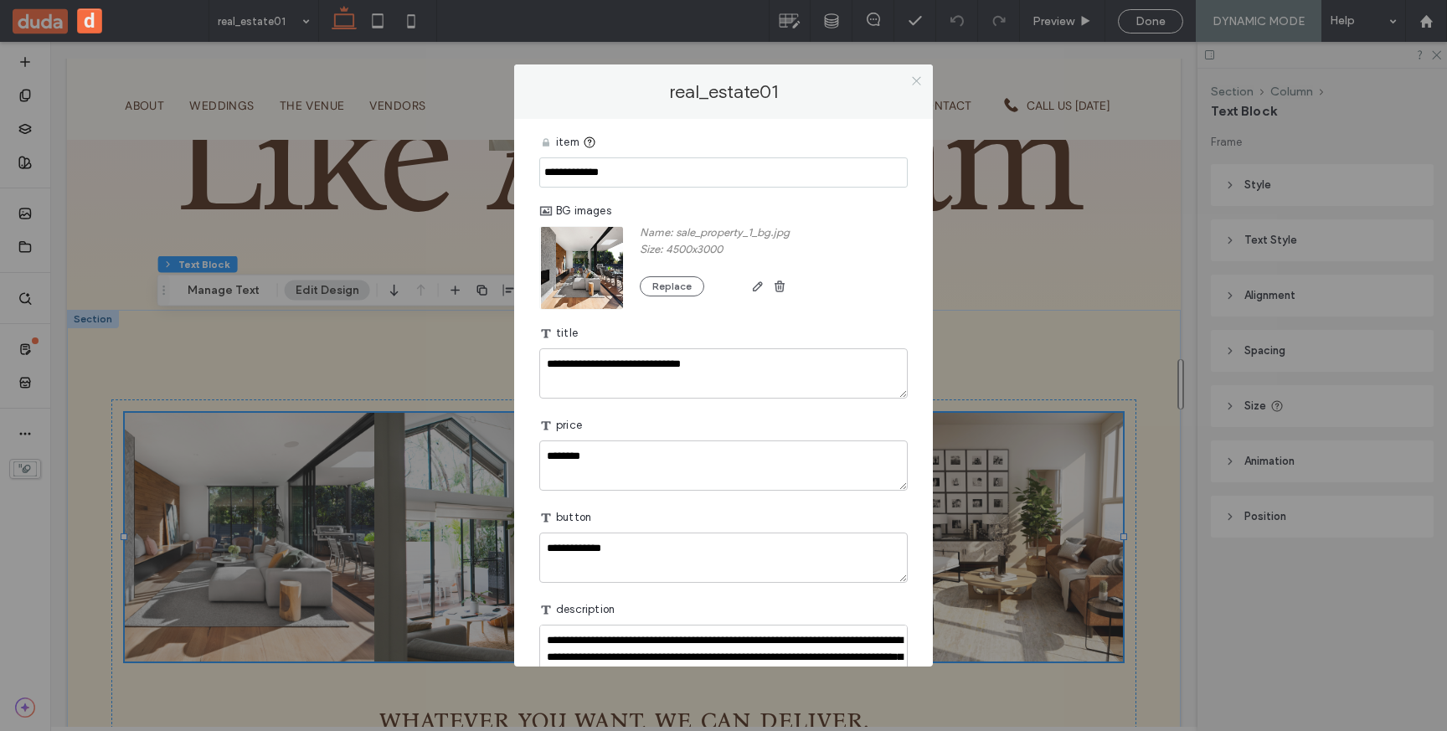
click at [915, 81] on icon at bounding box center [916, 81] width 13 height 13
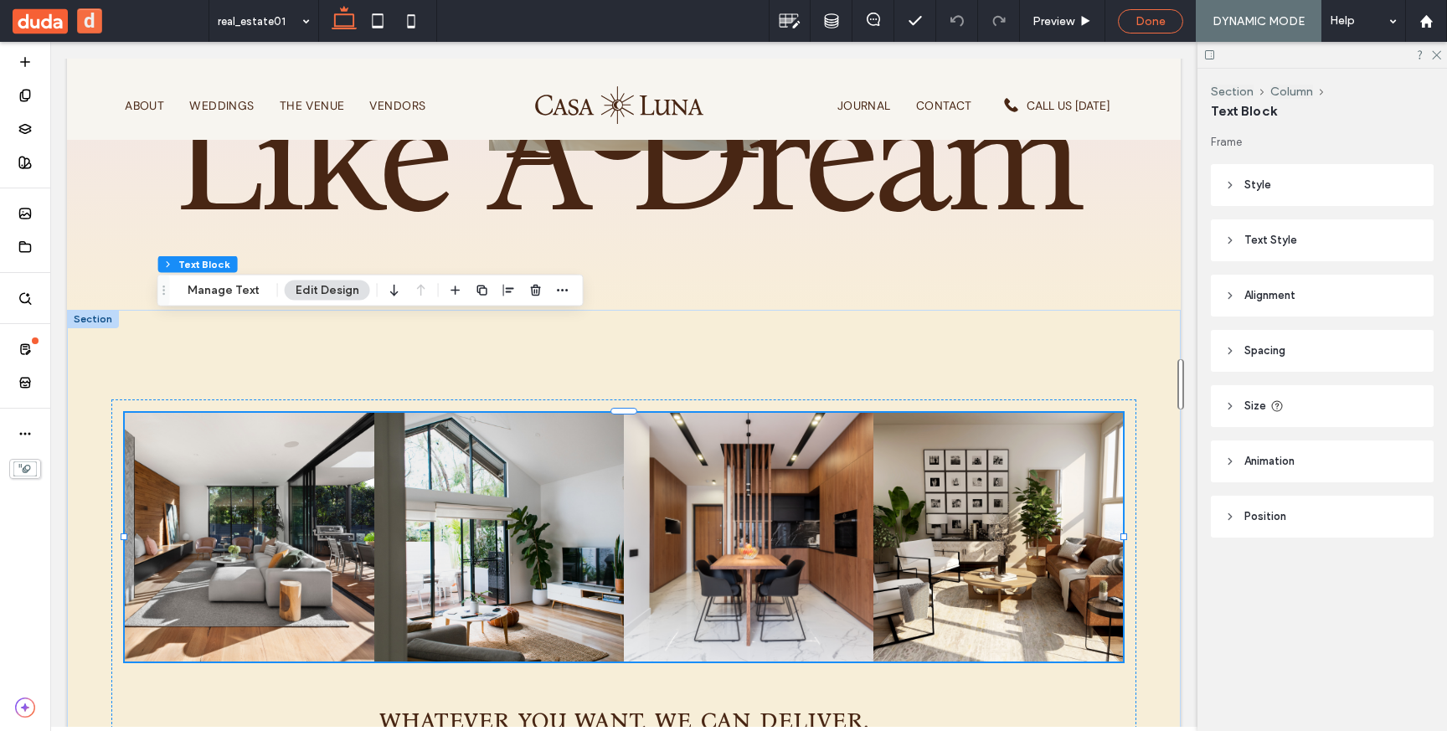
click at [1141, 28] on div "Done" at bounding box center [1150, 21] width 65 height 24
click at [1130, 10] on div "Done" at bounding box center [1150, 21] width 65 height 24
click at [1149, 19] on span "Done" at bounding box center [1150, 21] width 30 height 14
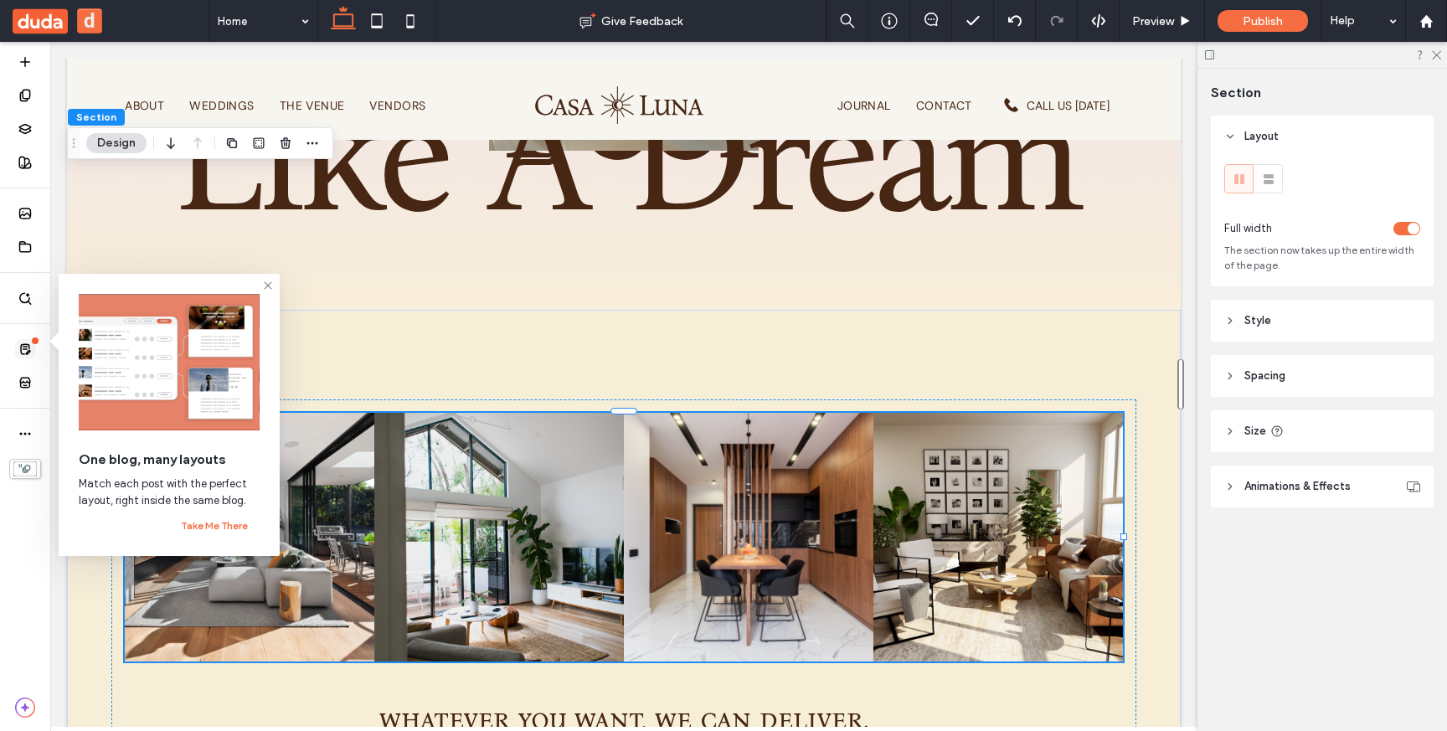
click at [29, 356] on span at bounding box center [25, 349] width 20 height 20
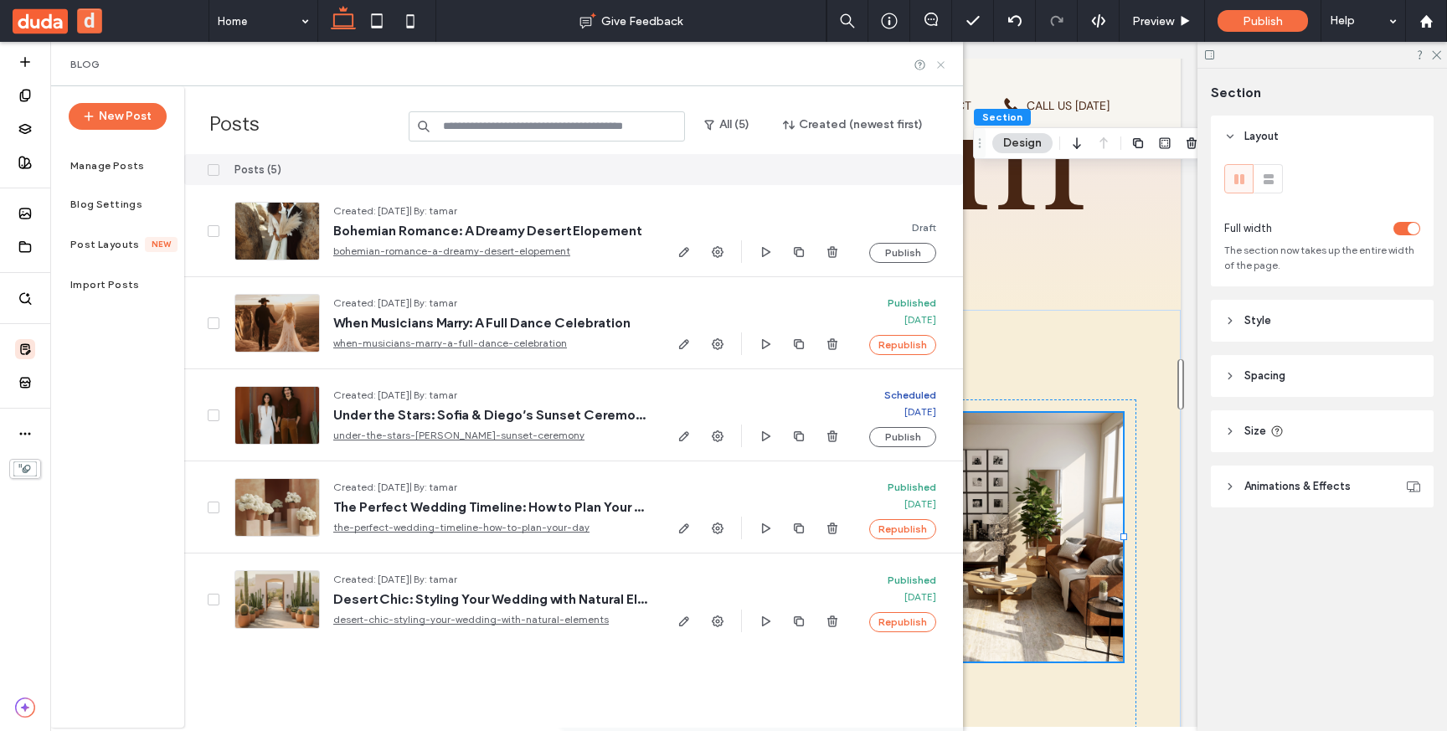
click at [941, 66] on icon at bounding box center [941, 65] width 13 height 13
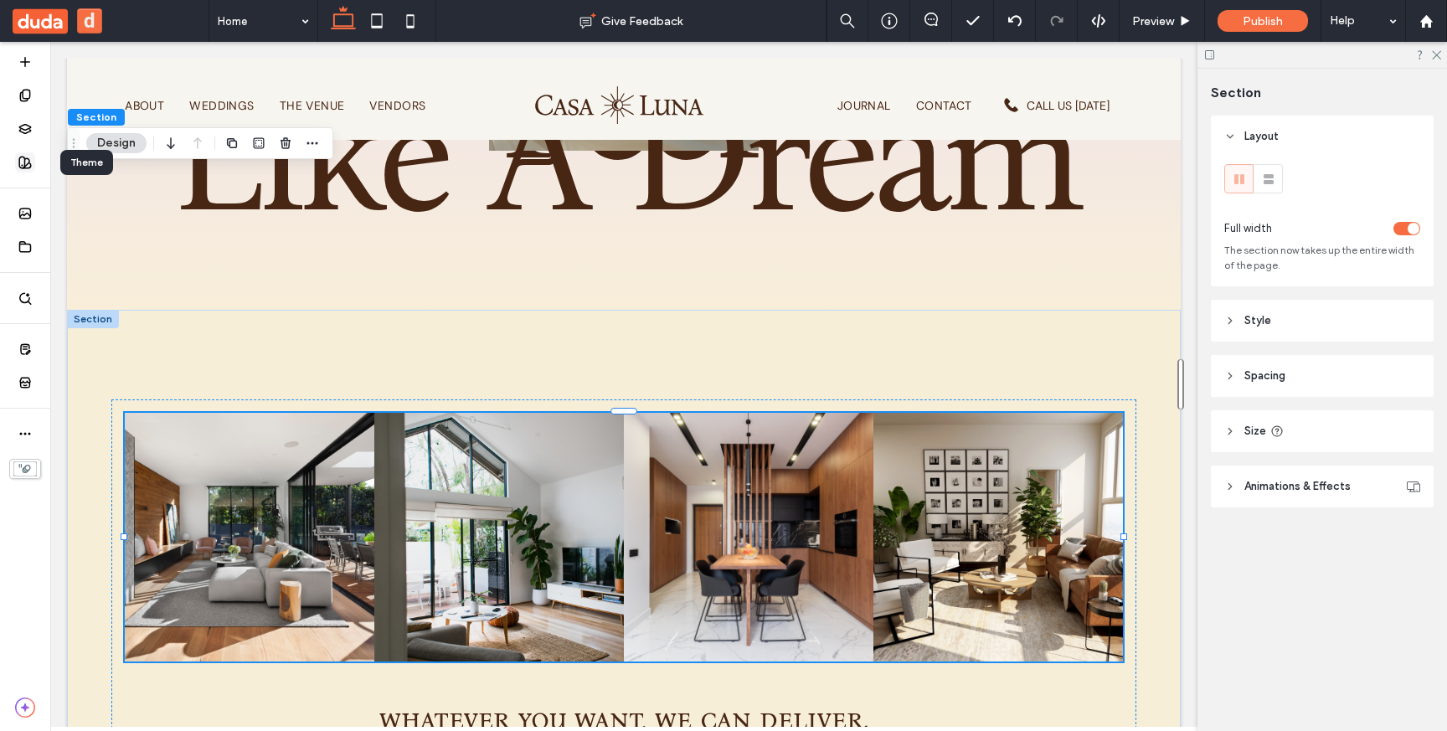
click at [31, 163] on icon at bounding box center [24, 162] width 13 height 13
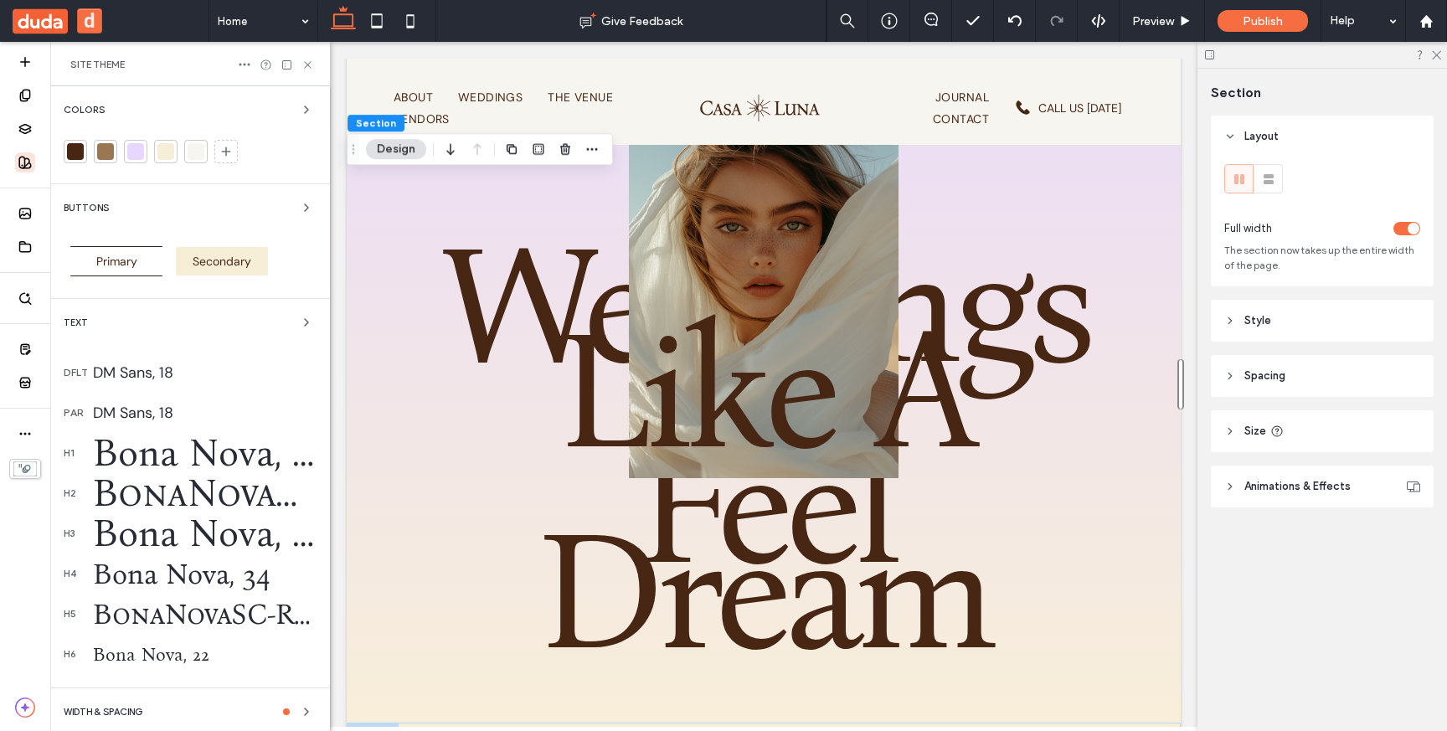
scroll to position [100, 0]
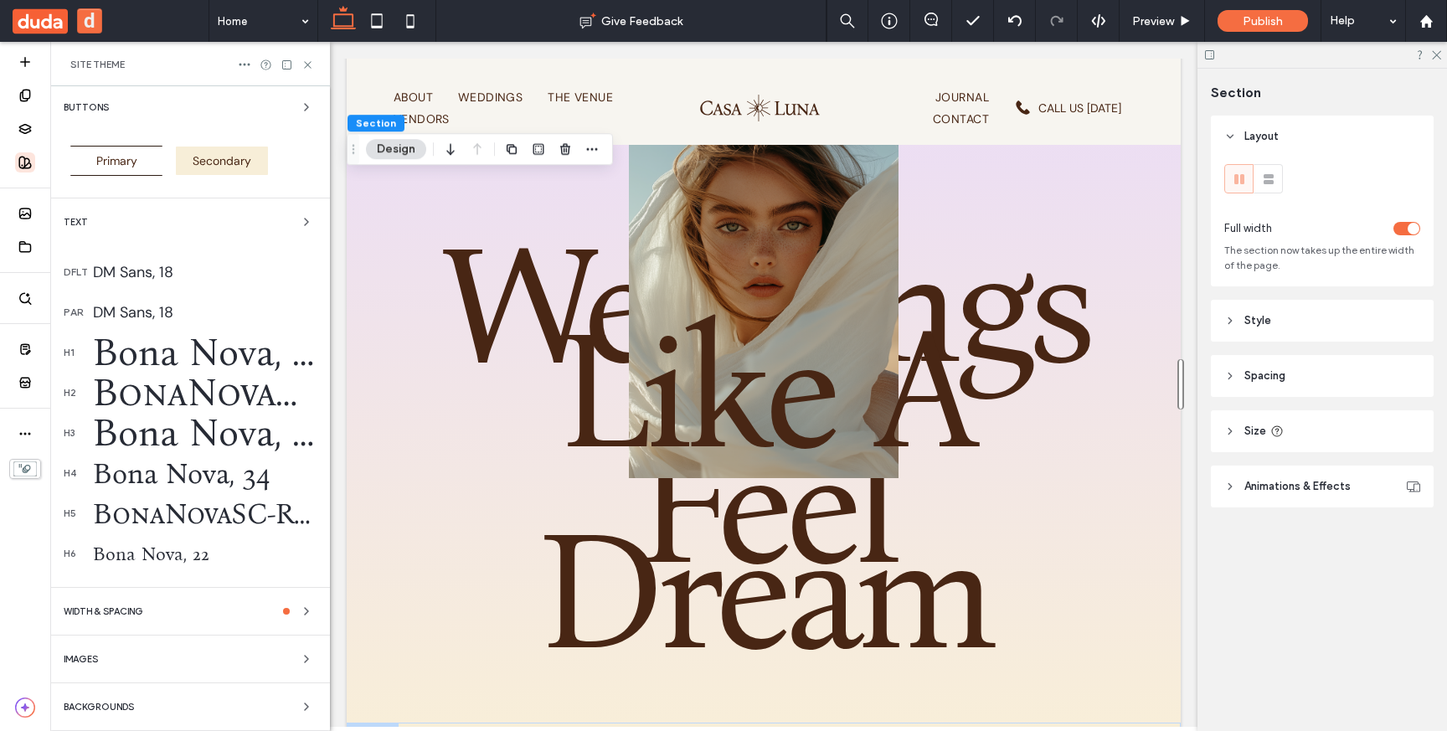
click at [174, 620] on div "WIDTH & SPACING" at bounding box center [190, 611] width 253 height 20
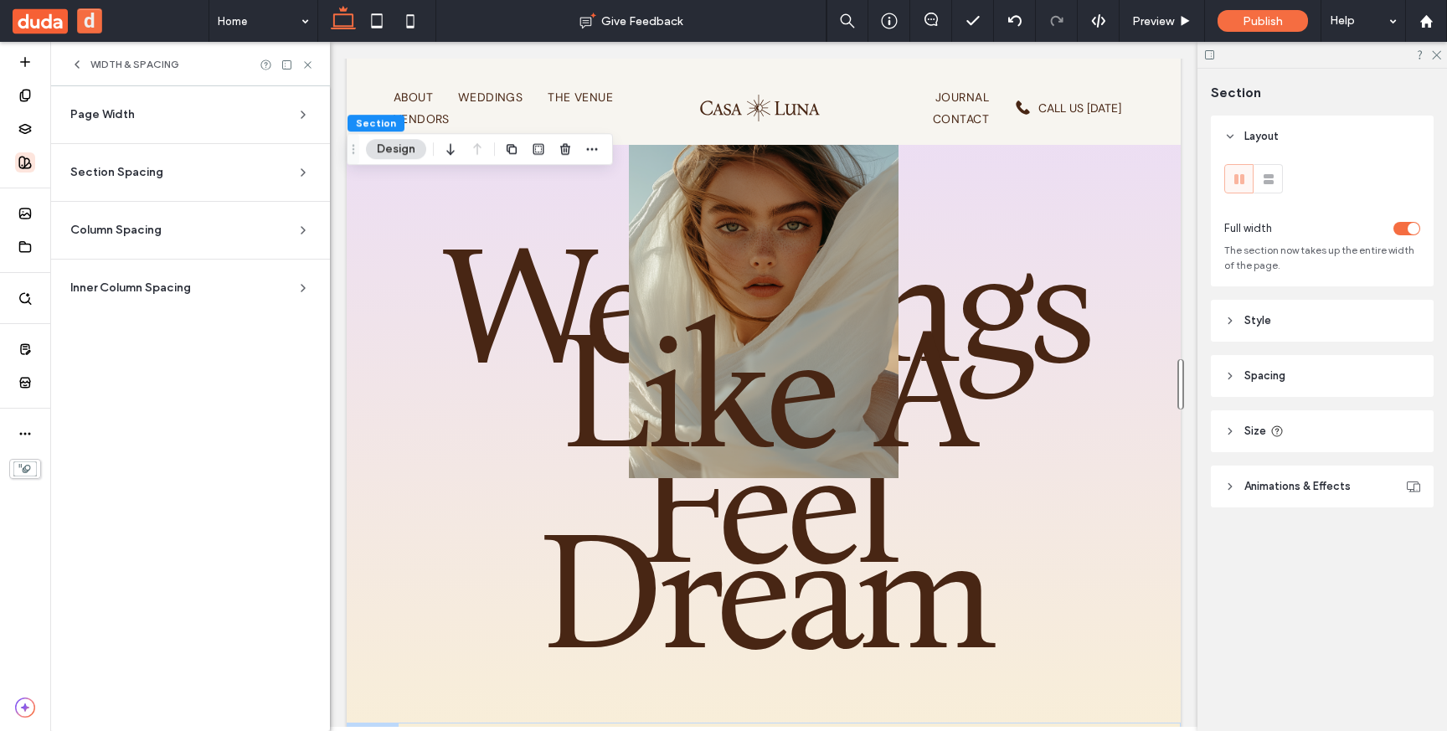
scroll to position [0, 0]
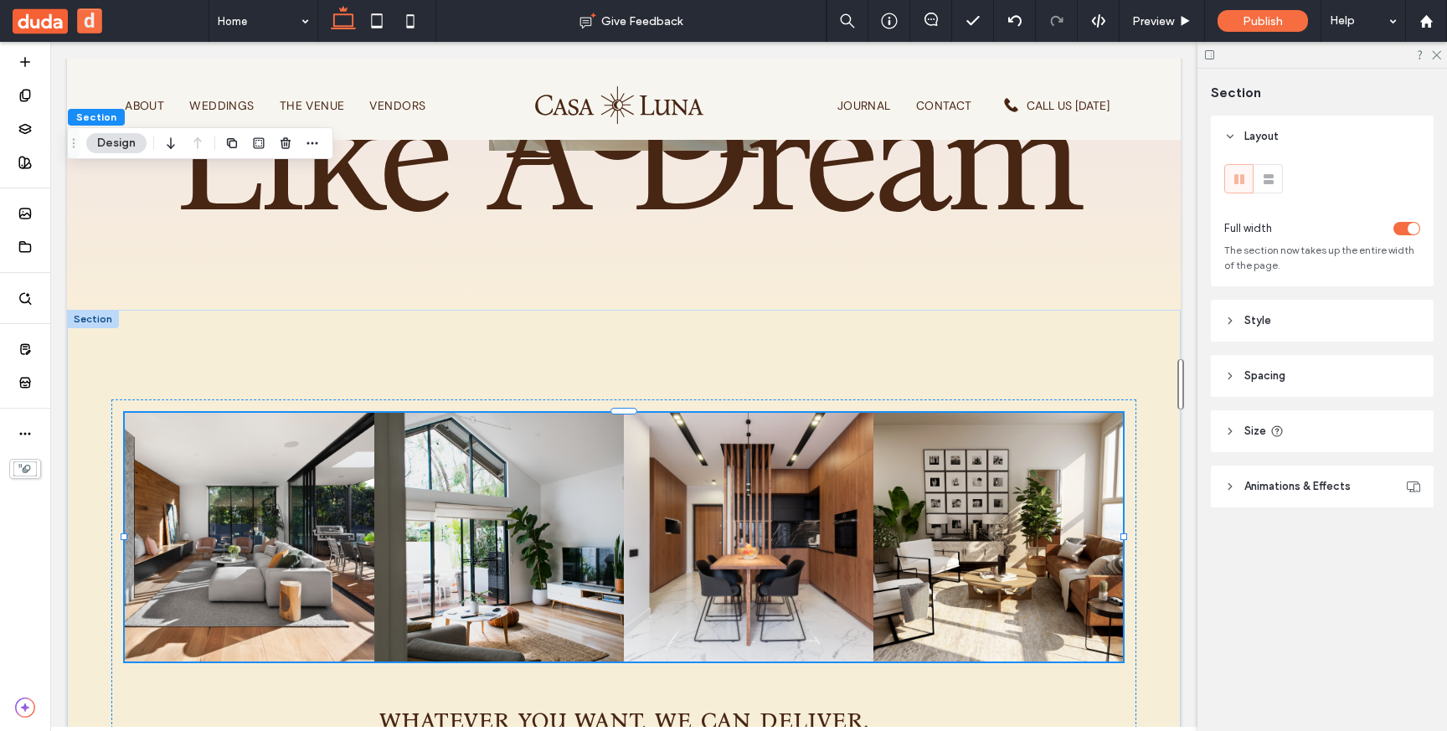
click at [1281, 381] on span "Spacing" at bounding box center [1264, 376] width 41 height 17
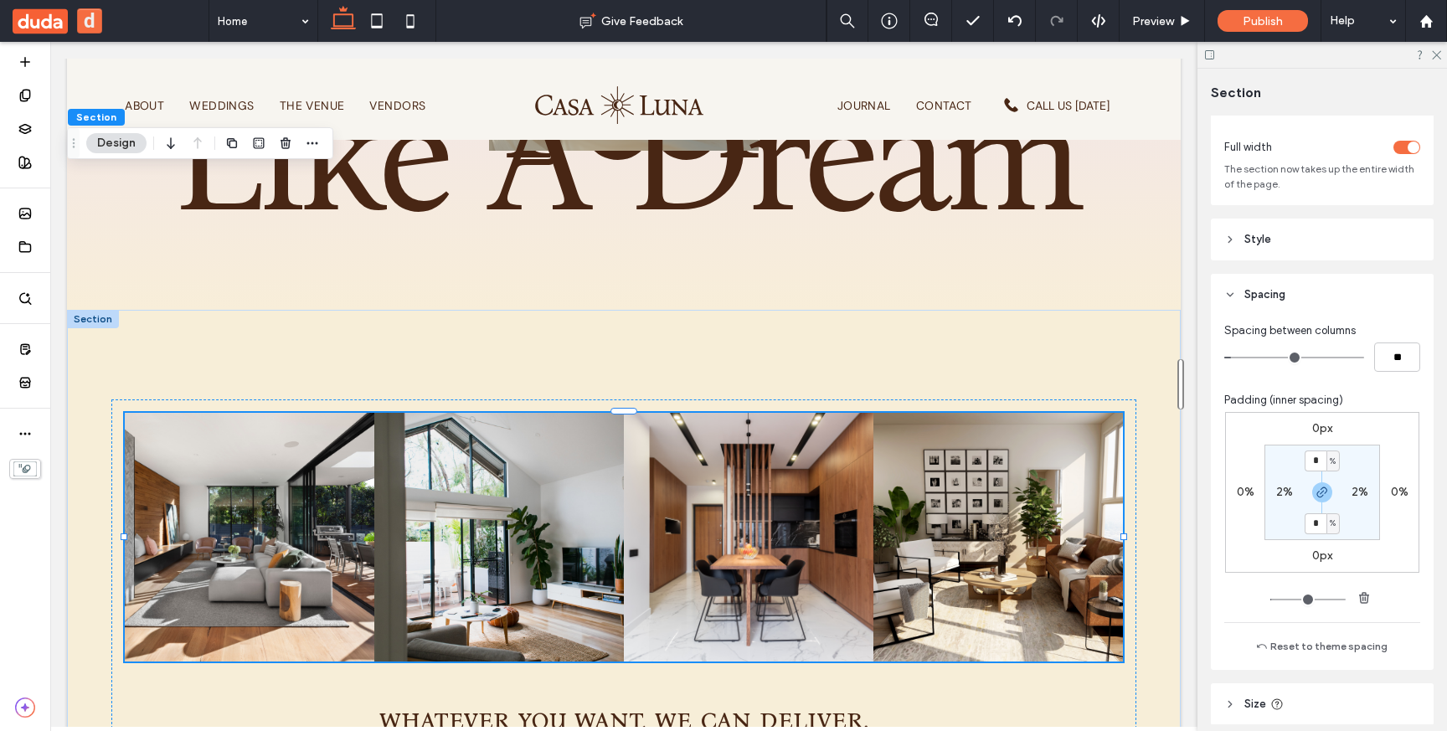
scroll to position [95, 0]
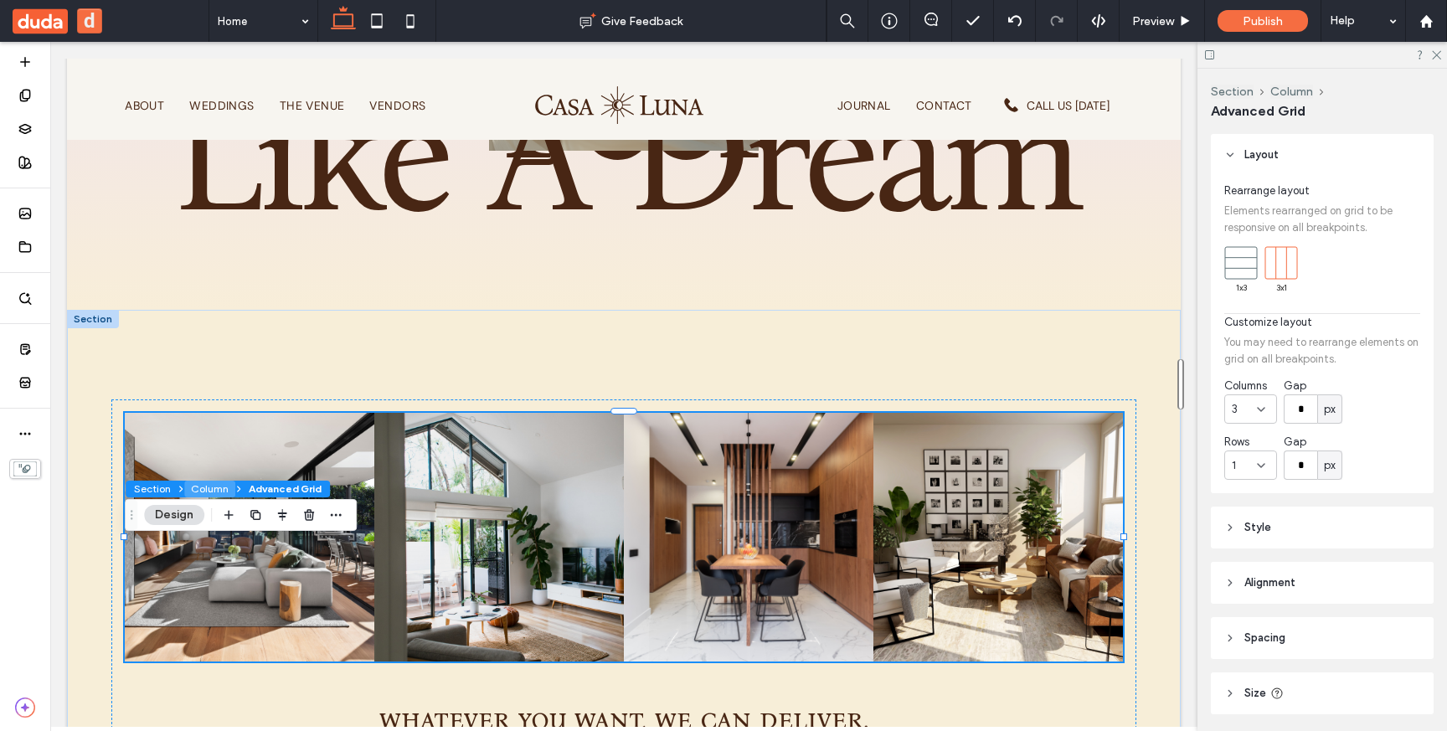
click at [203, 486] on button "Column" at bounding box center [209, 489] width 51 height 17
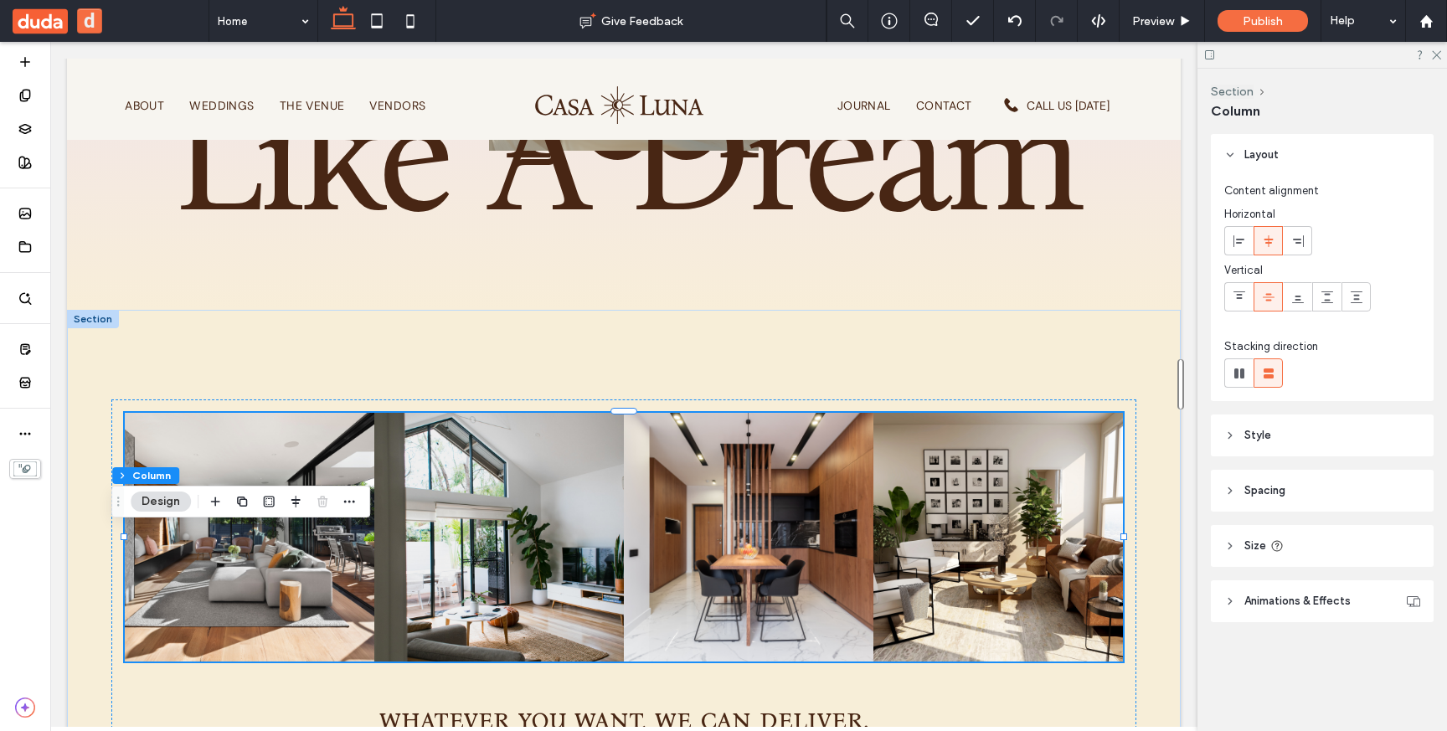
click at [1291, 485] on header "Spacing" at bounding box center [1322, 491] width 223 height 42
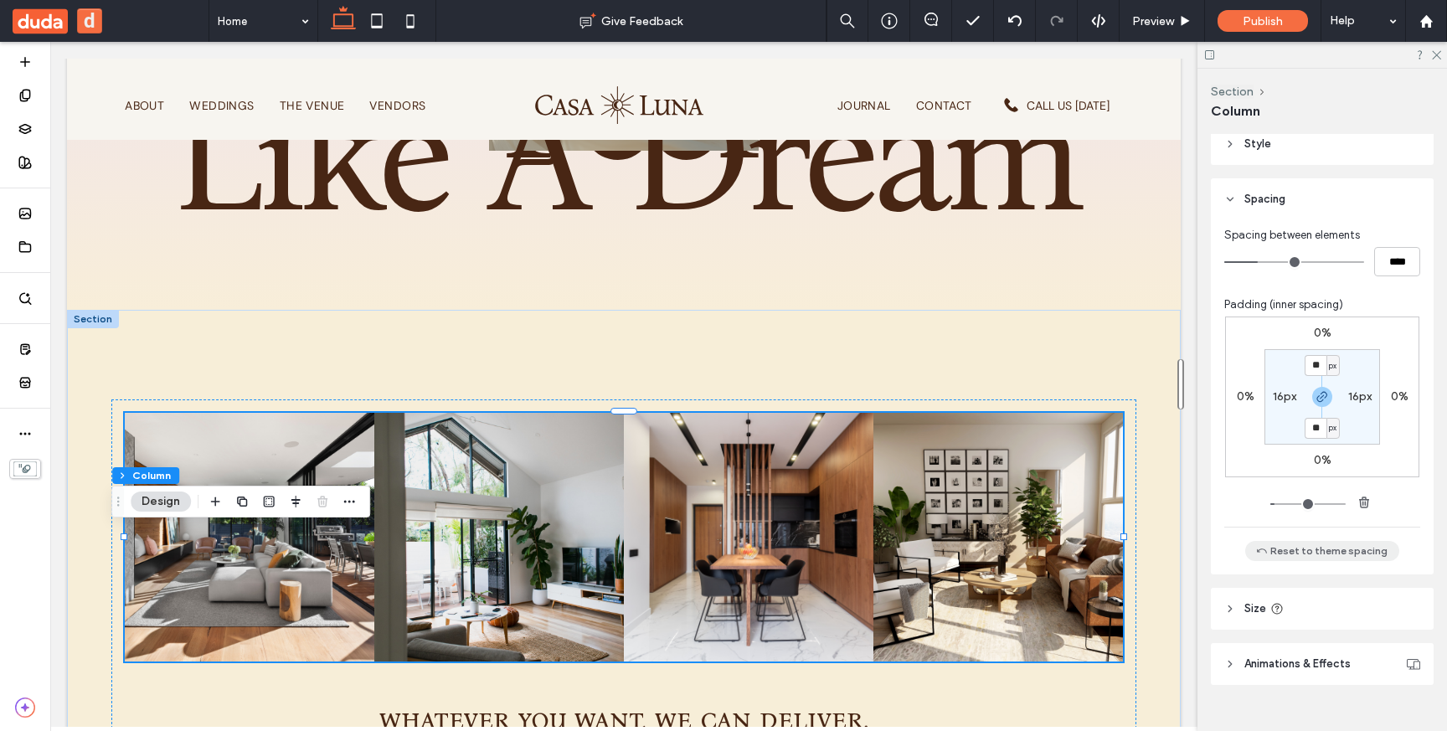
scroll to position [311, 0]
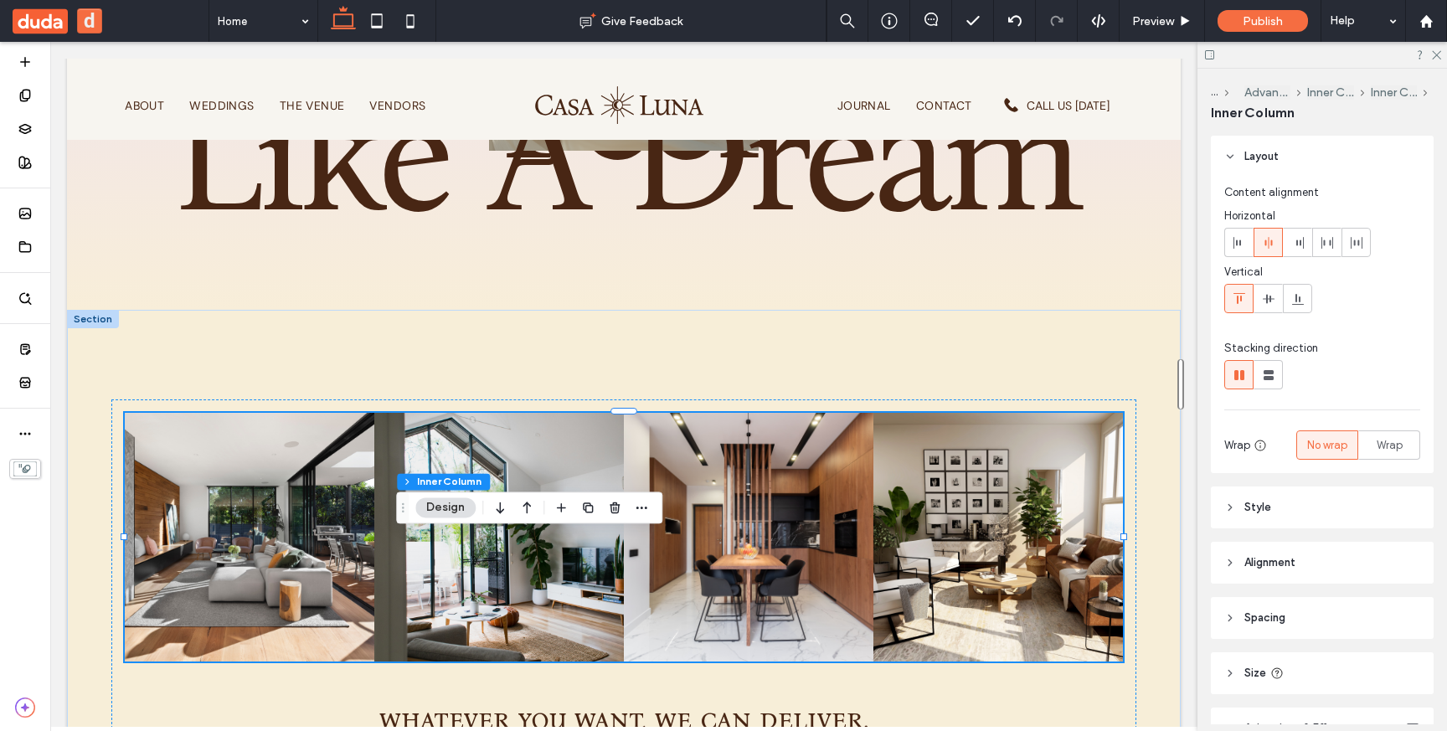
click at [1298, 611] on header "Spacing" at bounding box center [1322, 618] width 223 height 42
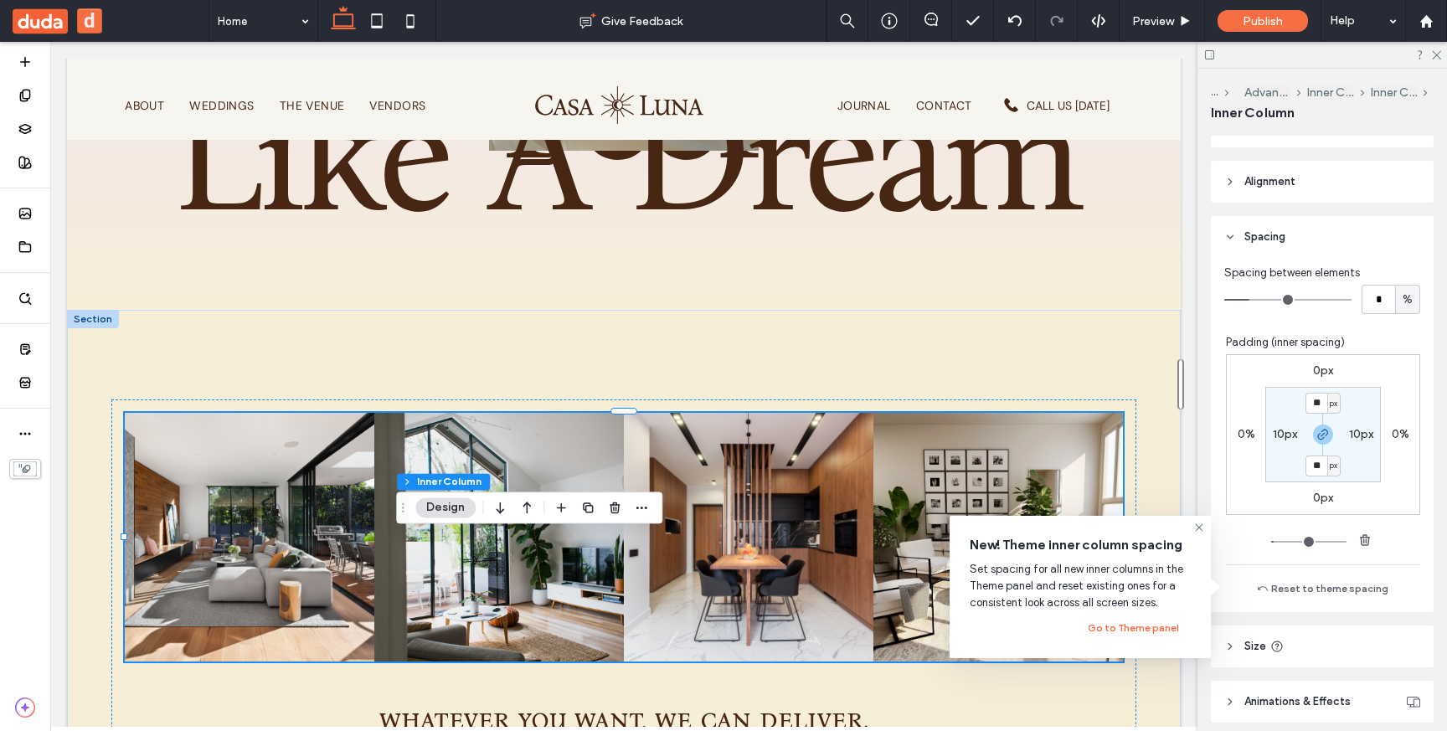
scroll to position [383, 0]
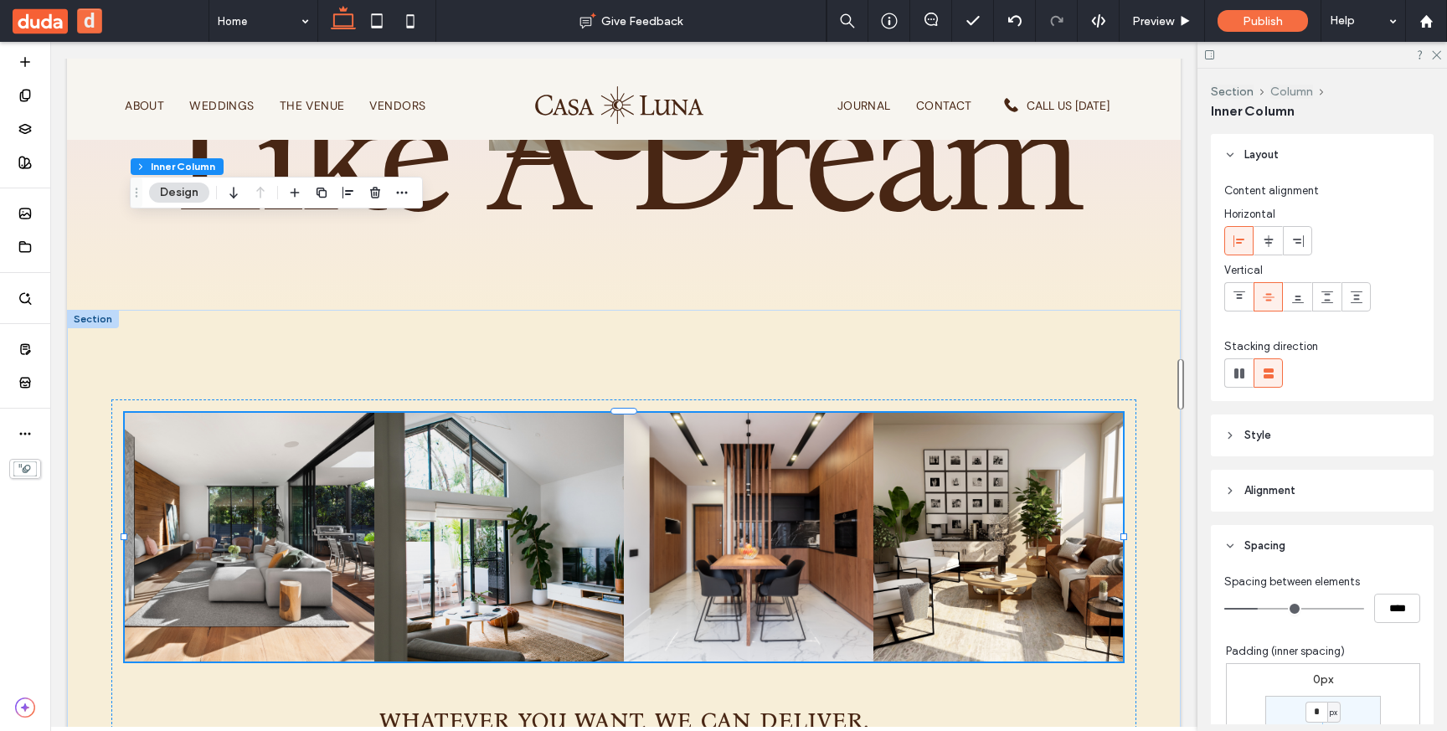
click at [1290, 90] on button "Column" at bounding box center [1291, 92] width 43 height 14
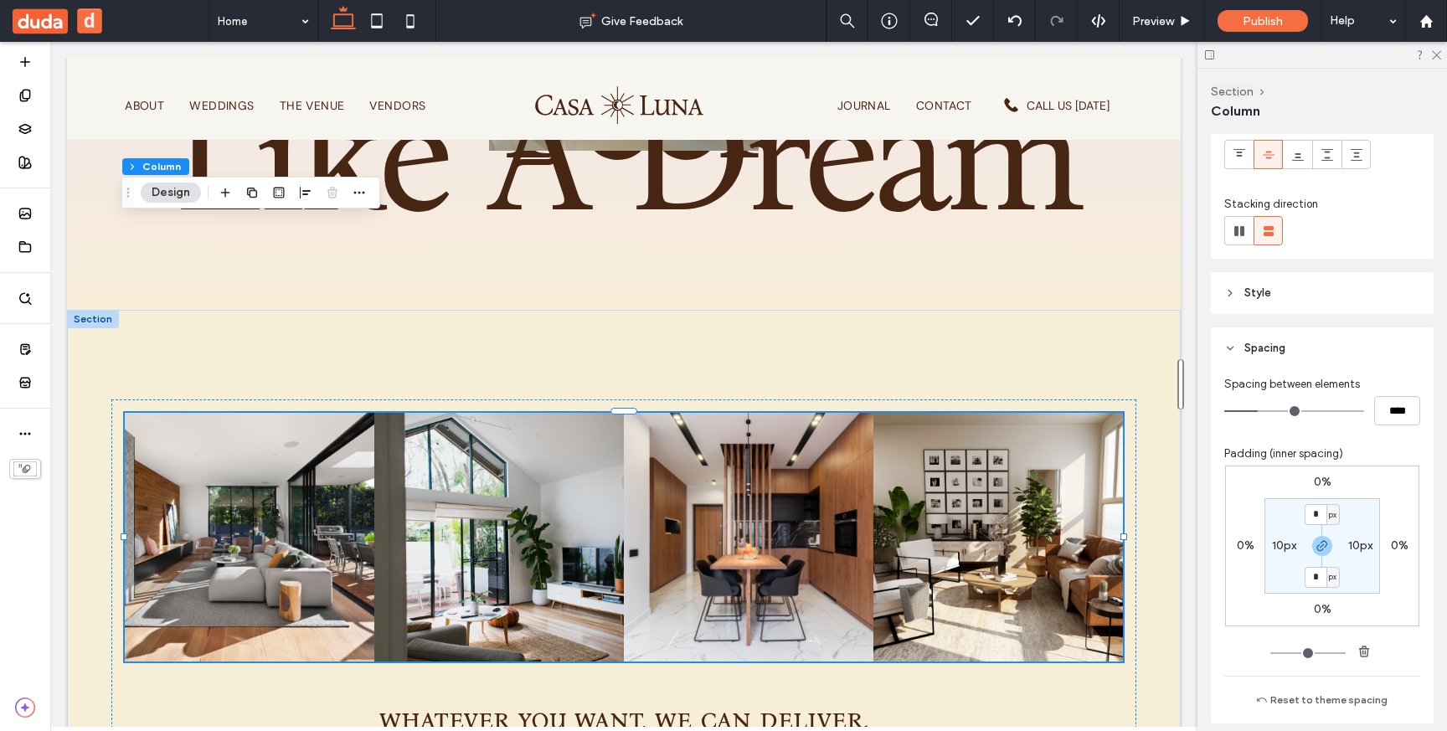
scroll to position [154, 0]
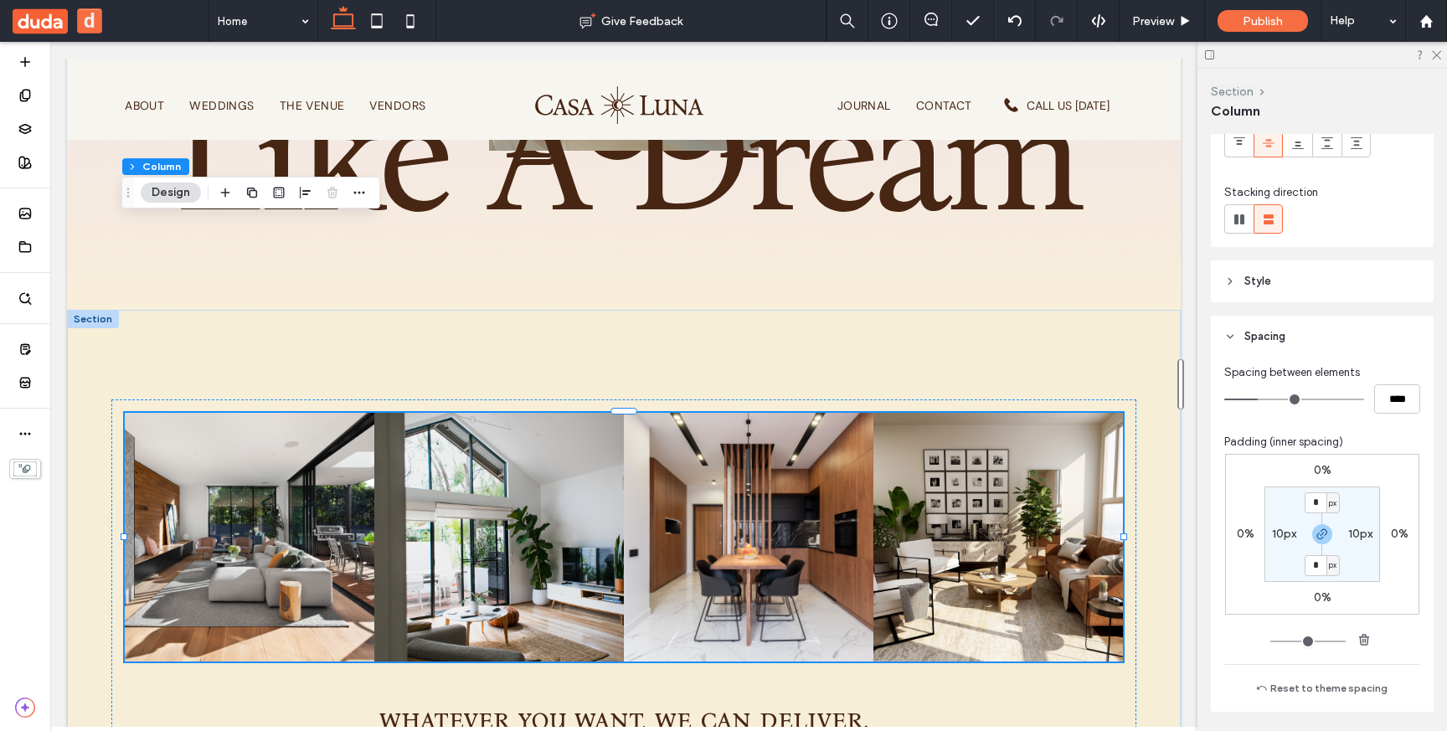
click at [1237, 90] on button "Section" at bounding box center [1232, 92] width 43 height 14
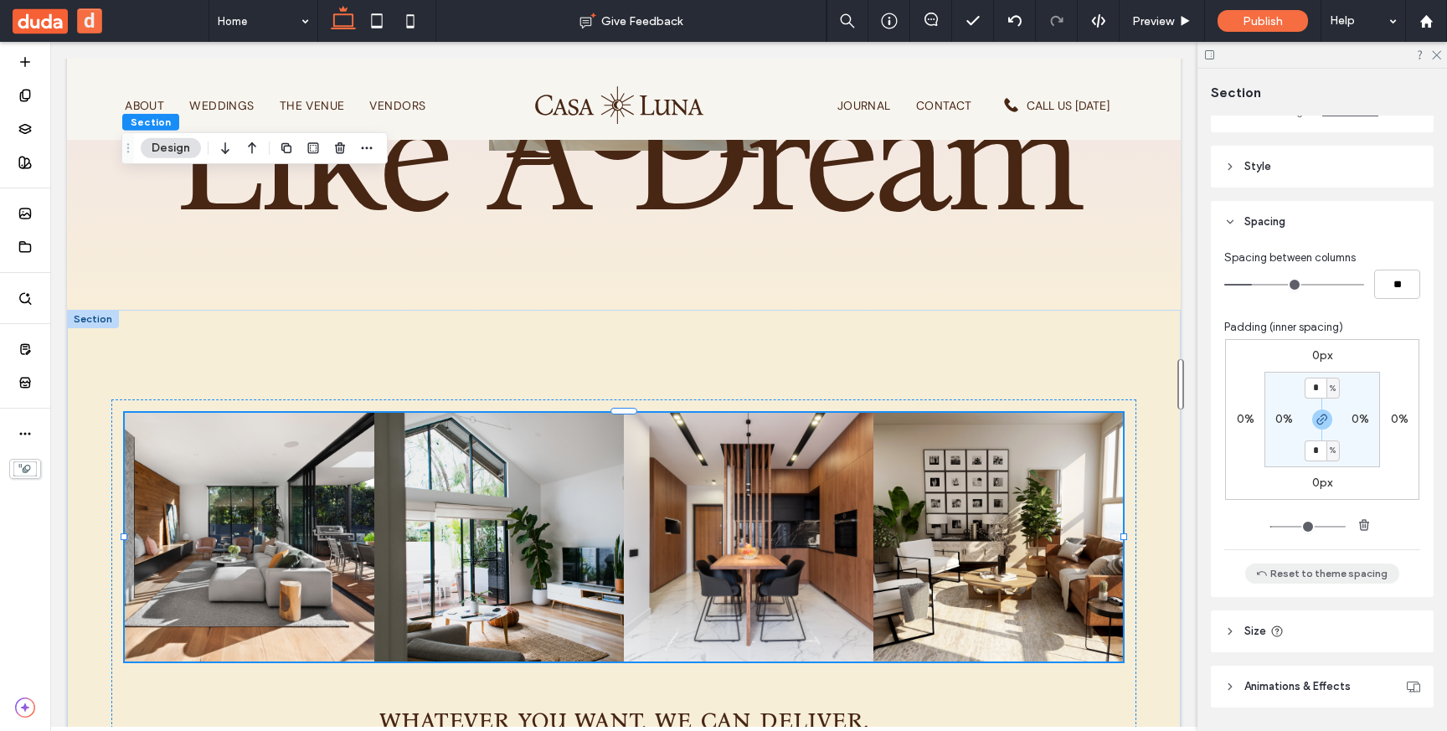
scroll to position [156, 0]
click at [28, 351] on use at bounding box center [25, 349] width 9 height 10
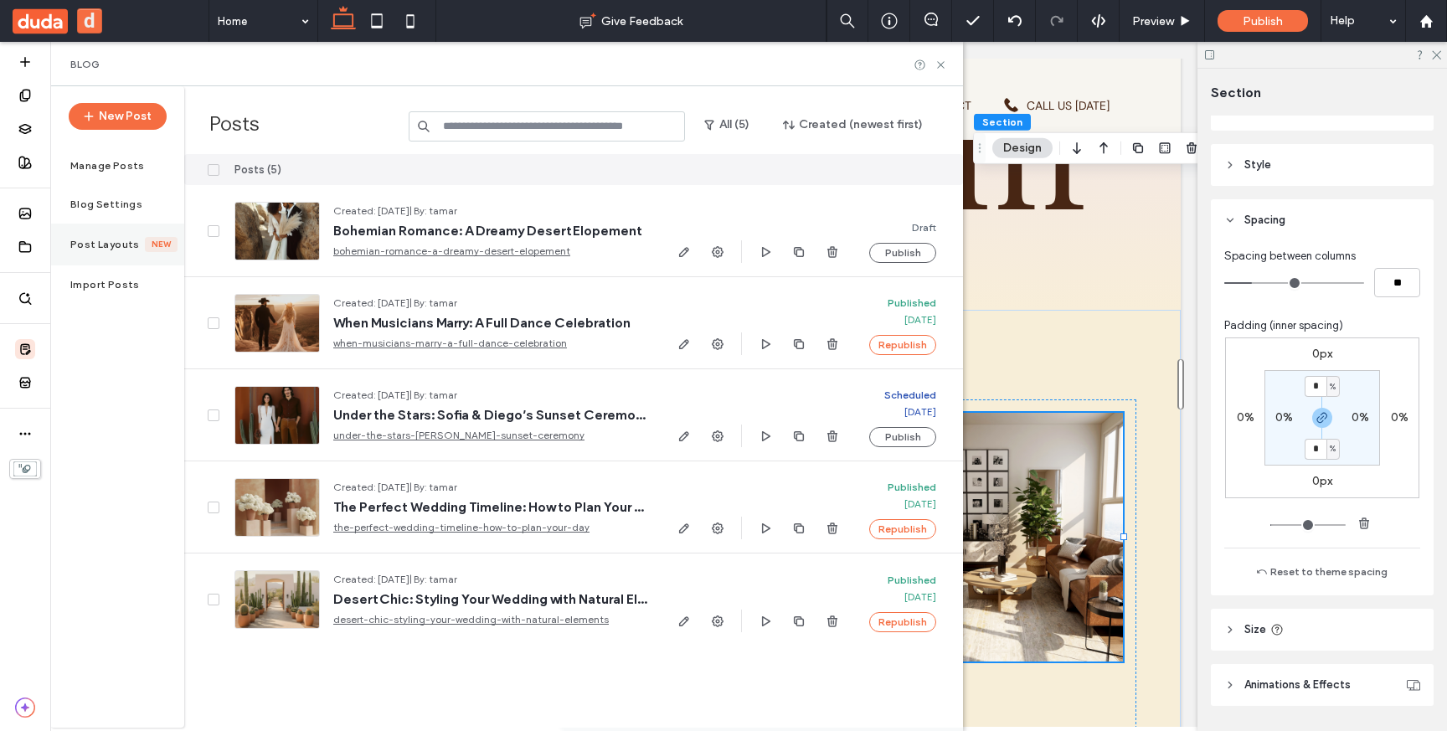
click at [106, 245] on label "Post Layouts" at bounding box center [107, 245] width 75 height 12
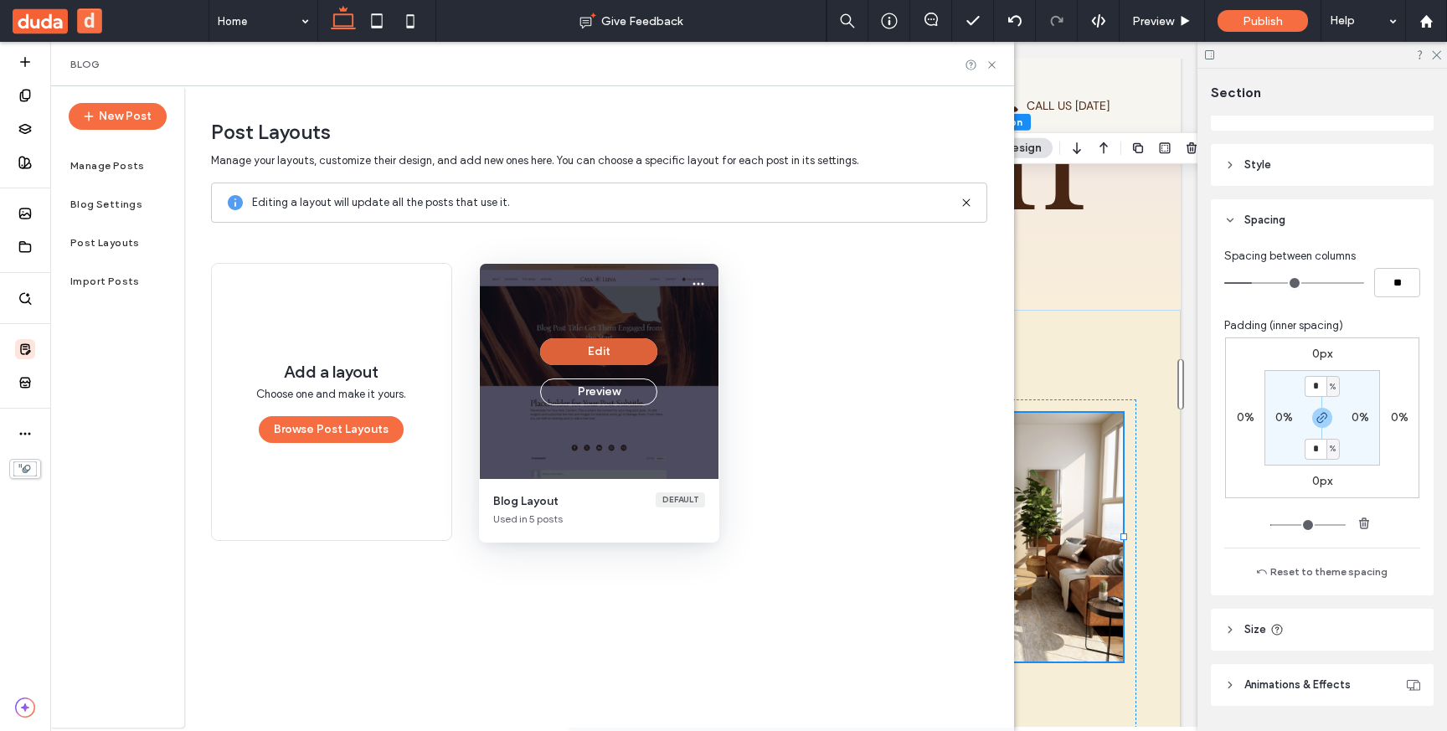
click at [579, 349] on button "Edit" at bounding box center [598, 351] width 117 height 27
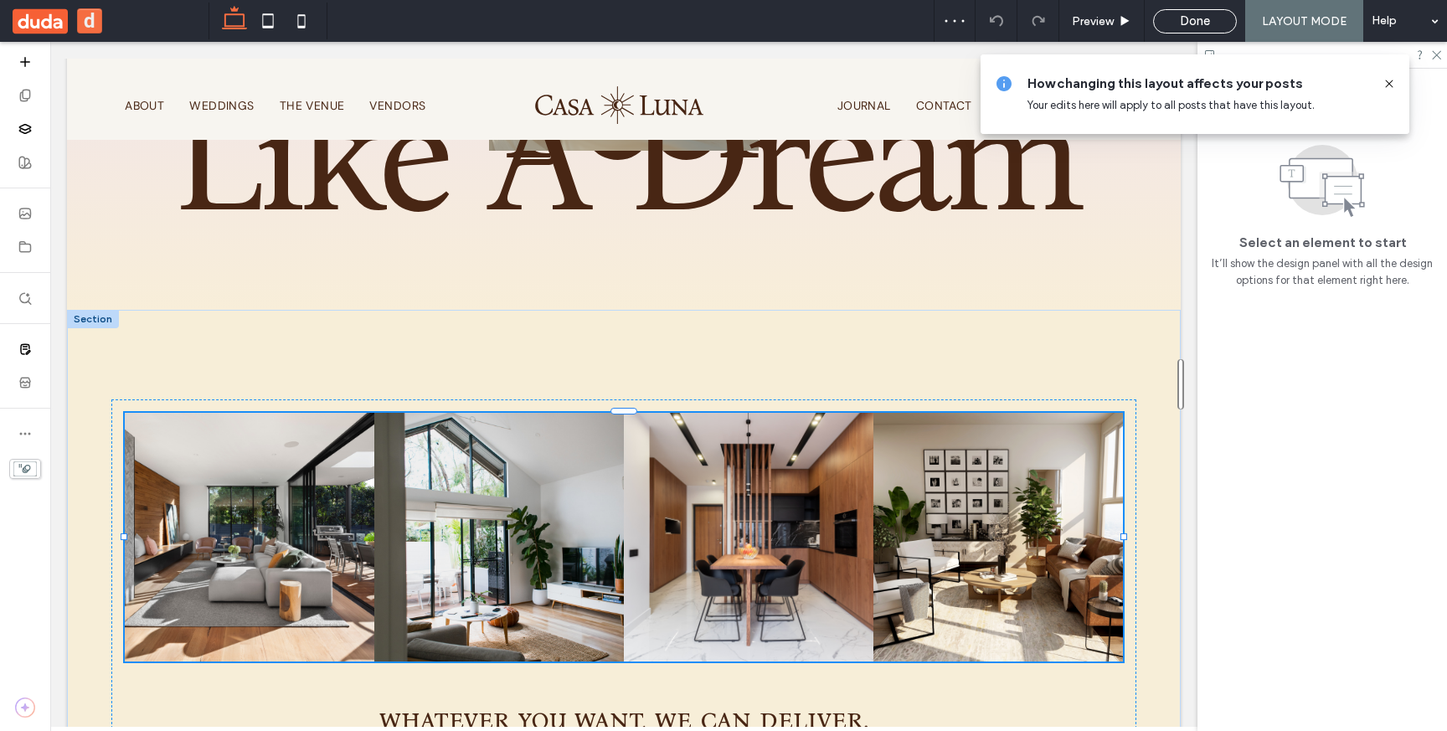
click at [1387, 81] on use at bounding box center [1389, 84] width 8 height 8
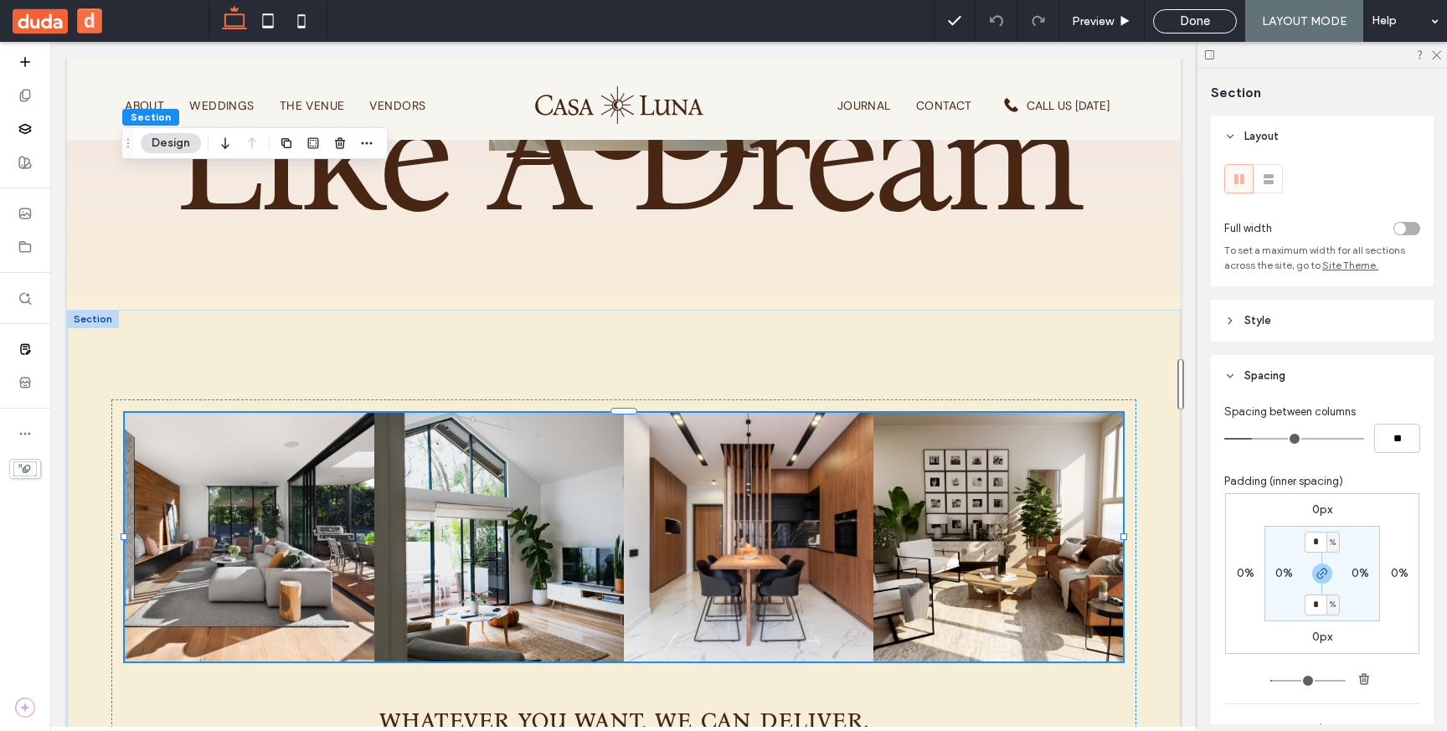
click at [1335, 268] on span "Site Theme." at bounding box center [1350, 265] width 56 height 13
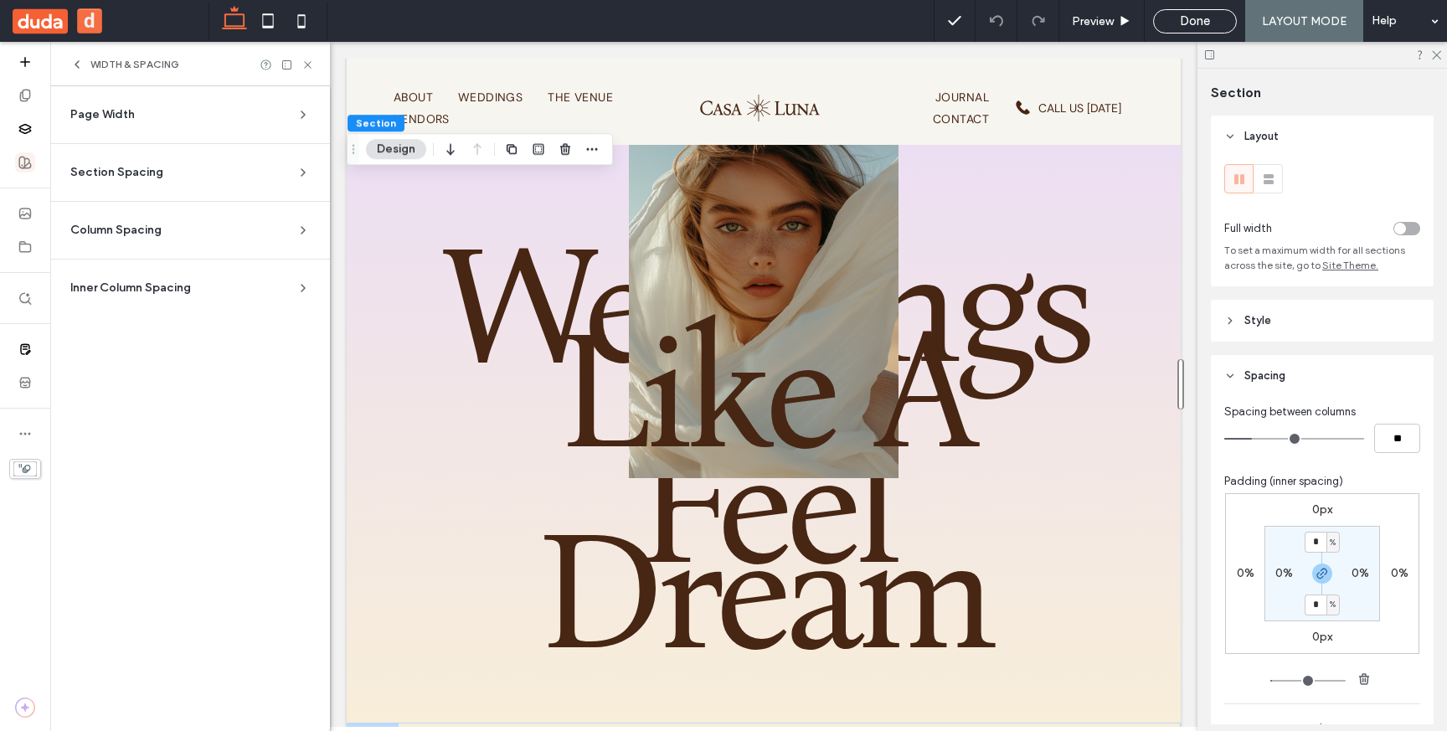
click at [171, 117] on div "Page Width" at bounding box center [183, 114] width 226 height 17
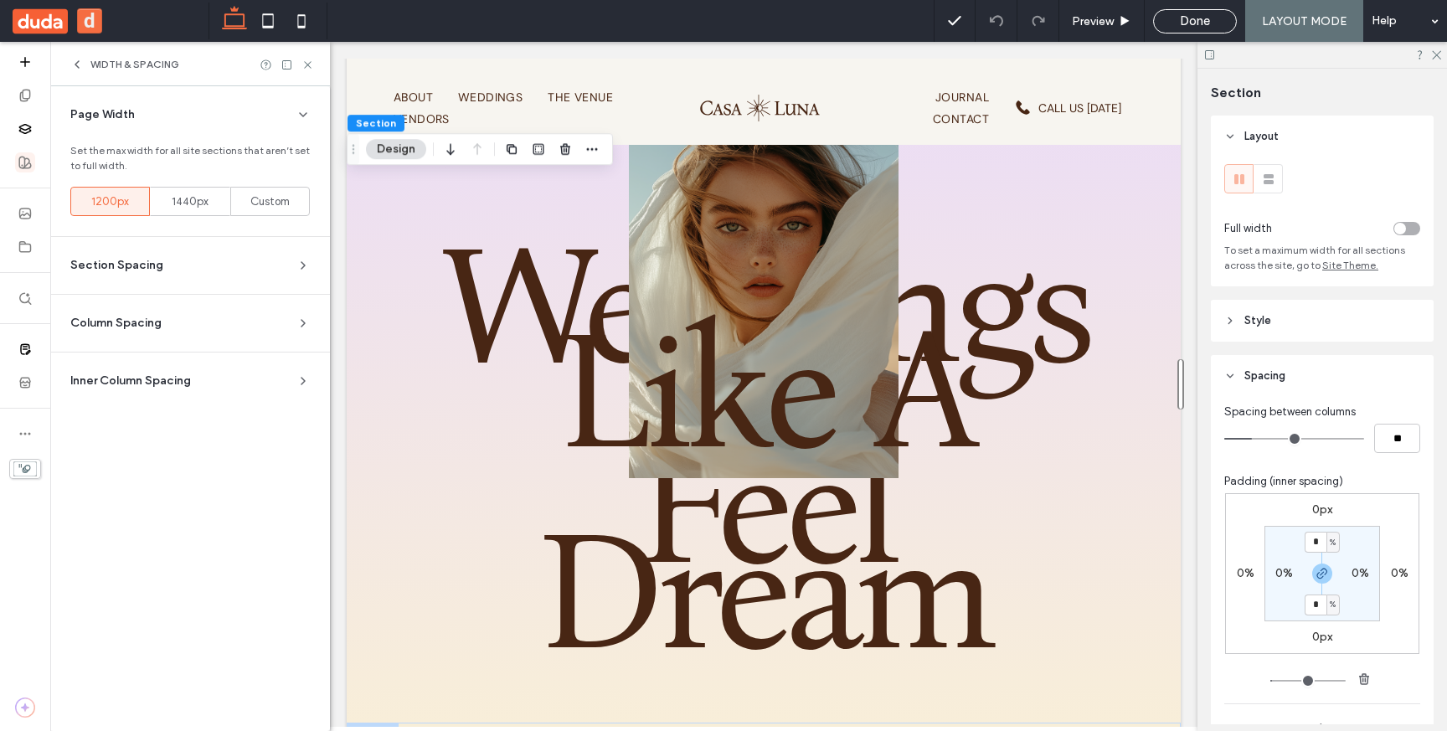
click at [1406, 224] on div "toggle" at bounding box center [1406, 228] width 27 height 13
click at [308, 55] on div "WIDTH & SPACING" at bounding box center [190, 64] width 280 height 44
click at [306, 66] on icon at bounding box center [307, 65] width 13 height 13
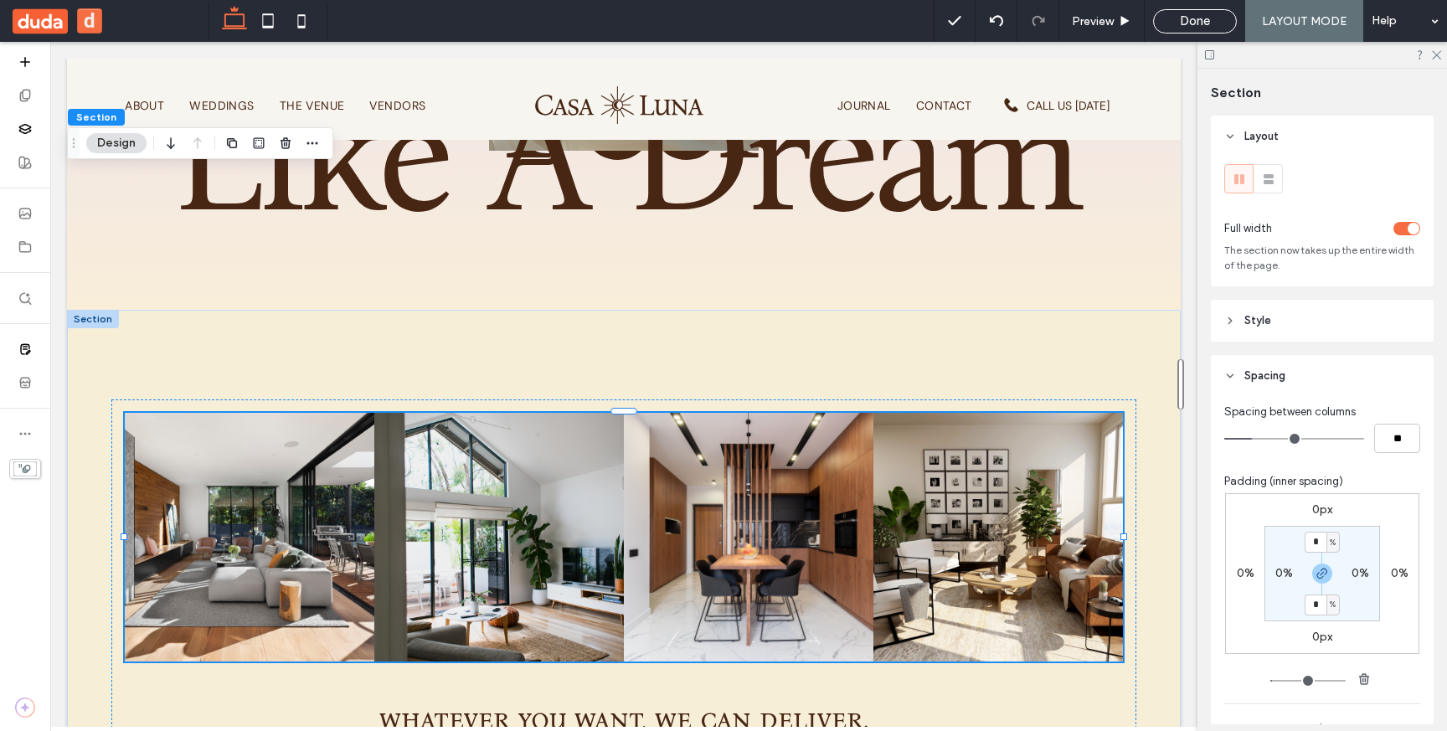
click at [1411, 227] on div "toggle" at bounding box center [1414, 229] width 12 height 12
click at [1192, 24] on span "Done" at bounding box center [1195, 20] width 30 height 15
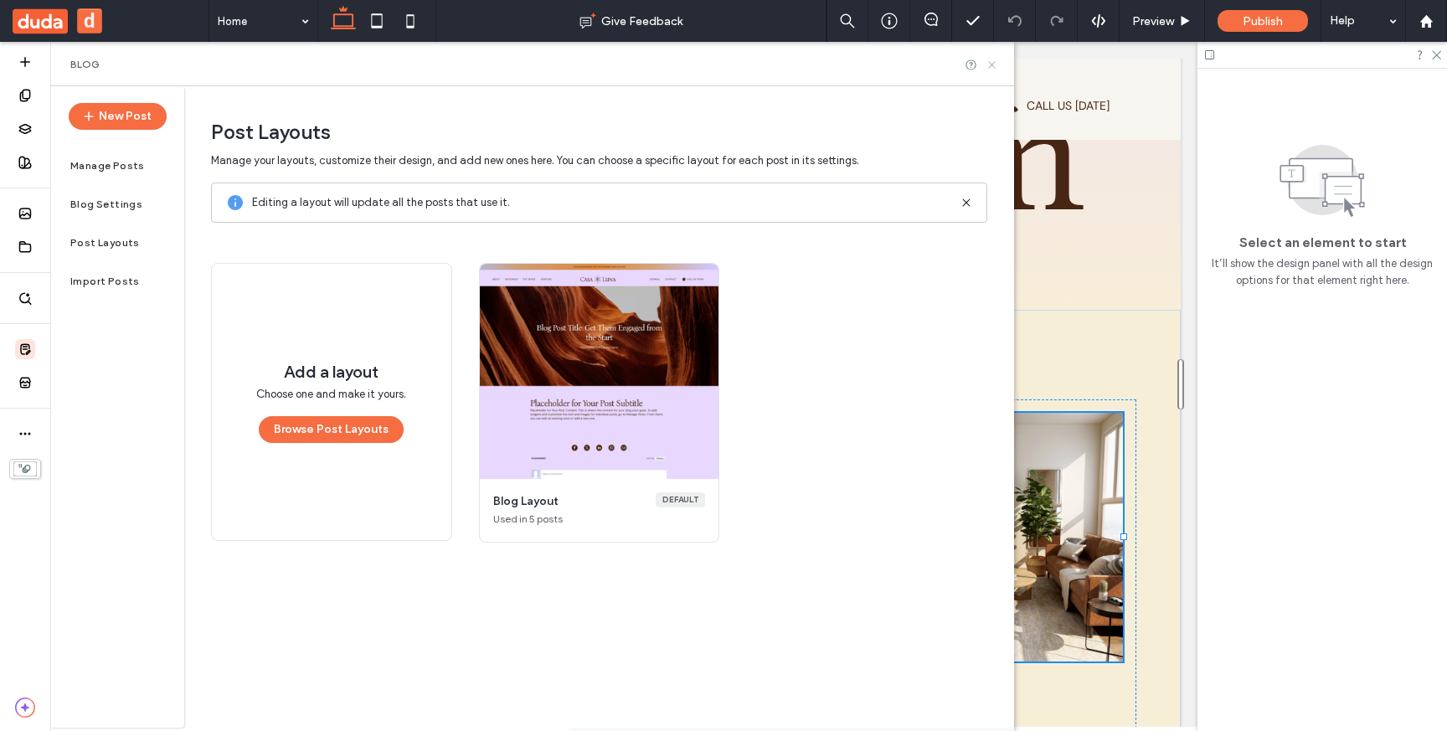
click at [995, 64] on icon at bounding box center [992, 65] width 13 height 13
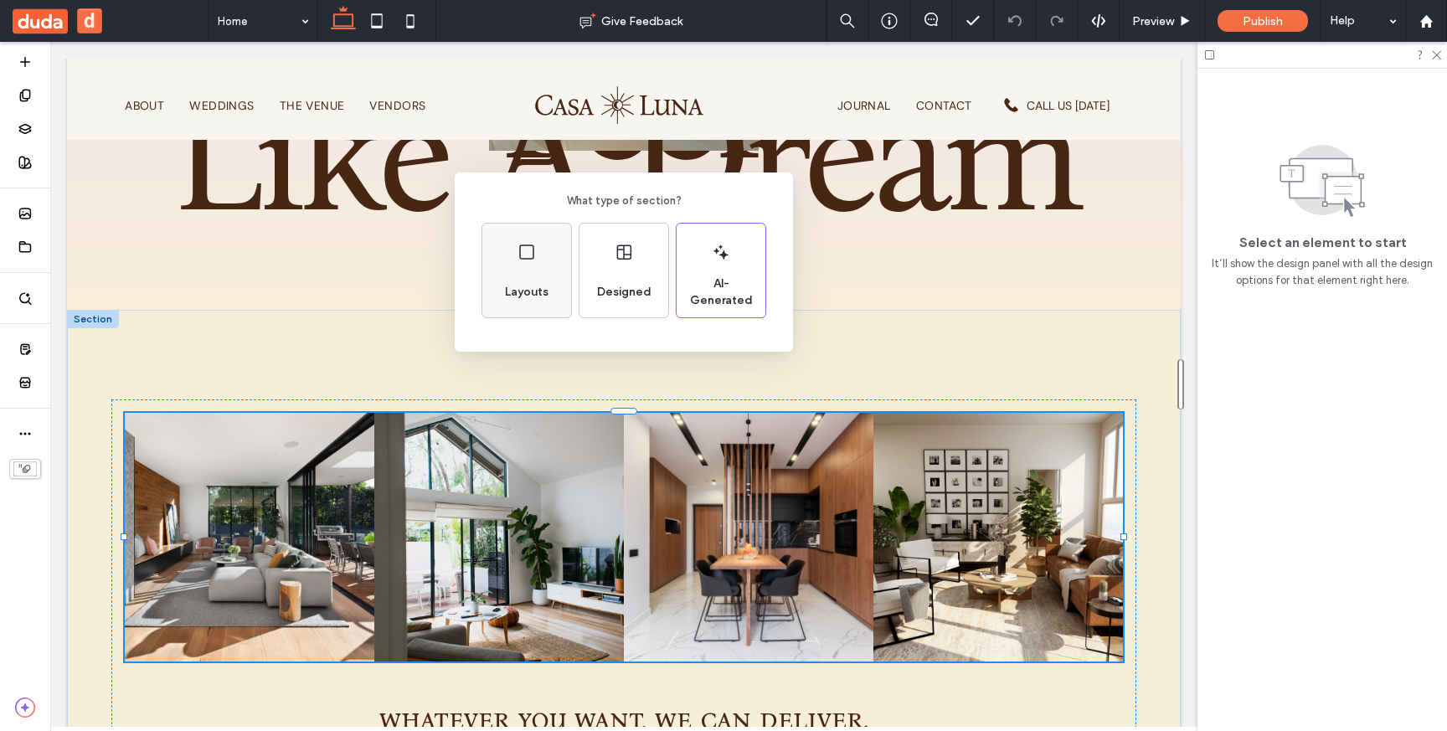
click at [532, 274] on div "Layouts" at bounding box center [526, 292] width 57 height 37
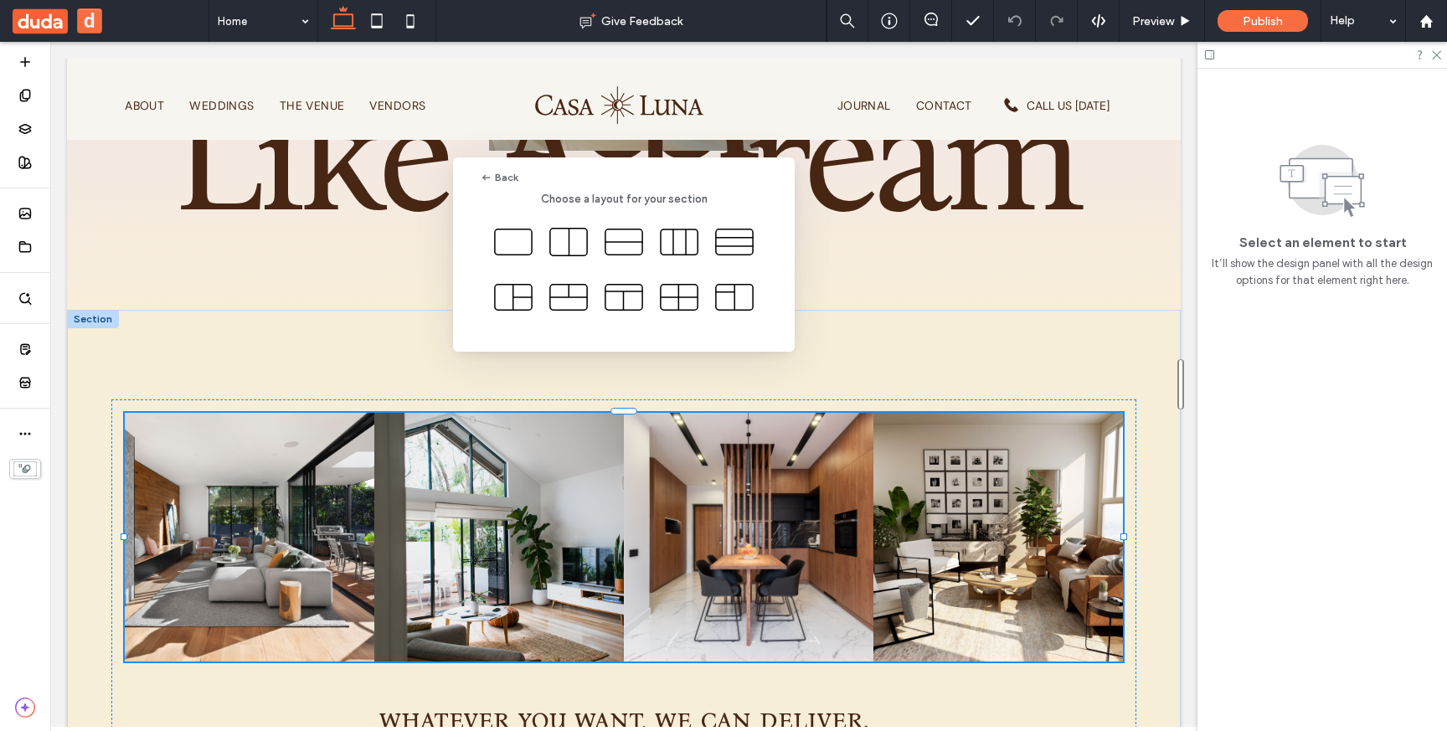
click at [147, 398] on div "Back Choose a layout for your section" at bounding box center [723, 406] width 1447 height 813
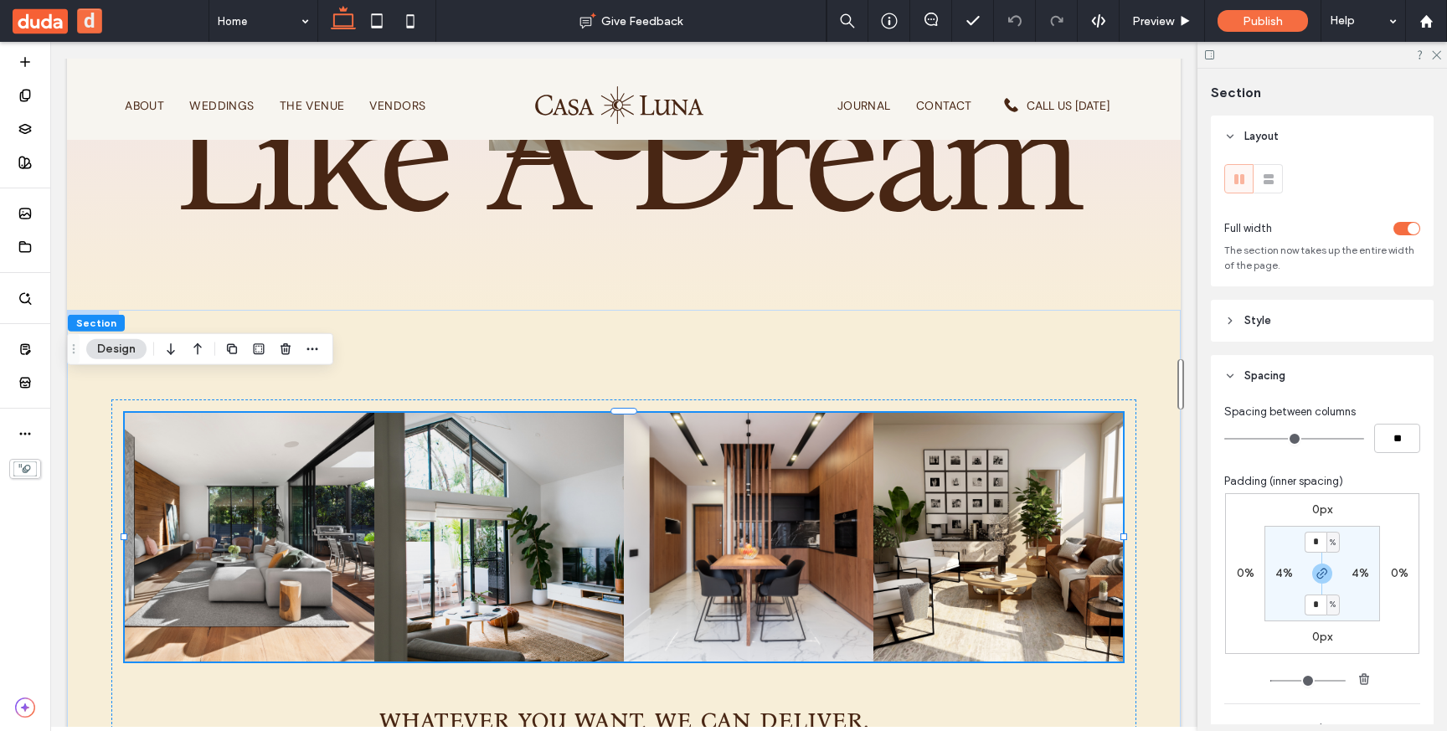
click at [1414, 228] on div "toggle" at bounding box center [1414, 229] width 12 height 12
